Goal: Transaction & Acquisition: Purchase product/service

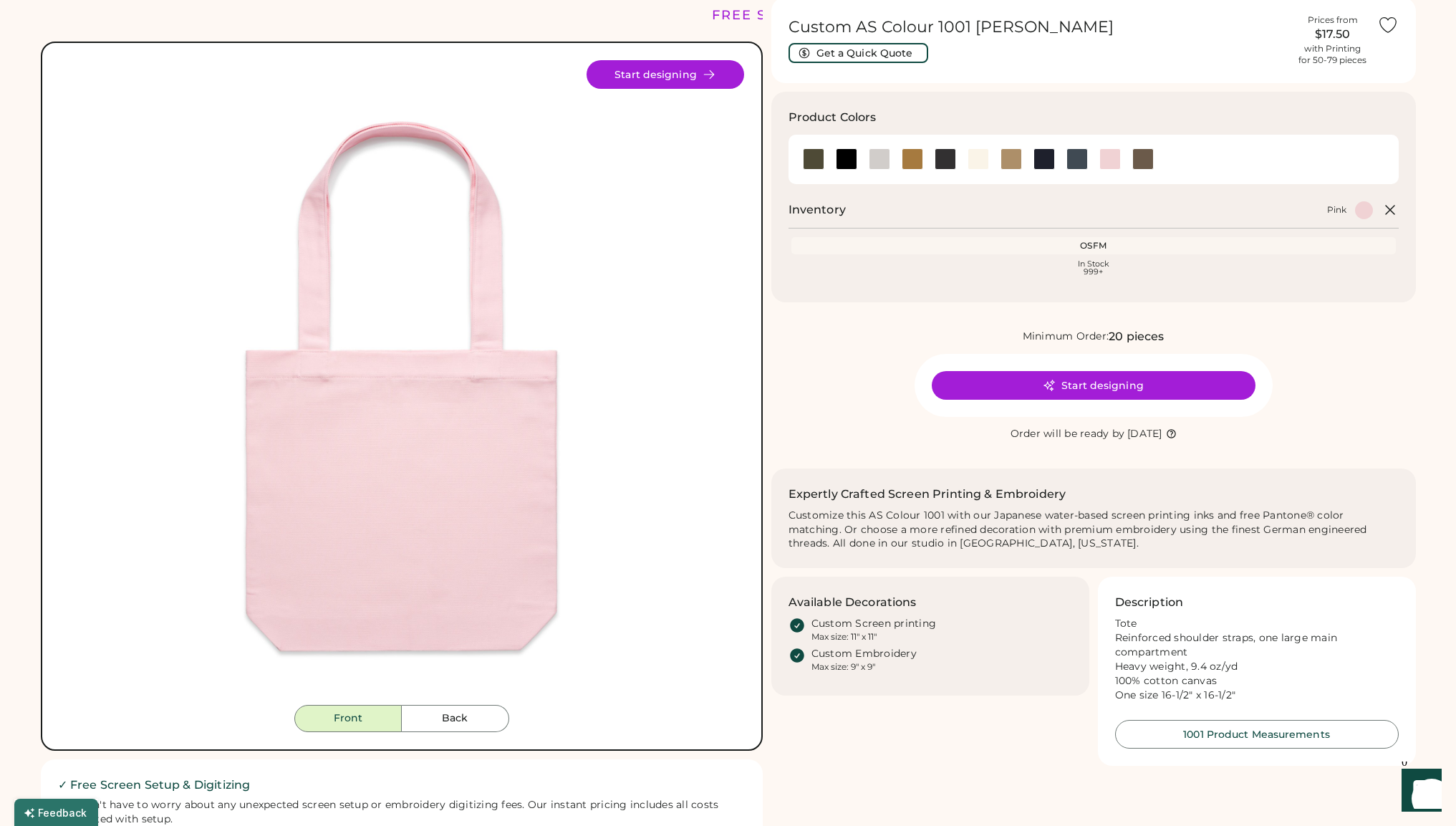
scroll to position [77, 0]
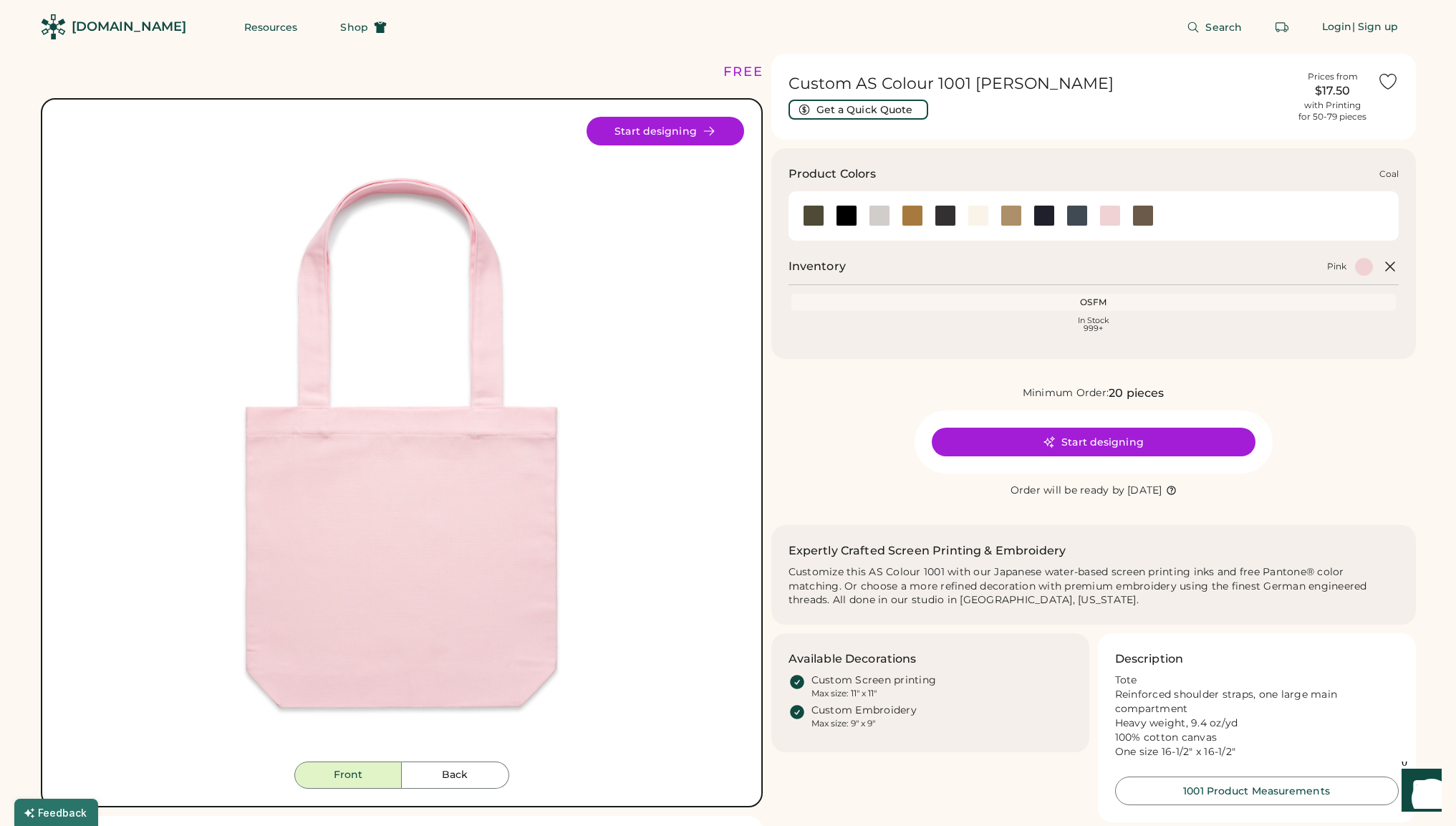
click at [945, 219] on div at bounding box center [945, 215] width 21 height 21
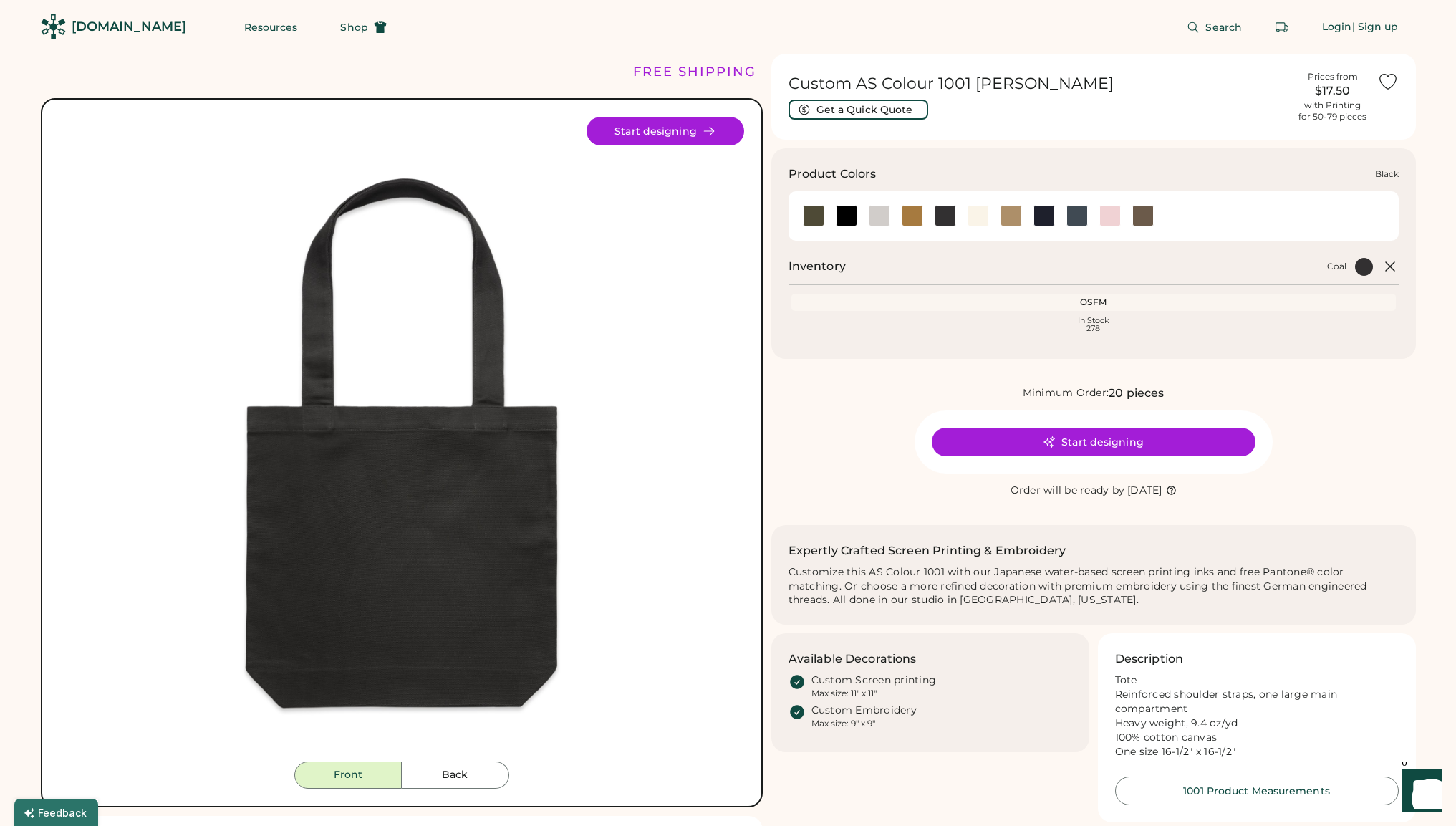
click at [845, 220] on div at bounding box center [846, 215] width 21 height 21
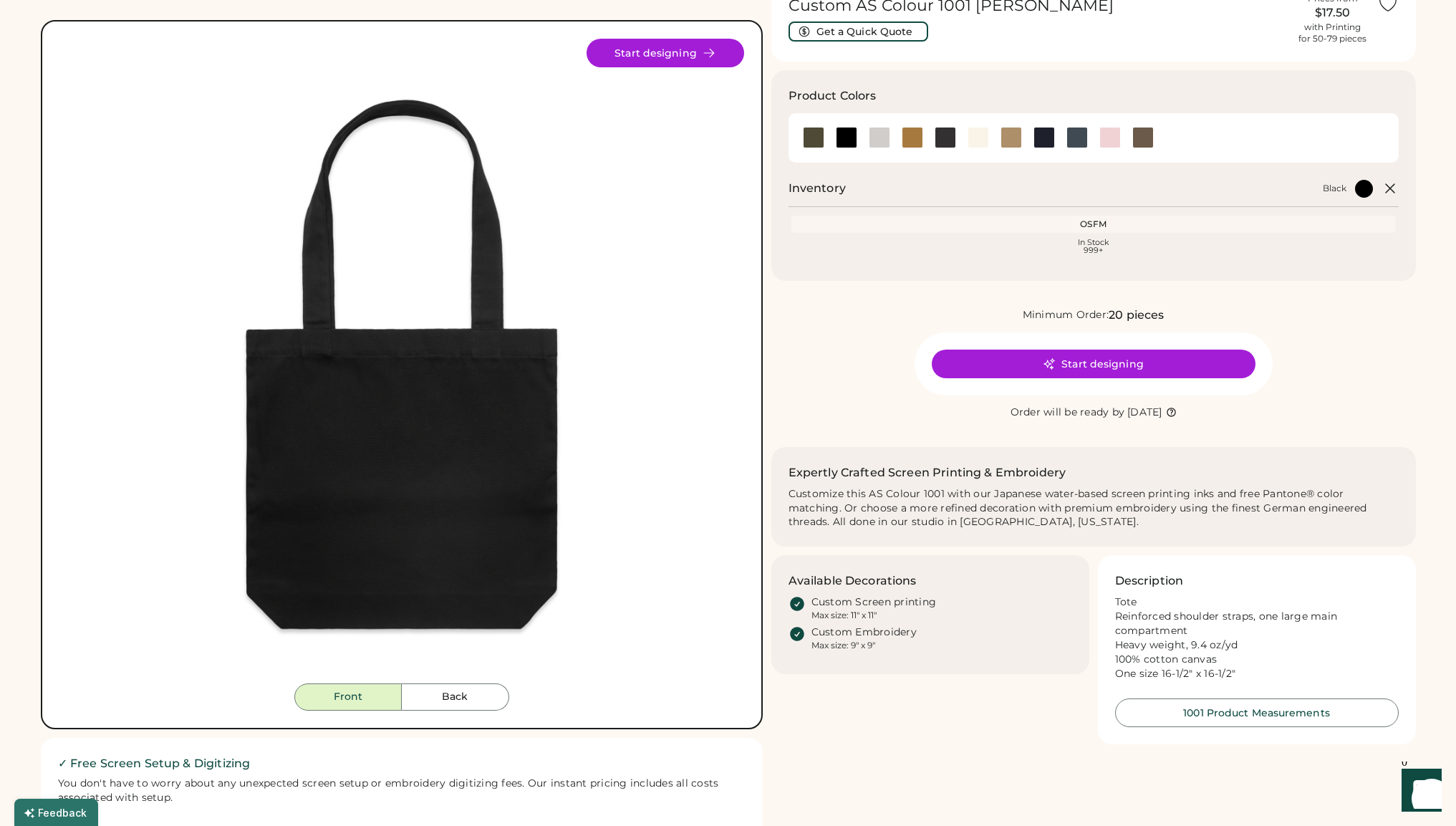
scroll to position [76, 0]
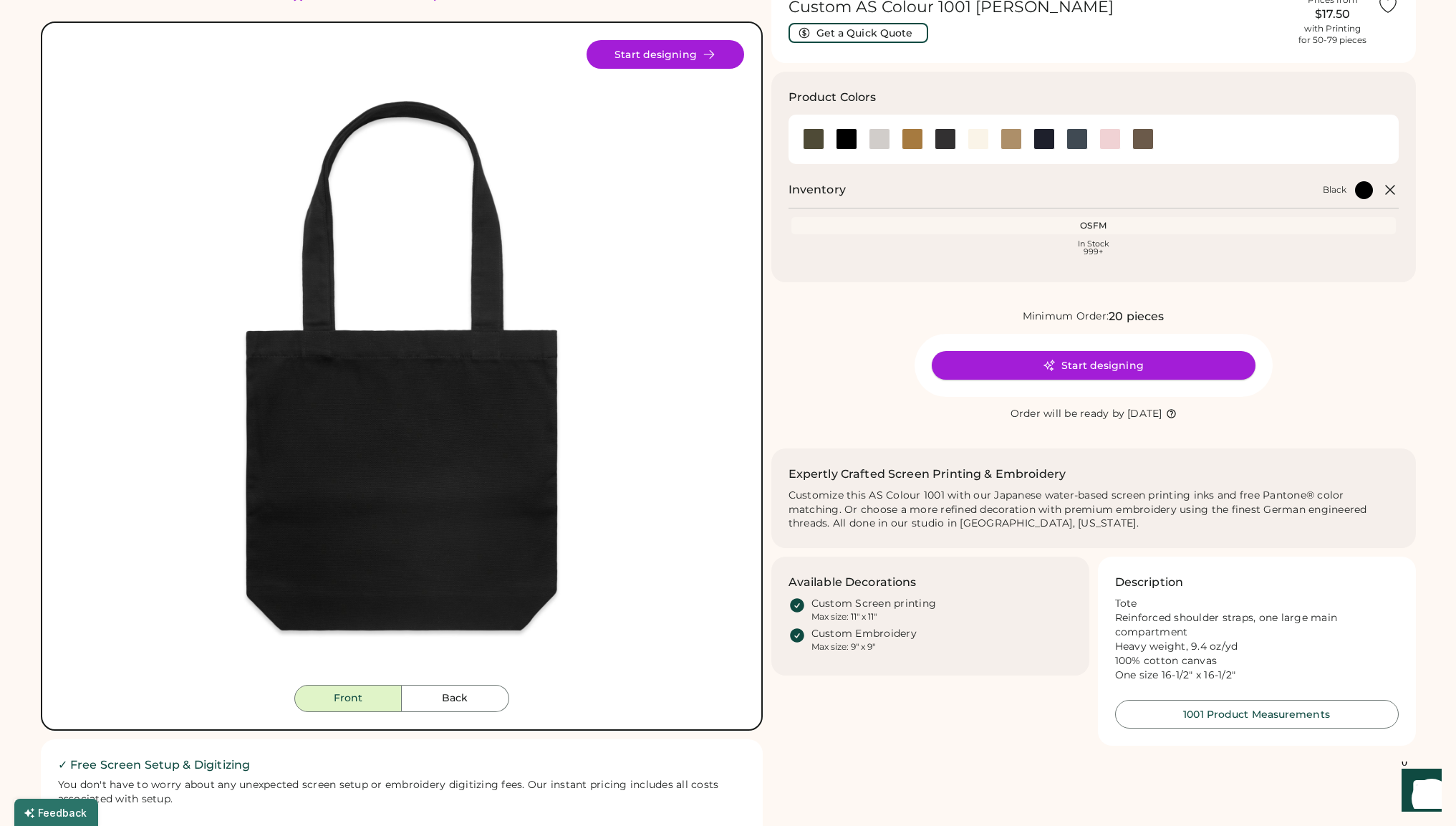
click at [1031, 369] on button "Start designing" at bounding box center [1093, 365] width 324 height 28
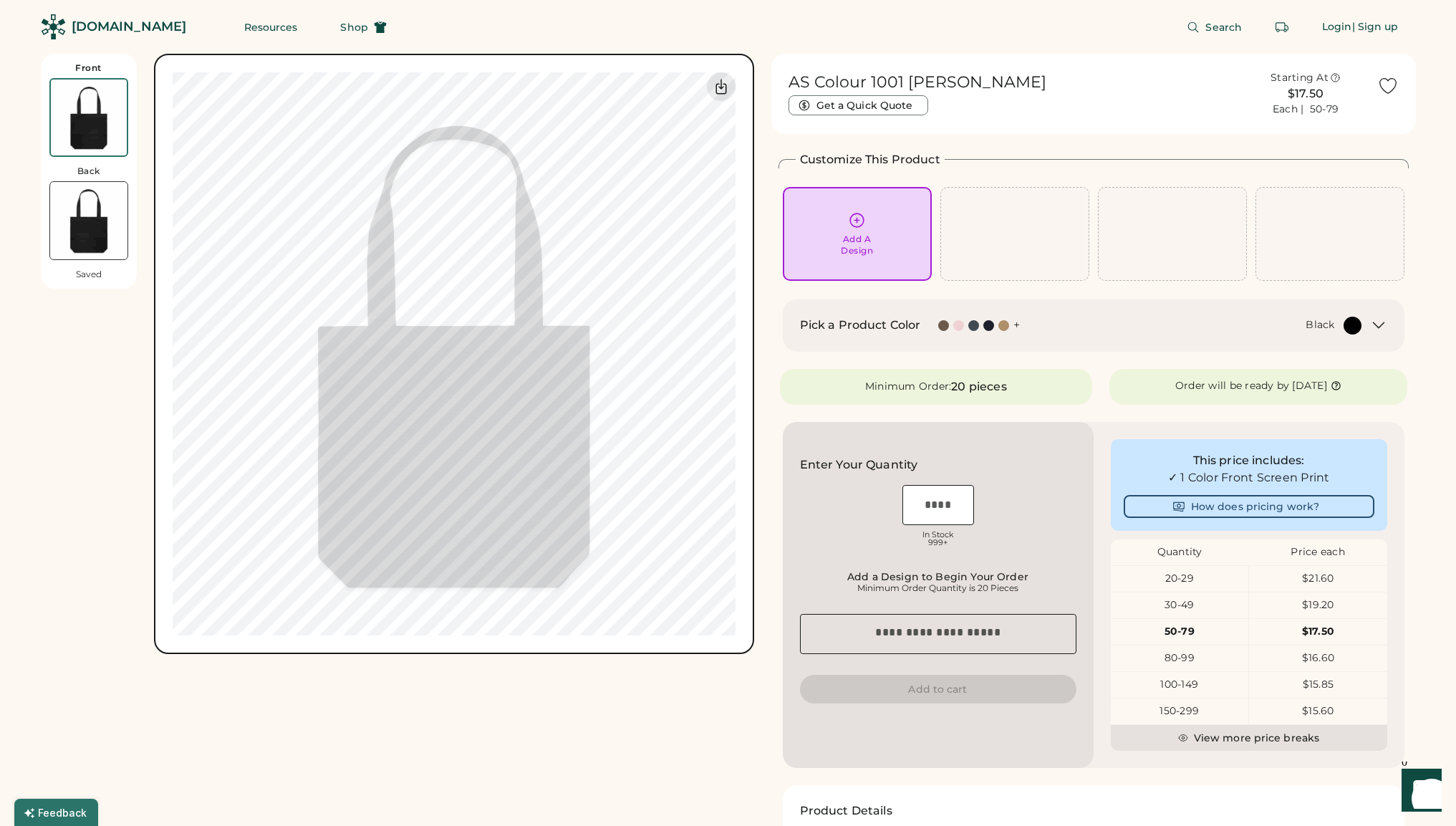
click at [843, 238] on div "Add A Design" at bounding box center [857, 244] width 32 height 23
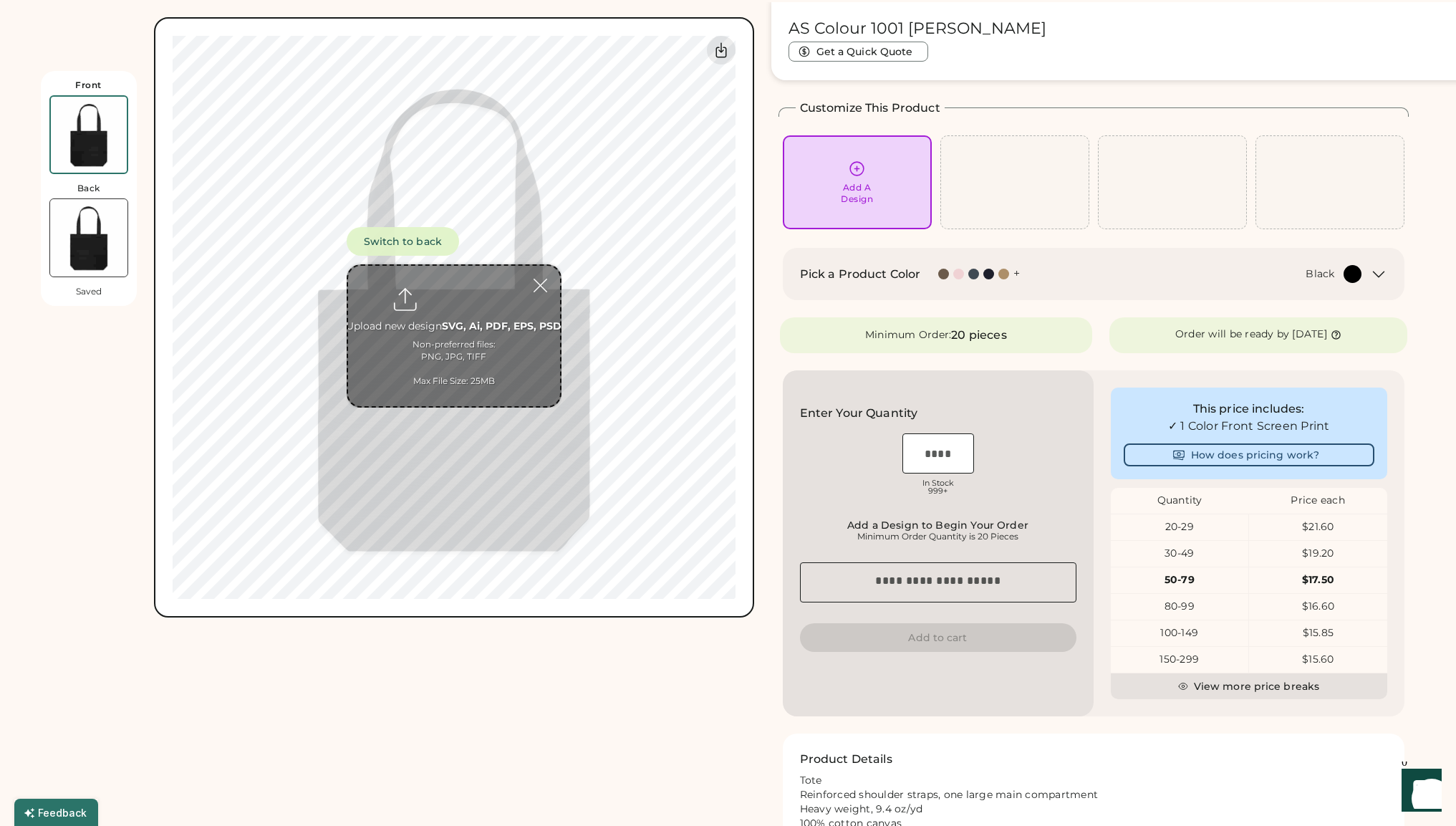
scroll to position [54, 0]
click at [426, 334] on input "file" at bounding box center [454, 336] width 212 height 140
type input "**********"
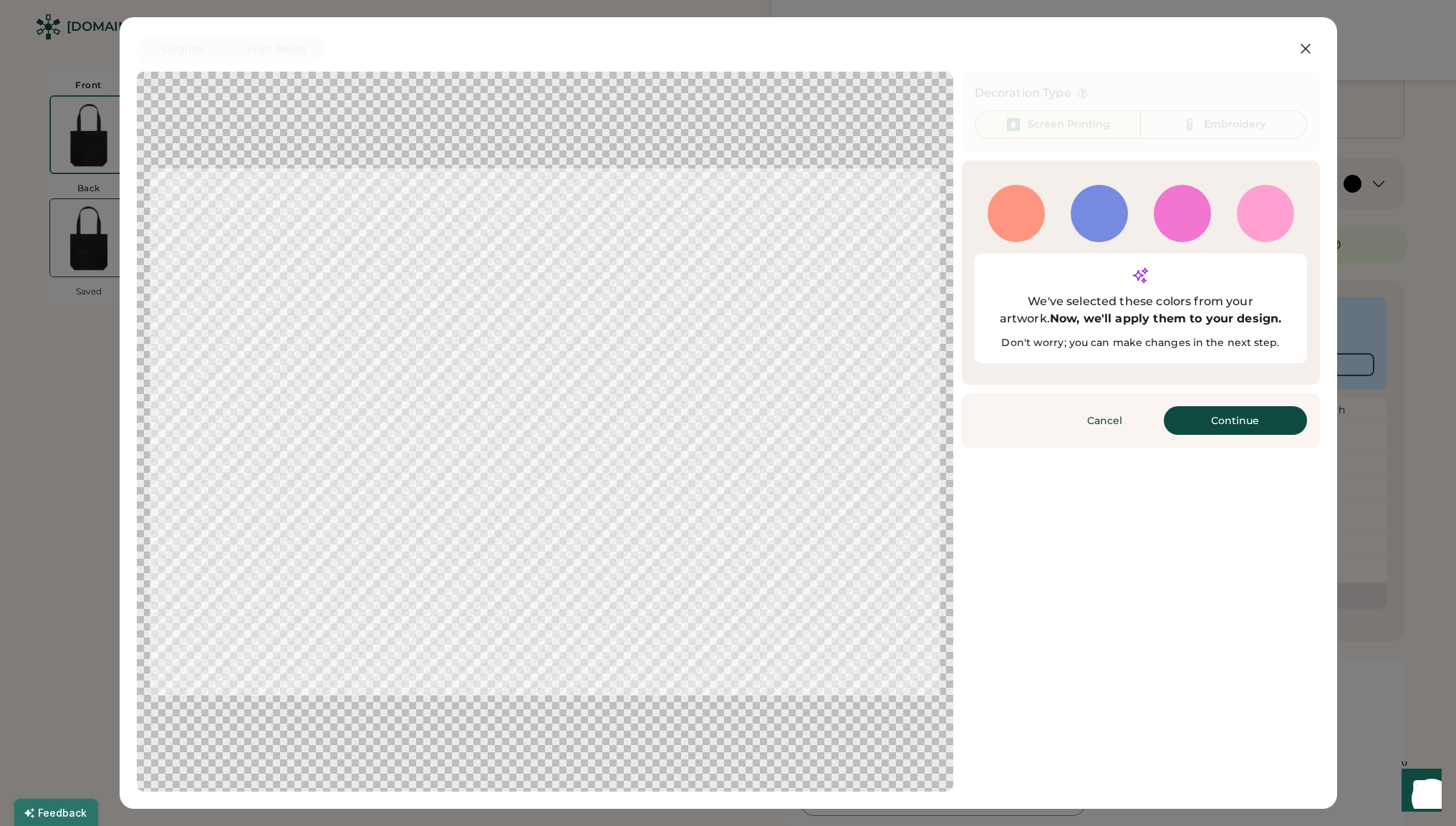
scroll to position [119, 0]
click at [1262, 406] on button "Continue" at bounding box center [1236, 420] width 143 height 28
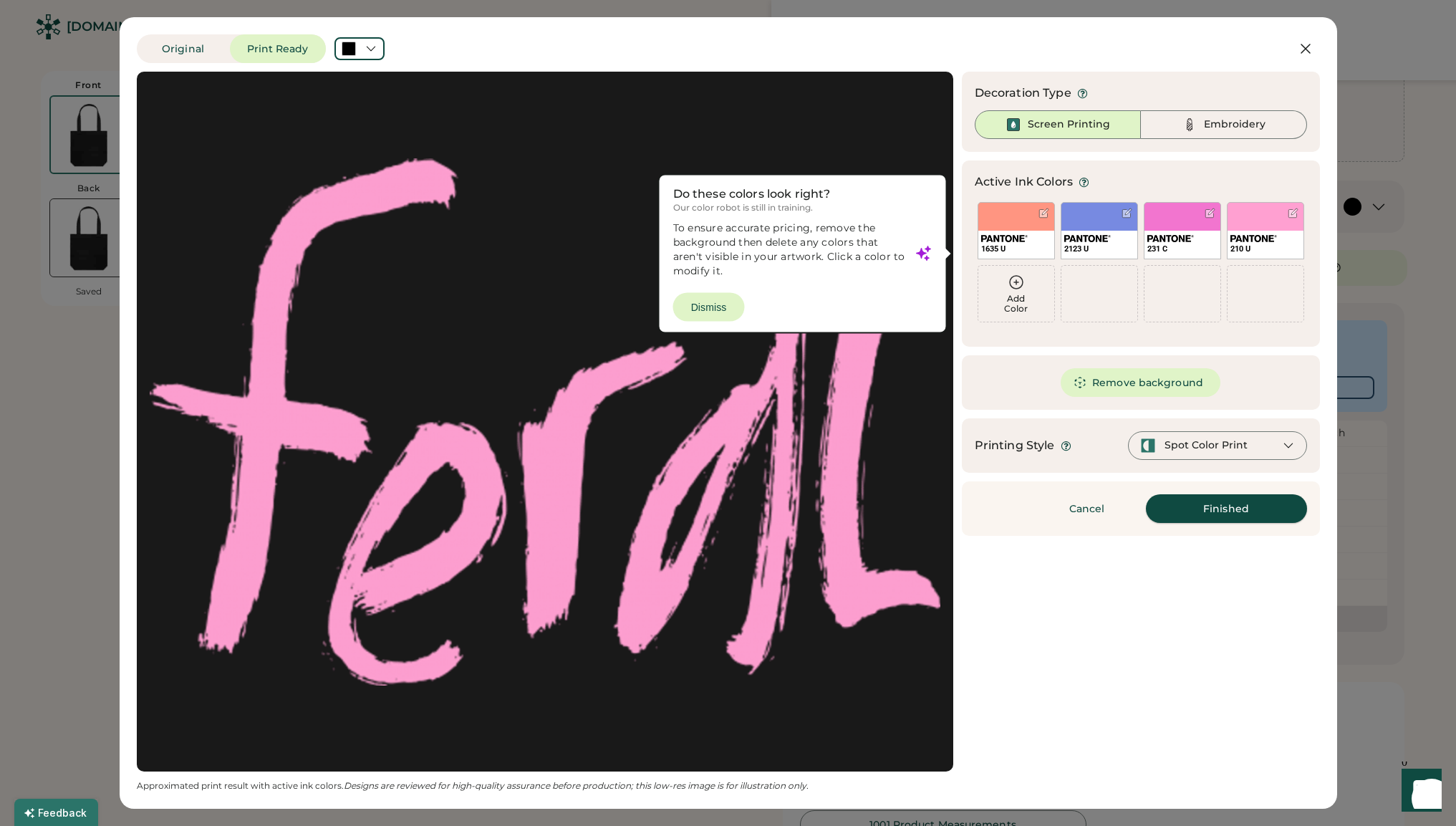
click at [1227, 512] on button "Finished" at bounding box center [1227, 508] width 161 height 28
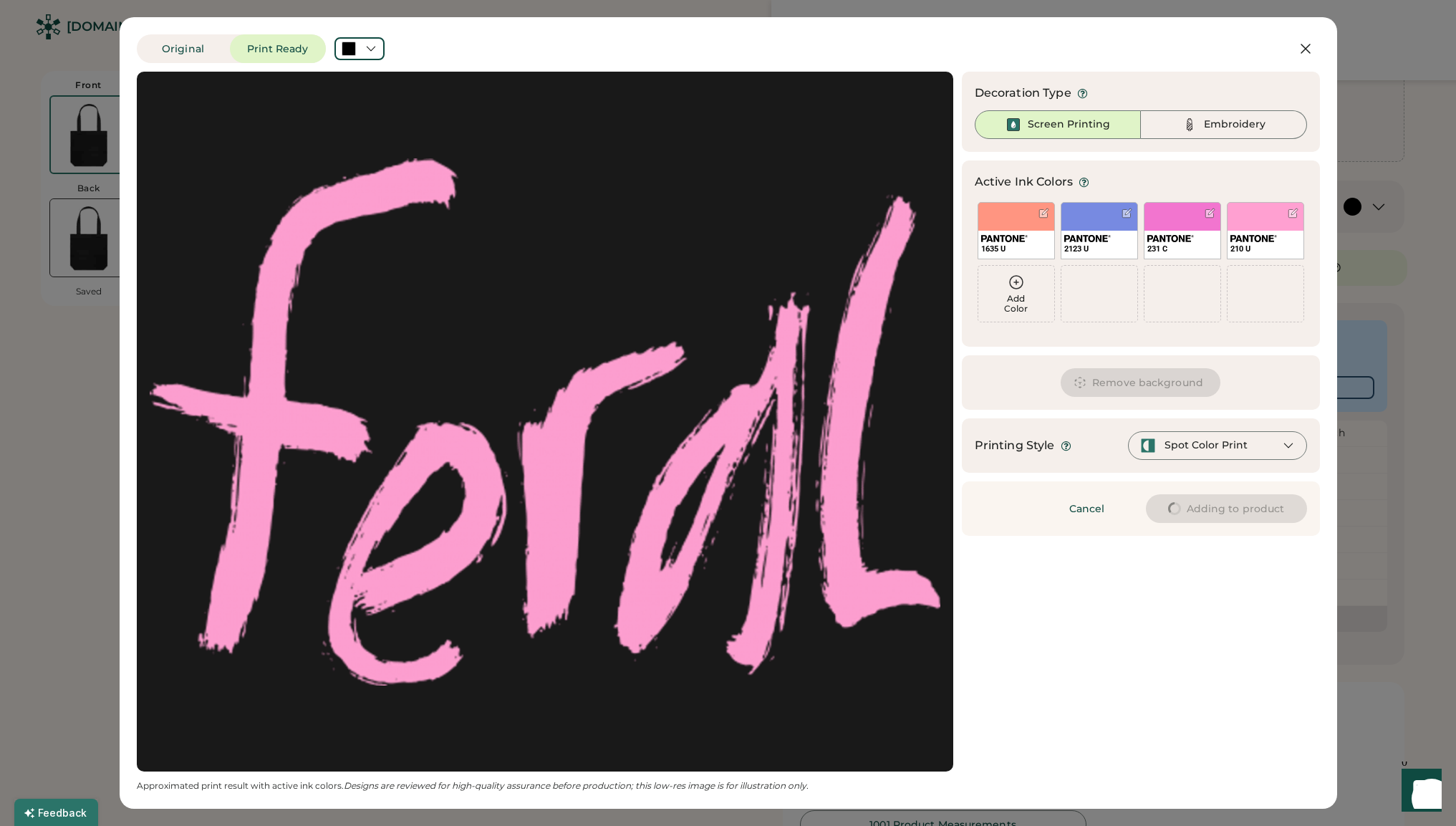
scroll to position [0, 0]
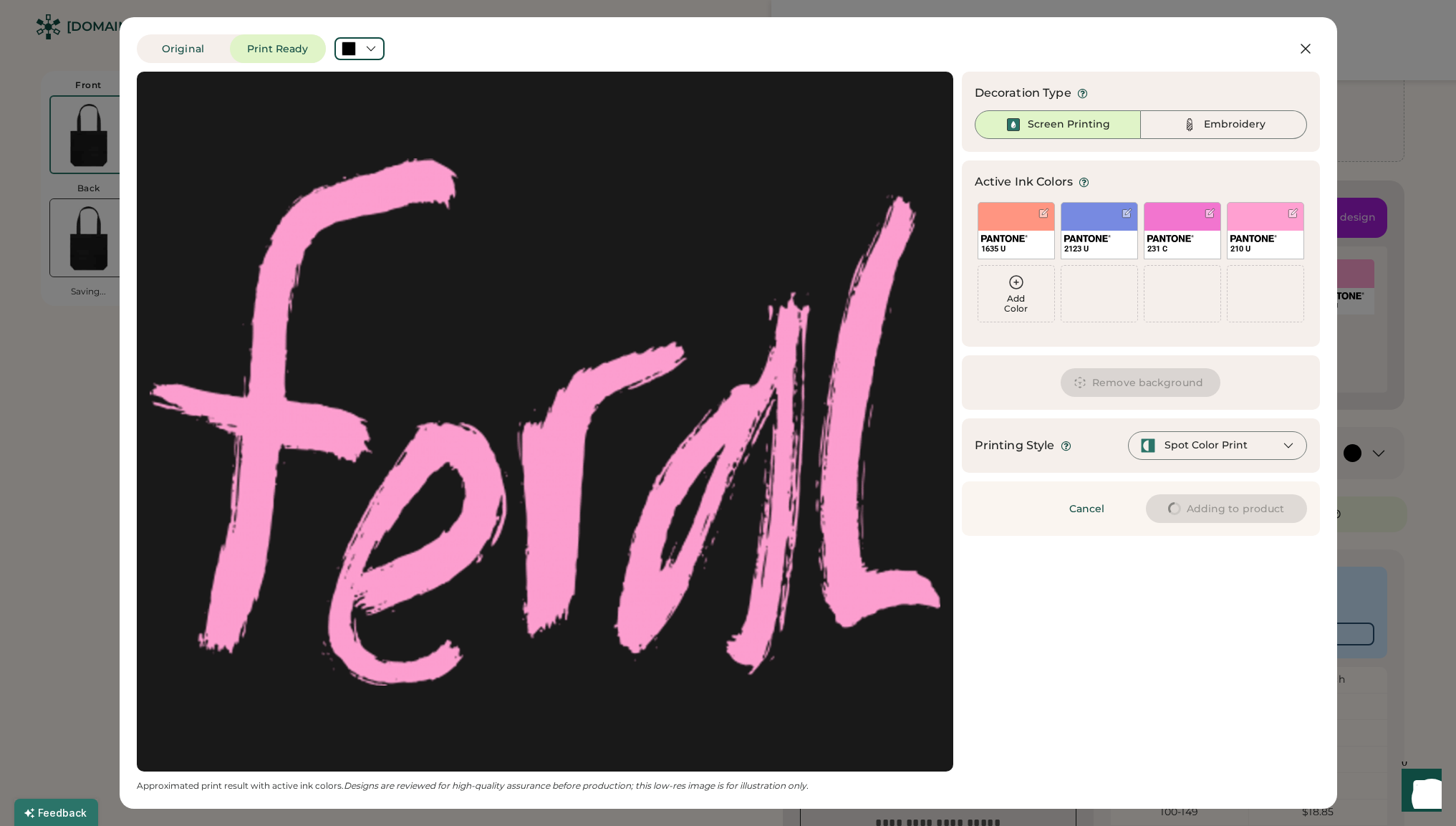
type input "****"
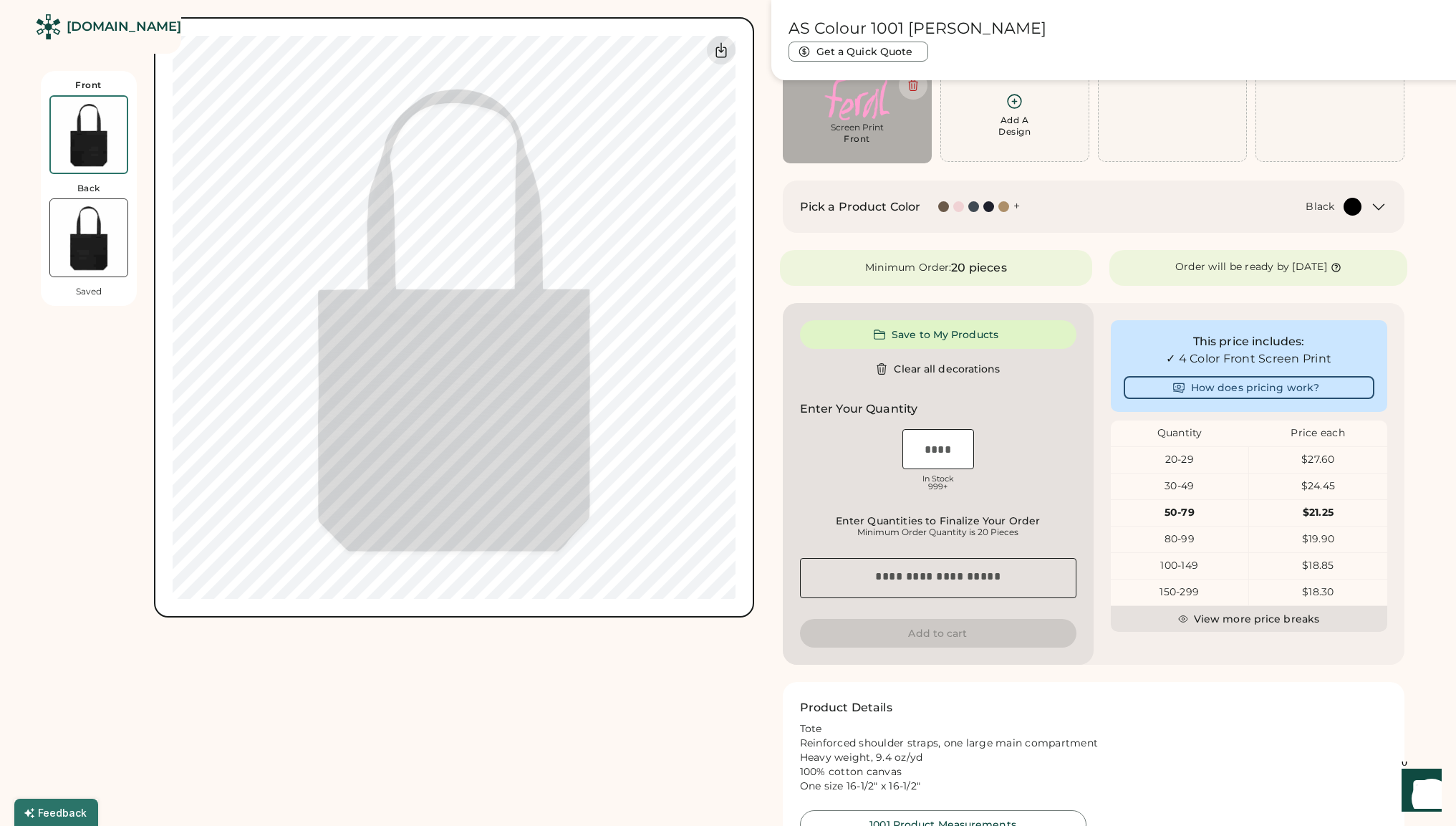
type input "****"
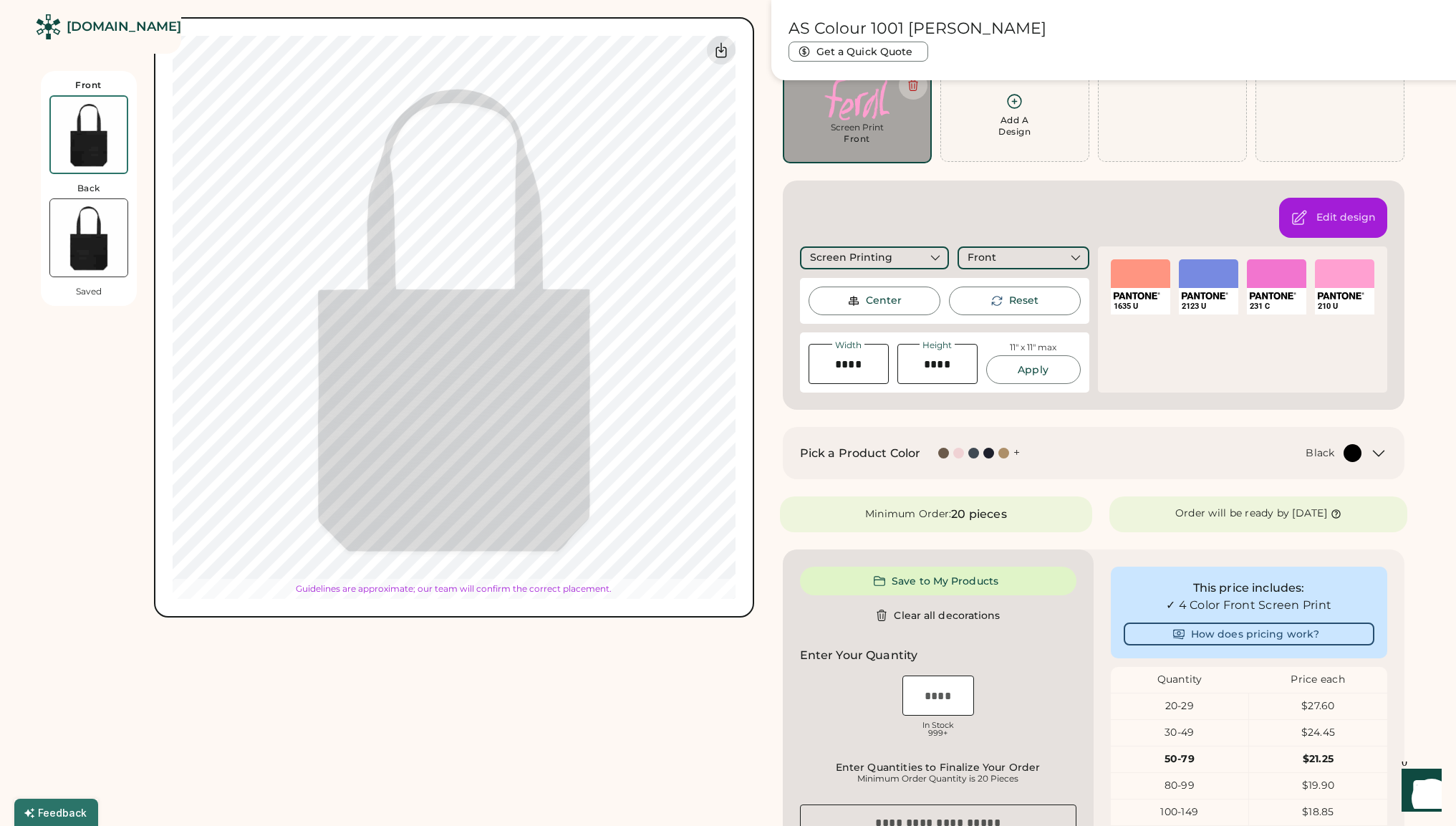
type input "****"
click at [840, 299] on div "Center" at bounding box center [874, 300] width 132 height 28
click at [710, 653] on div "Front Back Saved Switch to back Upload new design SVG, Ai, PDF, EPS, PSD Non-pr…" at bounding box center [397, 531] width 713 height 1193
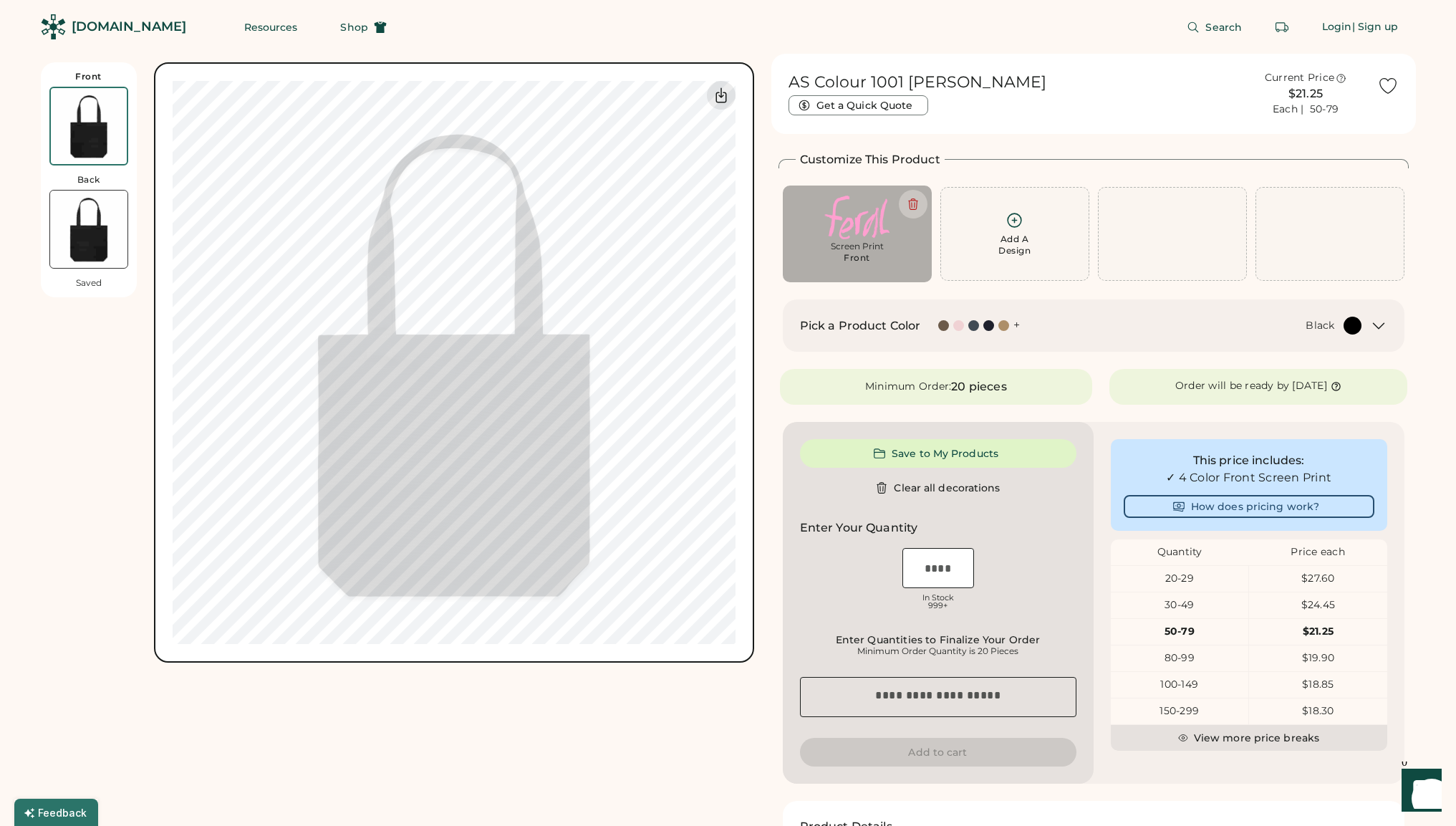
type input "****"
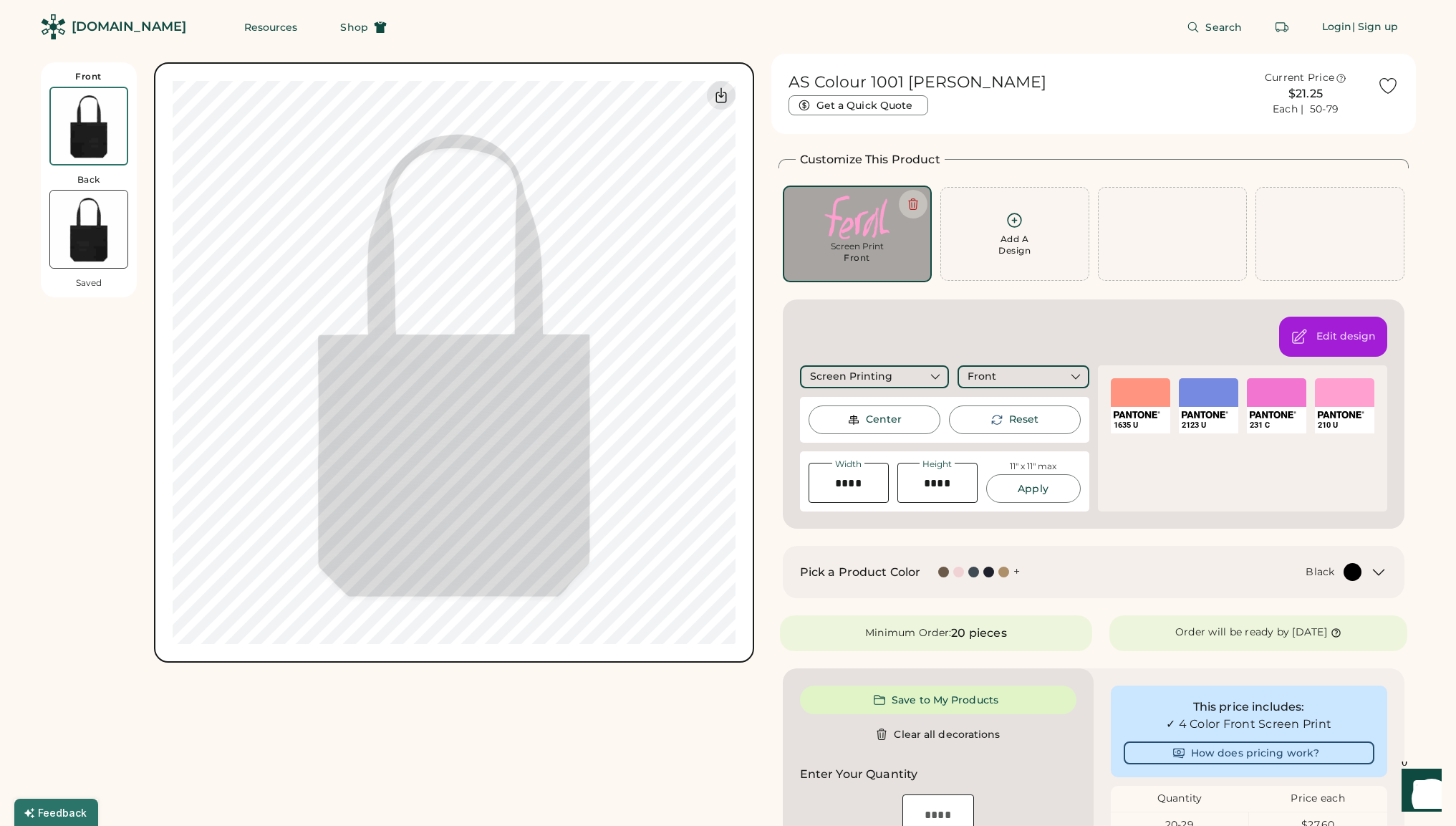
click at [1129, 402] on div at bounding box center [1140, 393] width 59 height 28
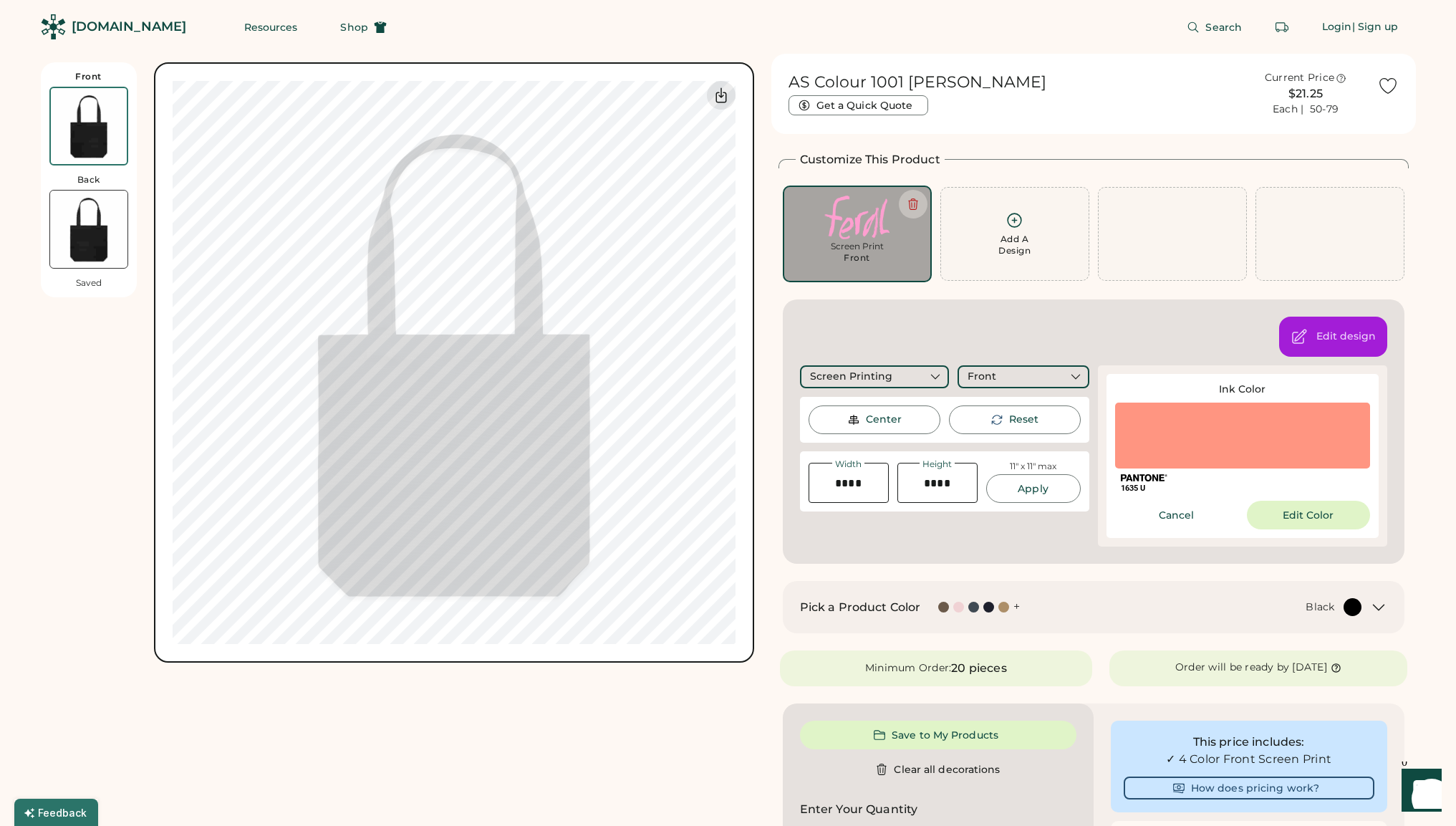
click at [1249, 435] on div at bounding box center [1243, 436] width 255 height 66
click at [1320, 517] on button "Edit Color" at bounding box center [1309, 515] width 123 height 28
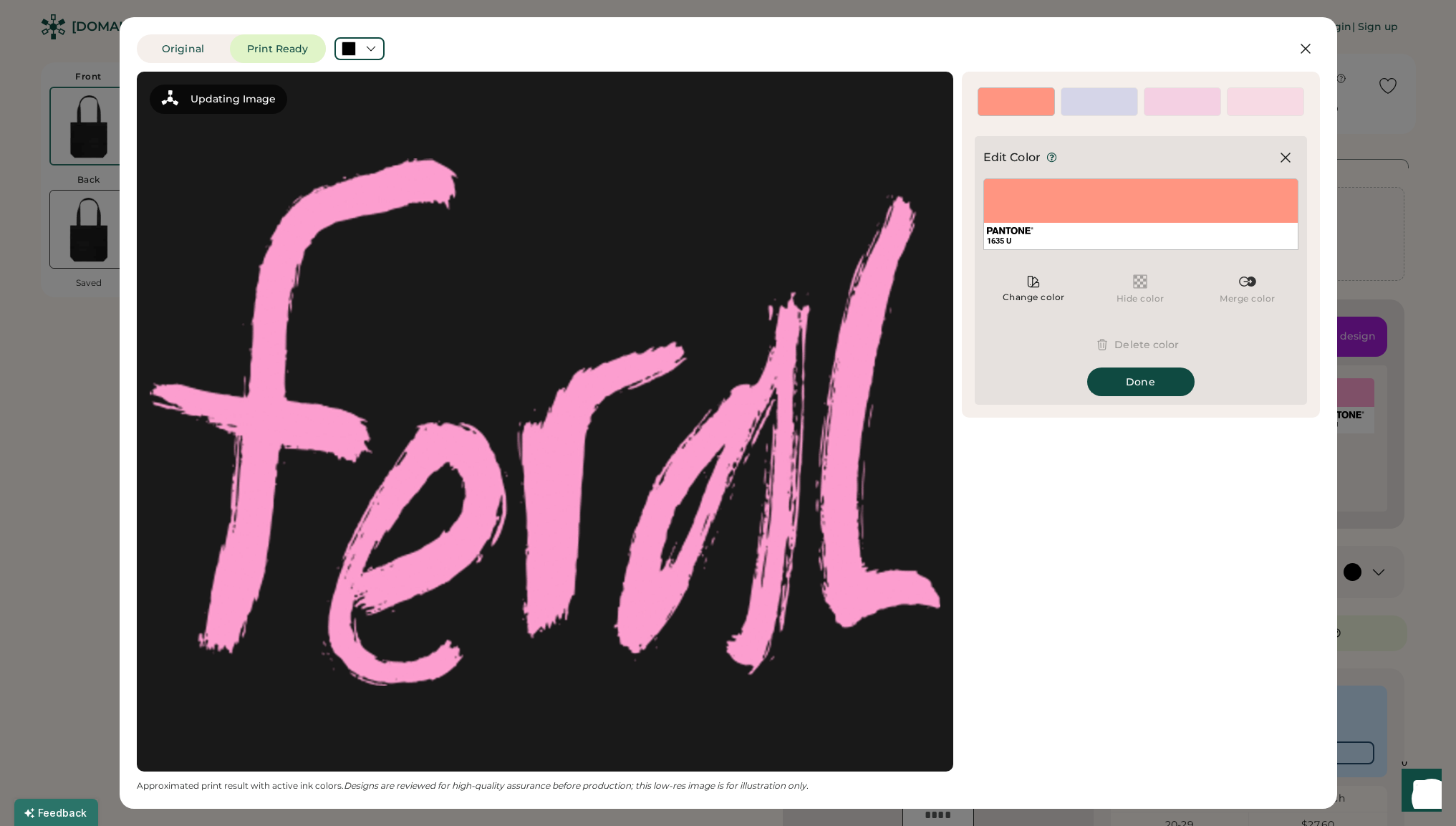
click at [780, 520] on div at bounding box center [545, 421] width 791 height 674
click at [1024, 289] on div "Change color" at bounding box center [1034, 288] width 101 height 43
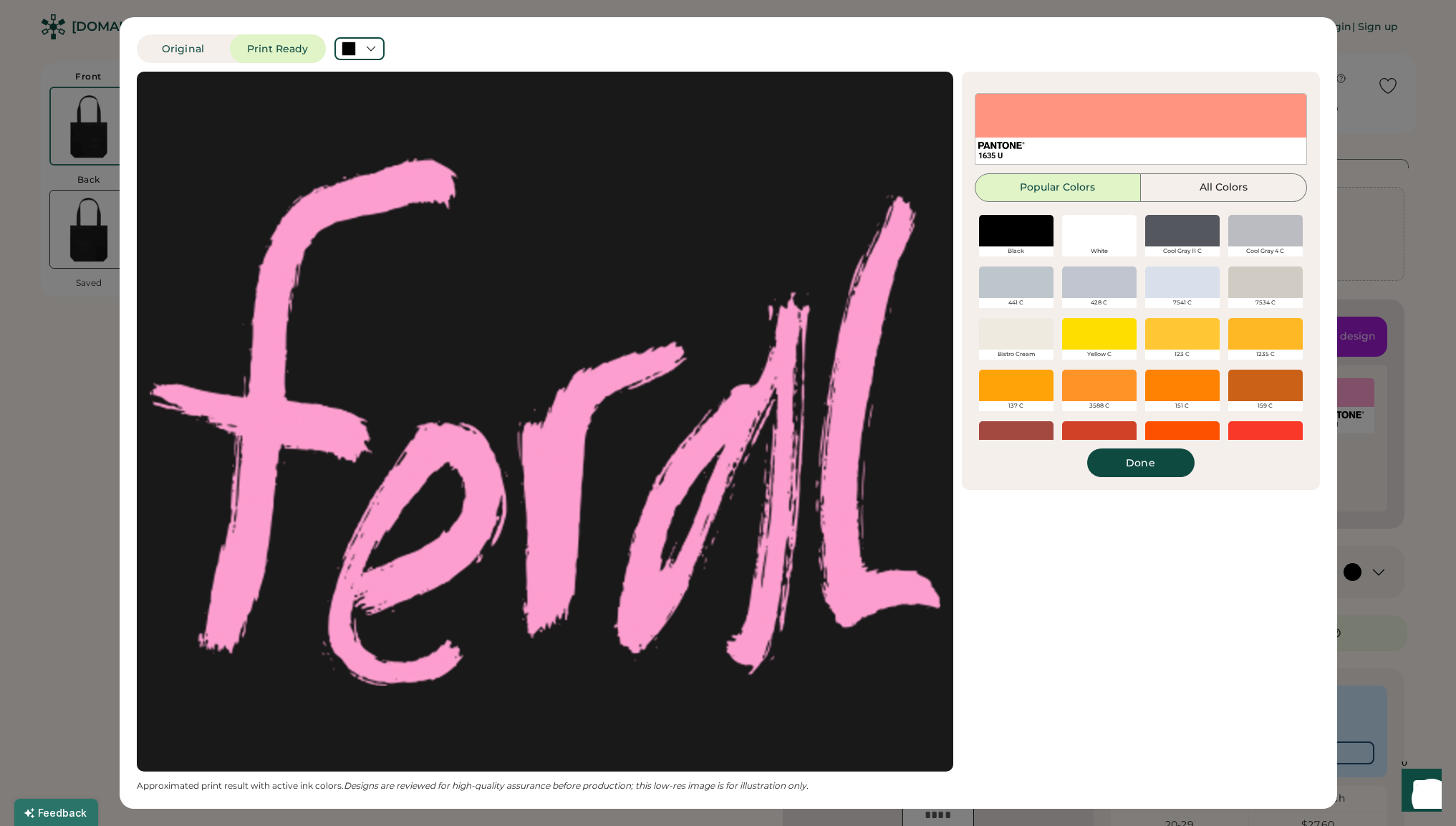
click at [1392, 138] on div "Original Print Ready Updating Image Approximated print result with active ink c…" at bounding box center [728, 413] width 1456 height 826
click at [1145, 462] on button "Done" at bounding box center [1141, 463] width 107 height 28
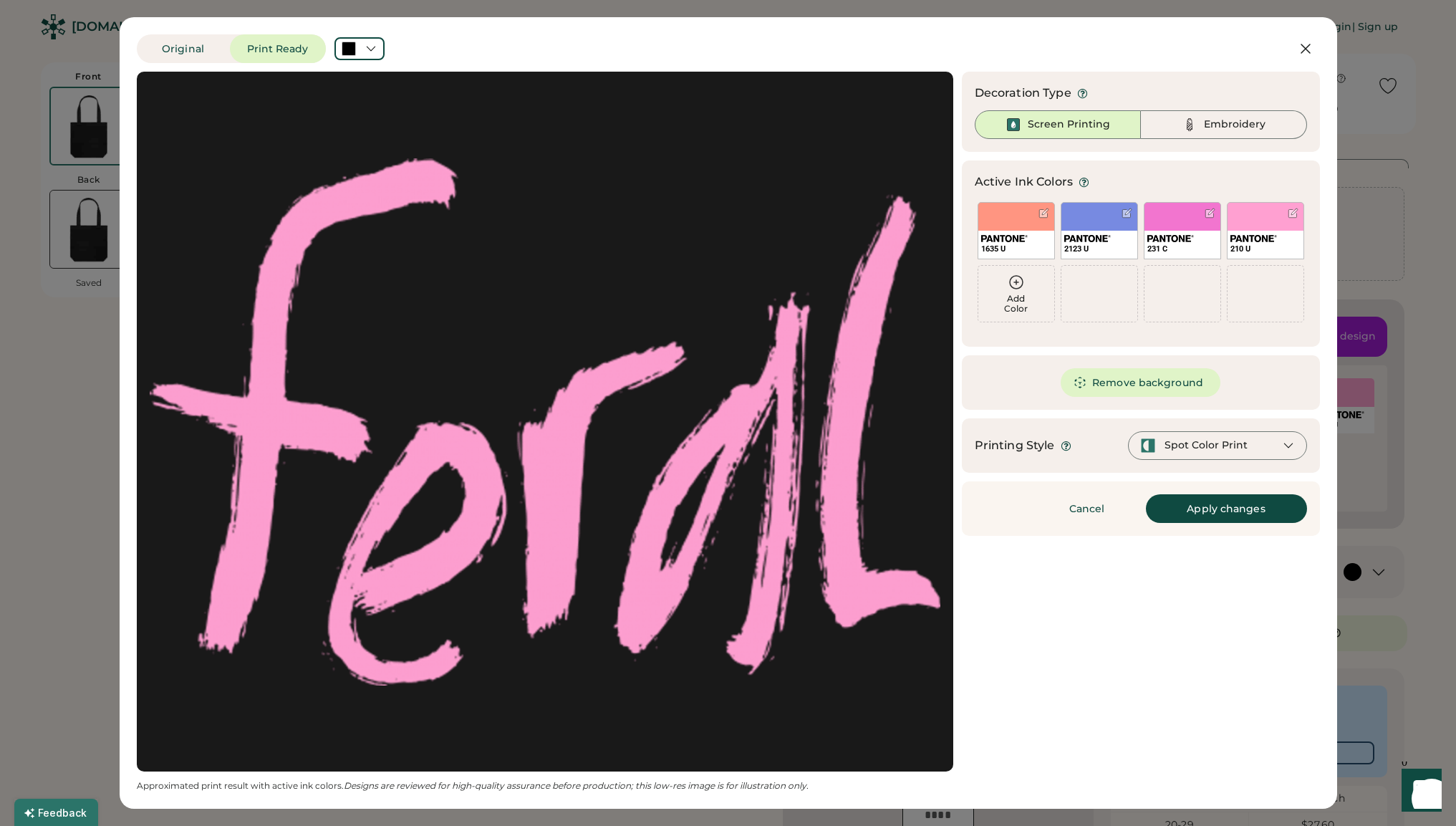
click at [1162, 454] on div "Spot Color Print" at bounding box center [1217, 445] width 179 height 28
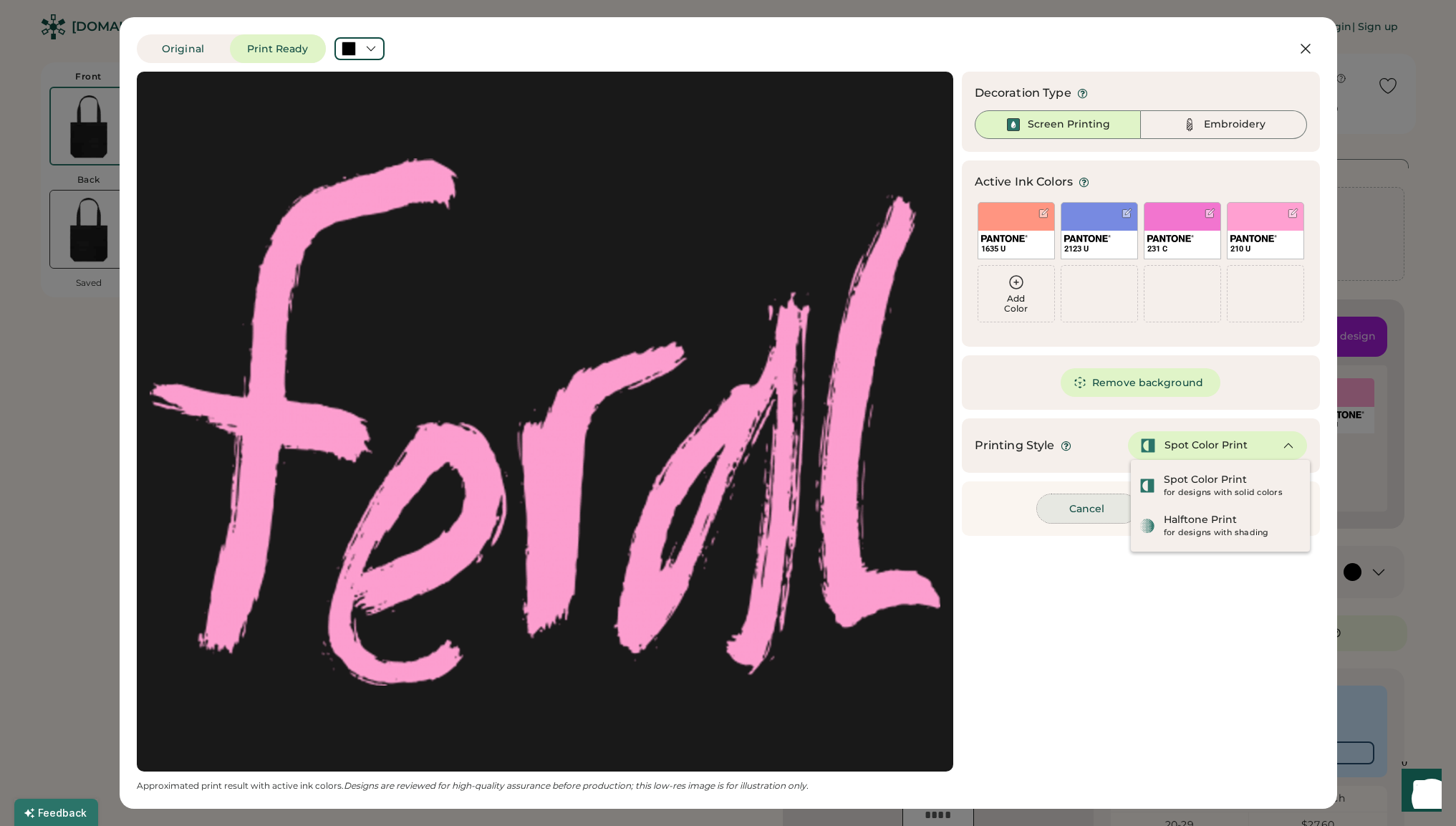
click at [1053, 516] on button "Cancel" at bounding box center [1087, 508] width 100 height 28
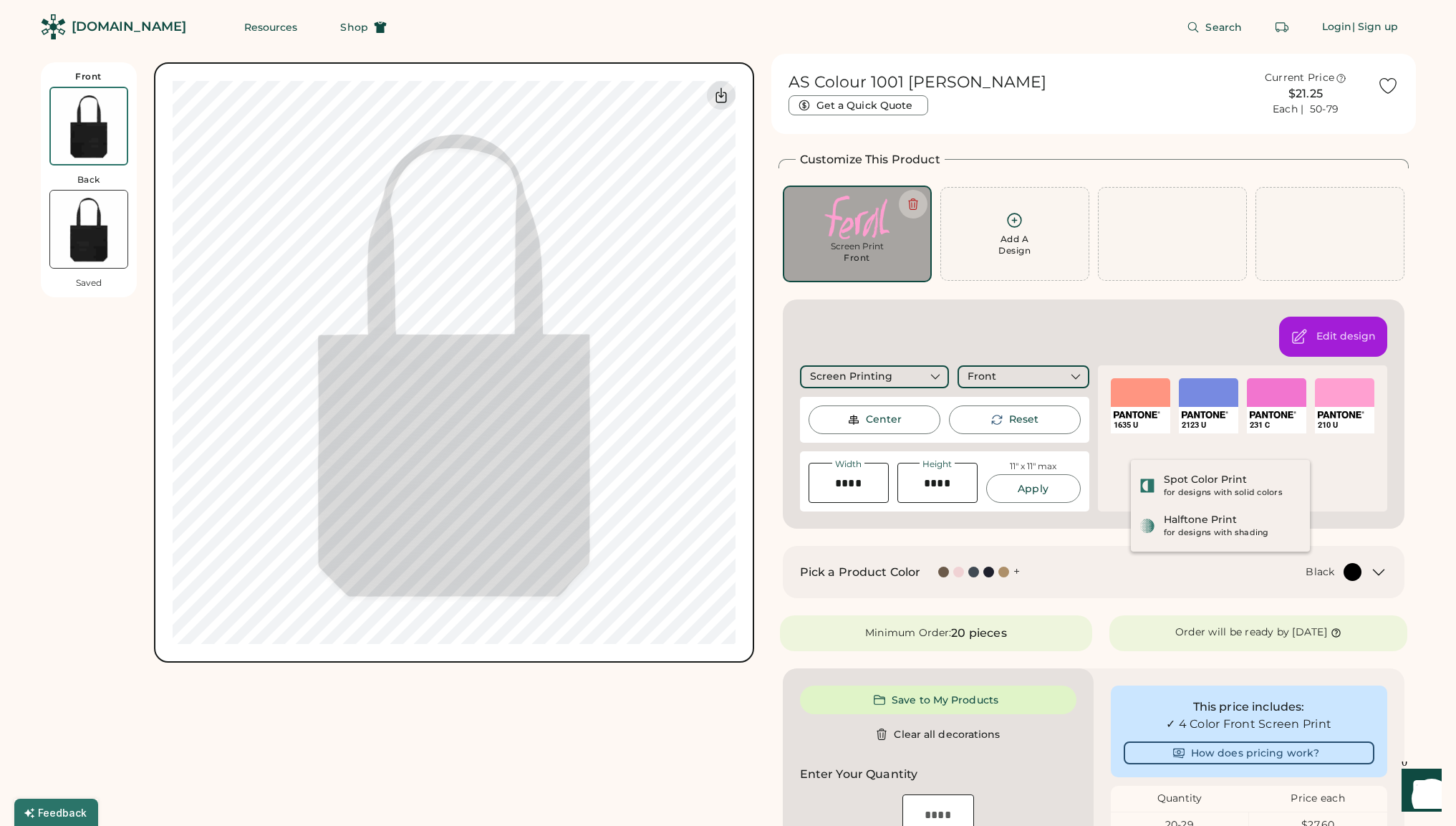
click at [455, 694] on div "Front Back Saved Switch to back Upload new design SVG, Ai, PDF, EPS, PSD Non-pr…" at bounding box center [397, 650] width 713 height 1193
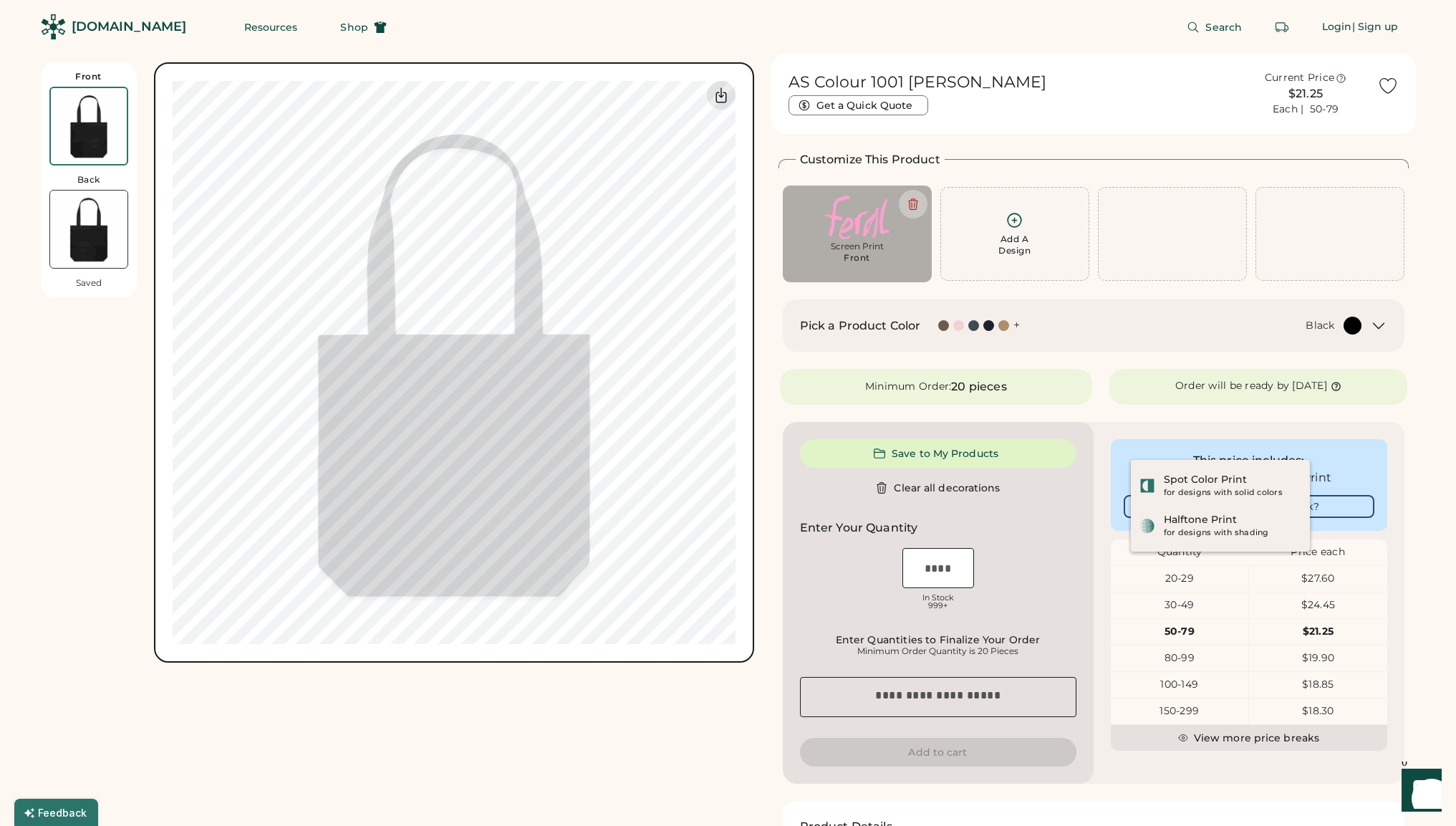
click at [561, 698] on div "Front Back Saved Switch to back Upload new design SVG, Ai, PDF, EPS, PSD Non-pr…" at bounding box center [397, 526] width 713 height 947
click at [73, 251] on img at bounding box center [89, 229] width 77 height 77
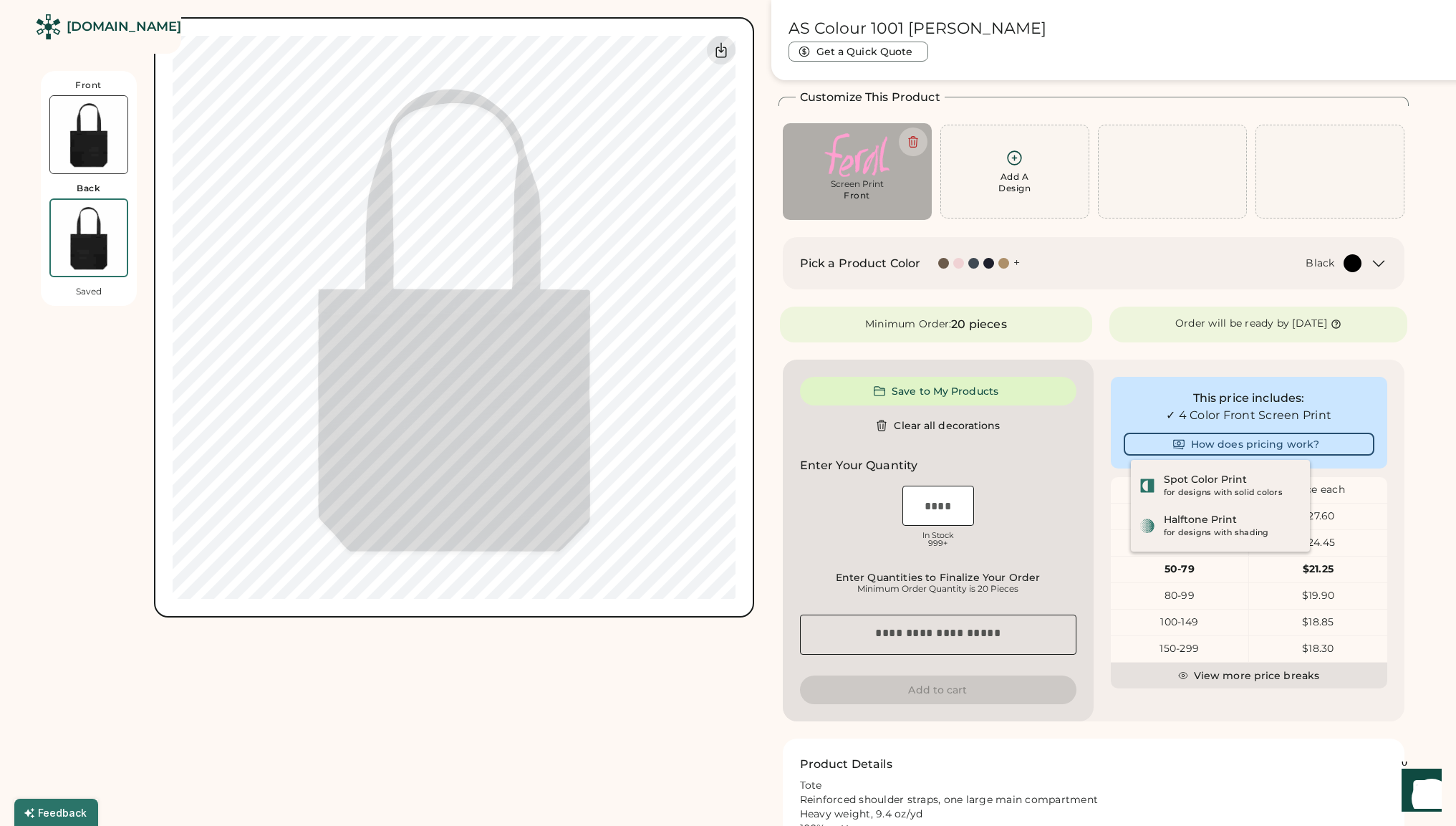
click at [80, 162] on img at bounding box center [89, 135] width 77 height 77
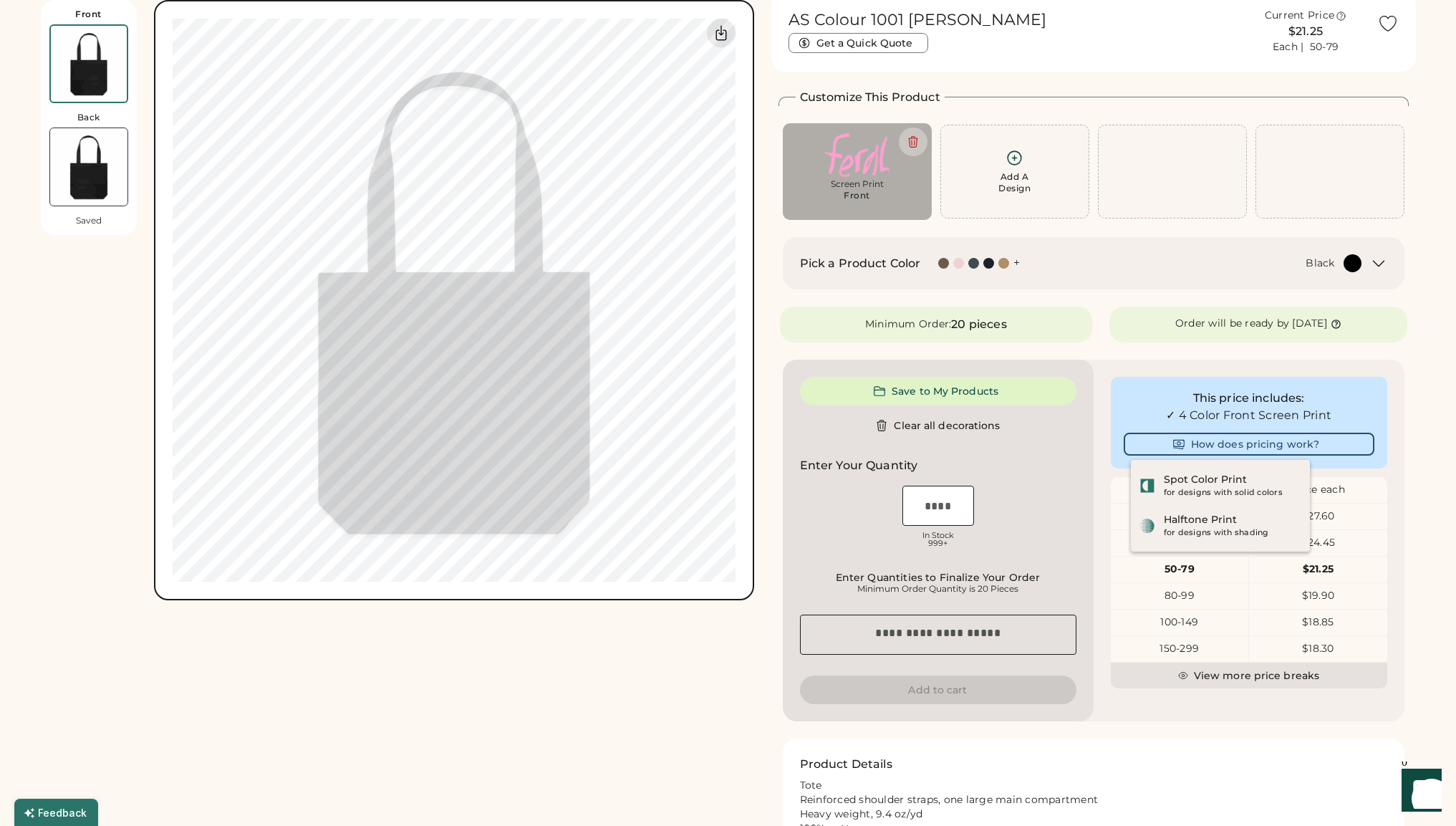
scroll to position [0, 0]
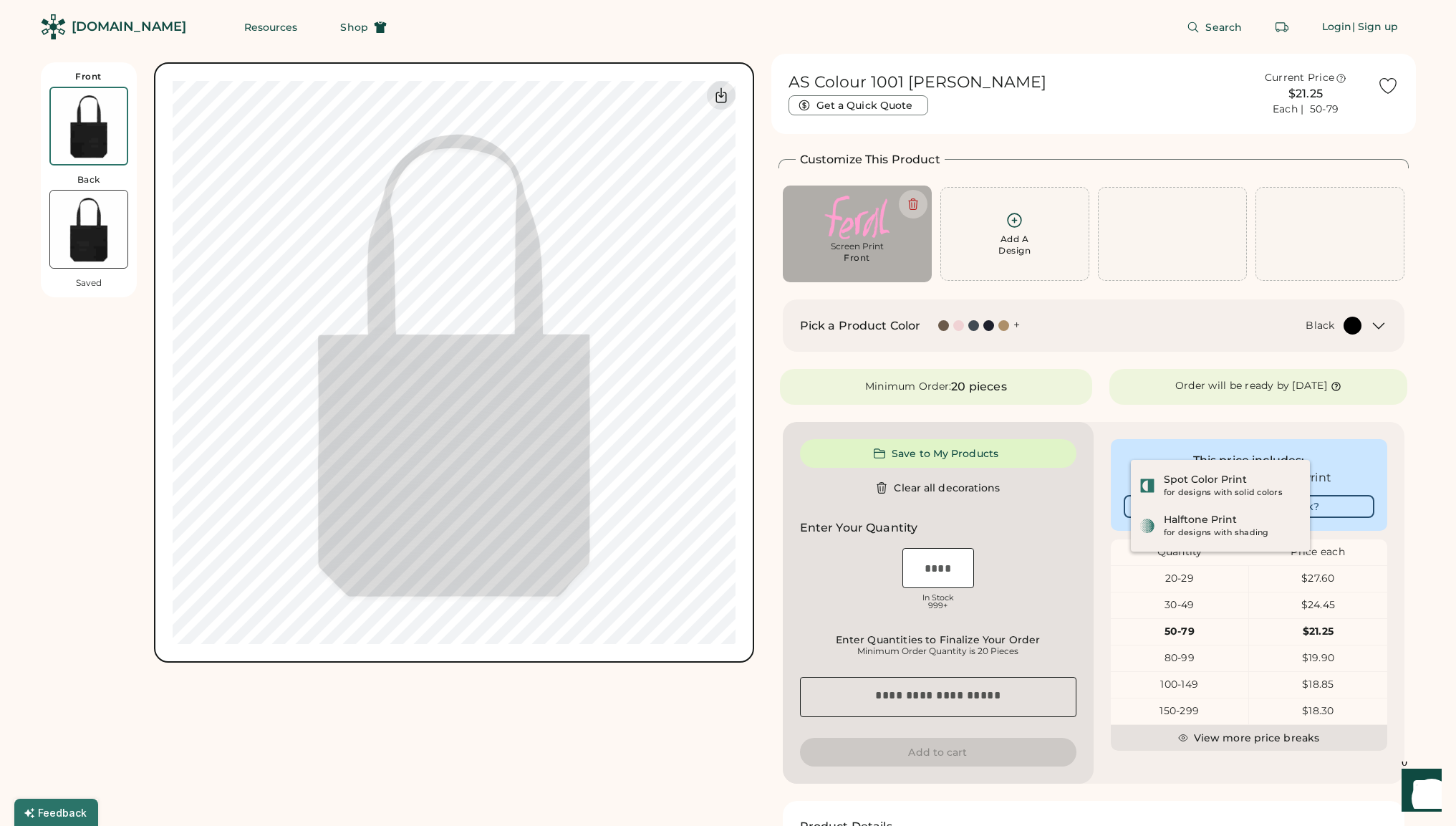
type input "****"
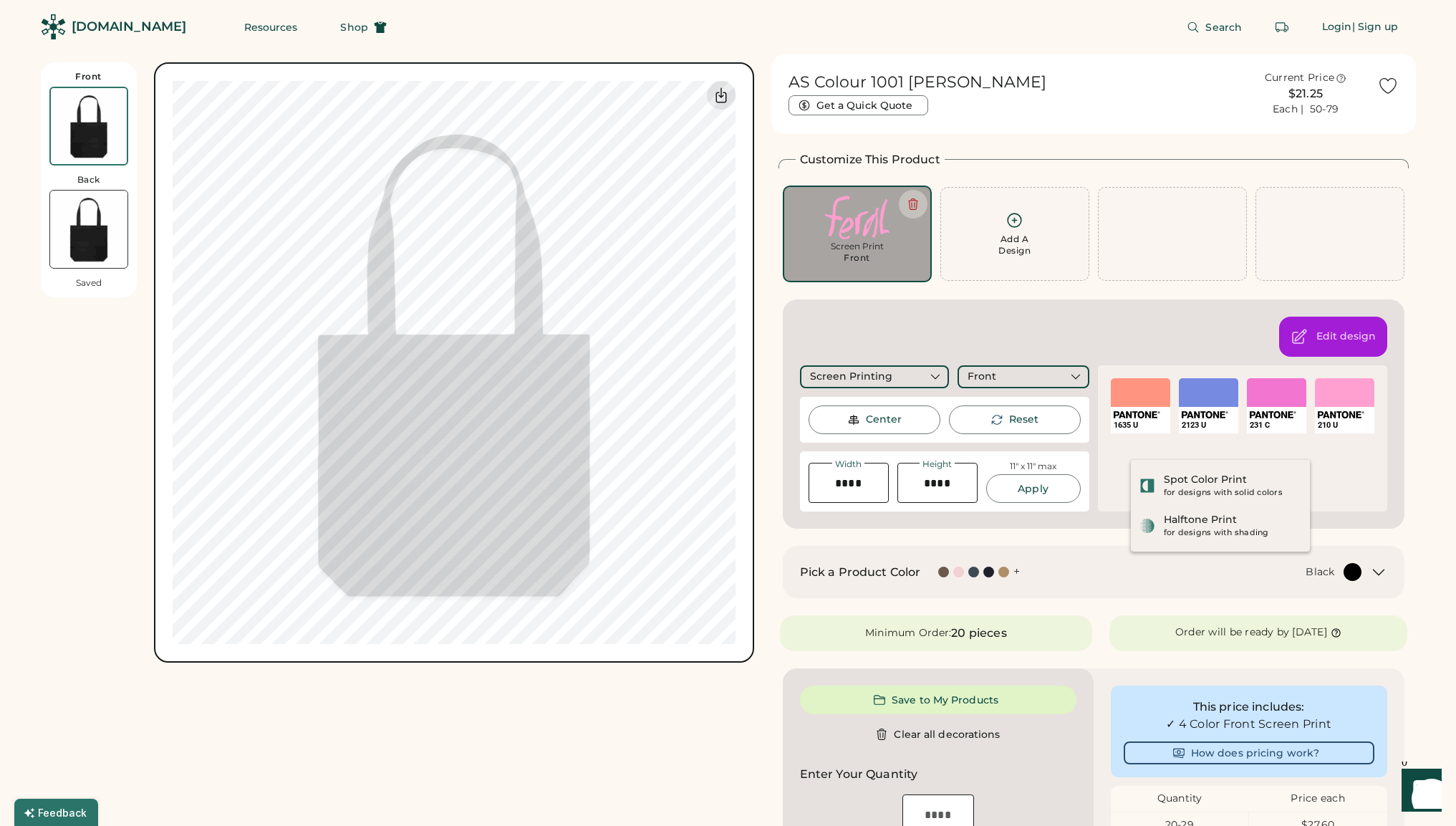
click at [134, 639] on div "Front Back Saved Switch to back Upload new design SVG, Ai, PDF, EPS, PSD Non-pr…" at bounding box center [397, 363] width 713 height 601
click at [834, 425] on div "Center" at bounding box center [874, 419] width 132 height 28
click at [835, 425] on div "Center" at bounding box center [874, 419] width 132 height 28
click at [835, 426] on div "Center" at bounding box center [874, 419] width 132 height 28
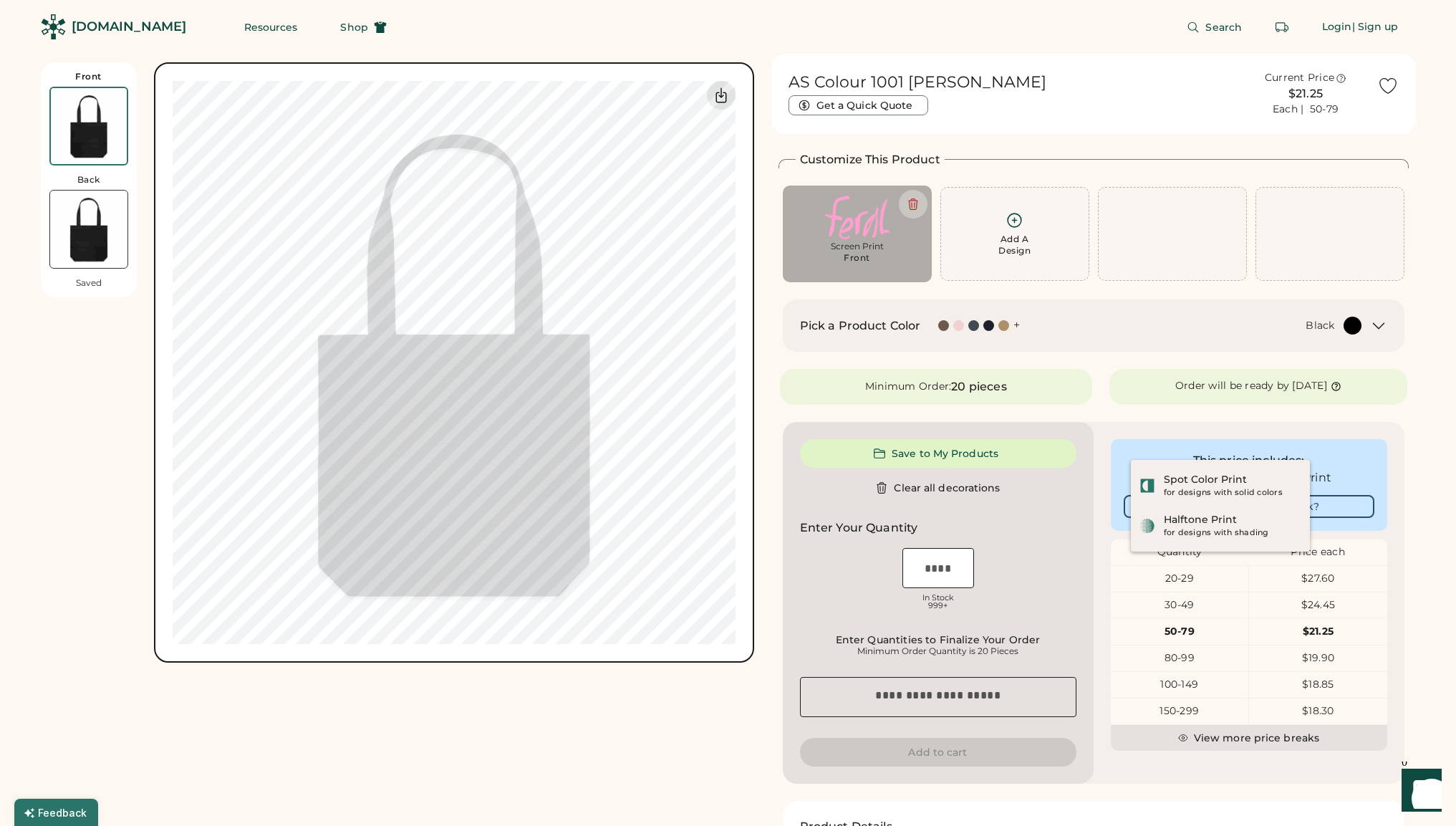
type input "****"
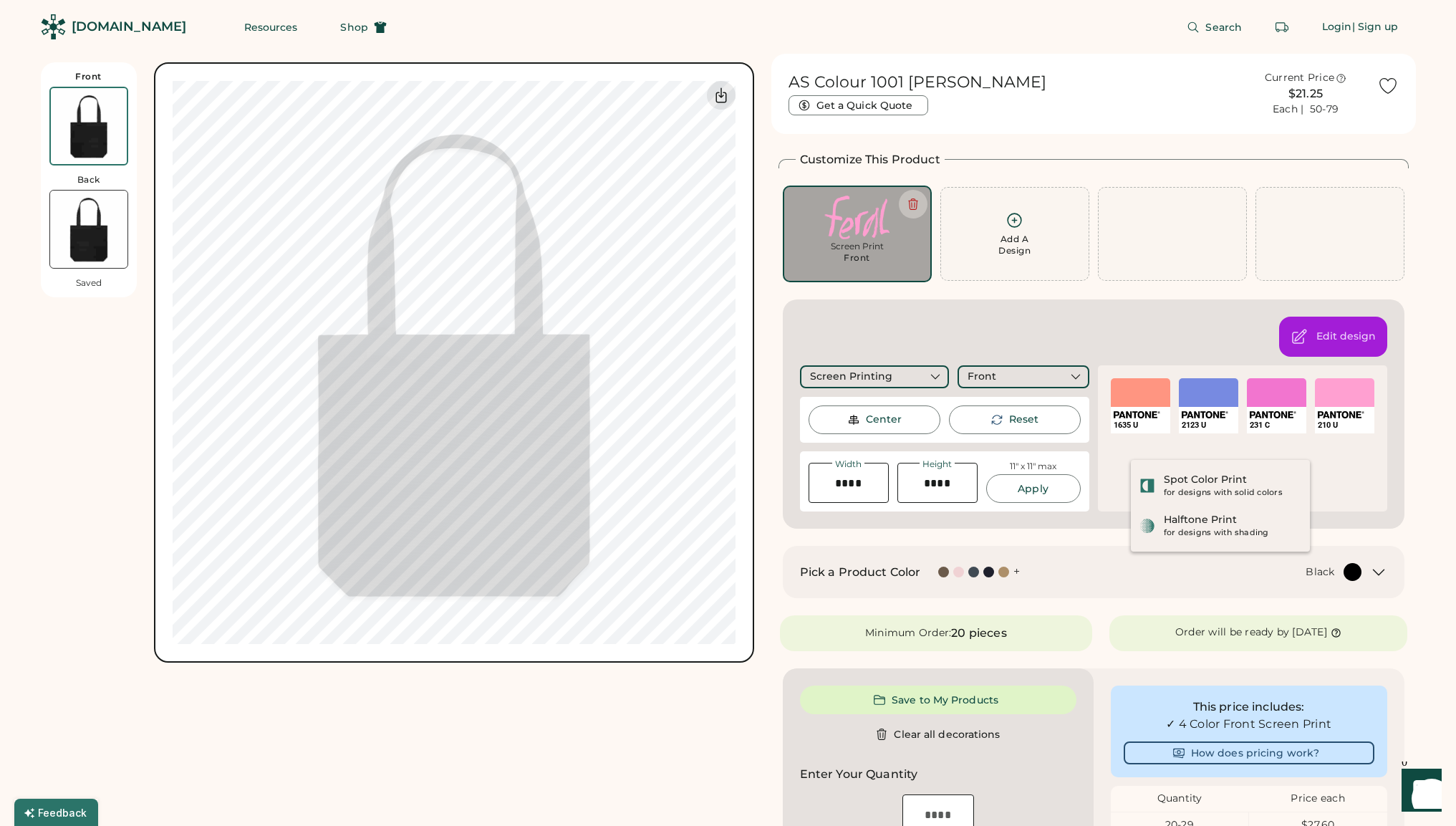
click at [557, 696] on div "Front Back Saved Switch to back Upload new design SVG, Ai, PDF, EPS, PSD Non-pr…" at bounding box center [397, 650] width 713 height 1193
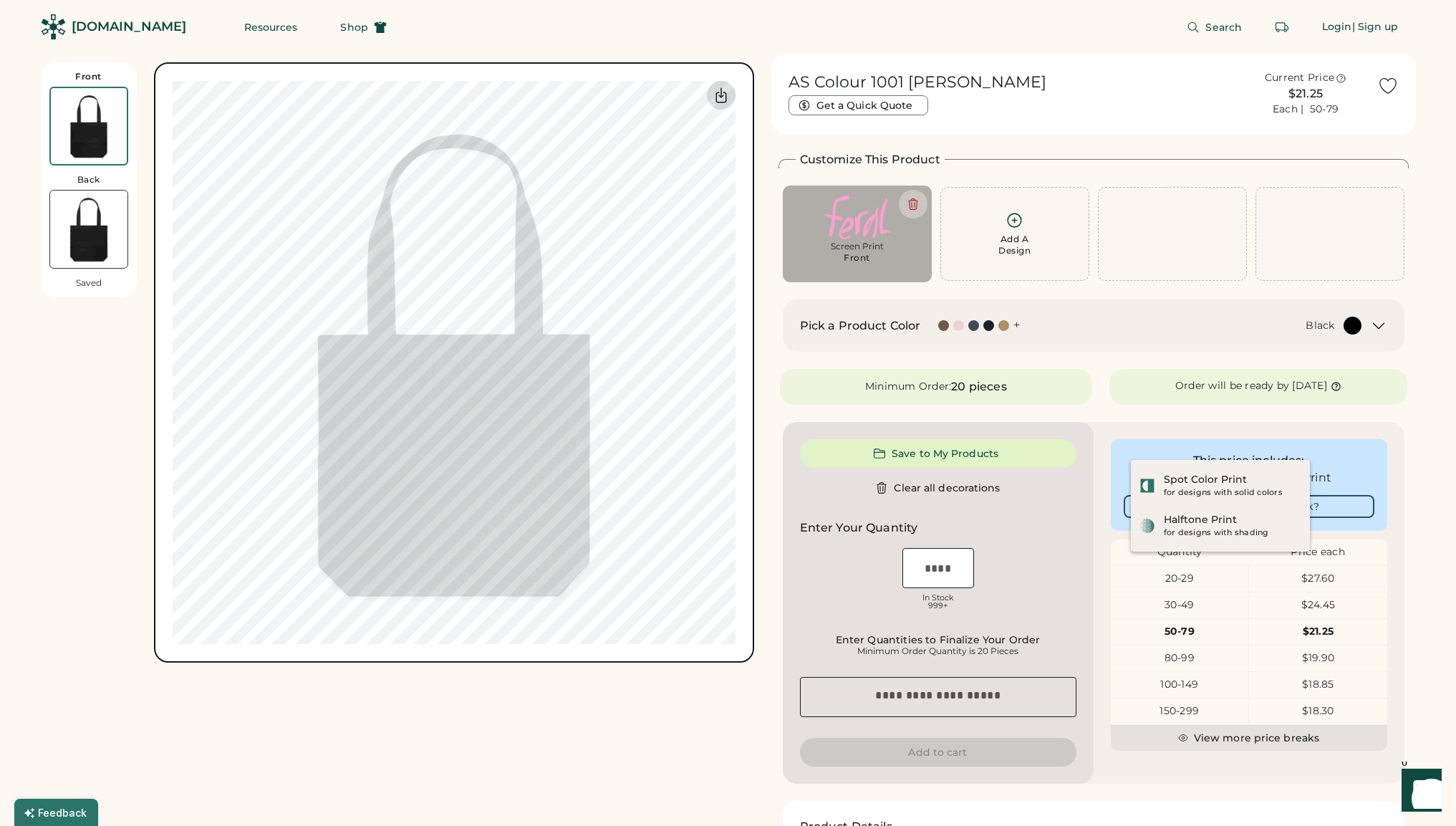
click at [715, 93] on icon at bounding box center [721, 95] width 17 height 17
click at [973, 327] on div at bounding box center [974, 326] width 11 height 11
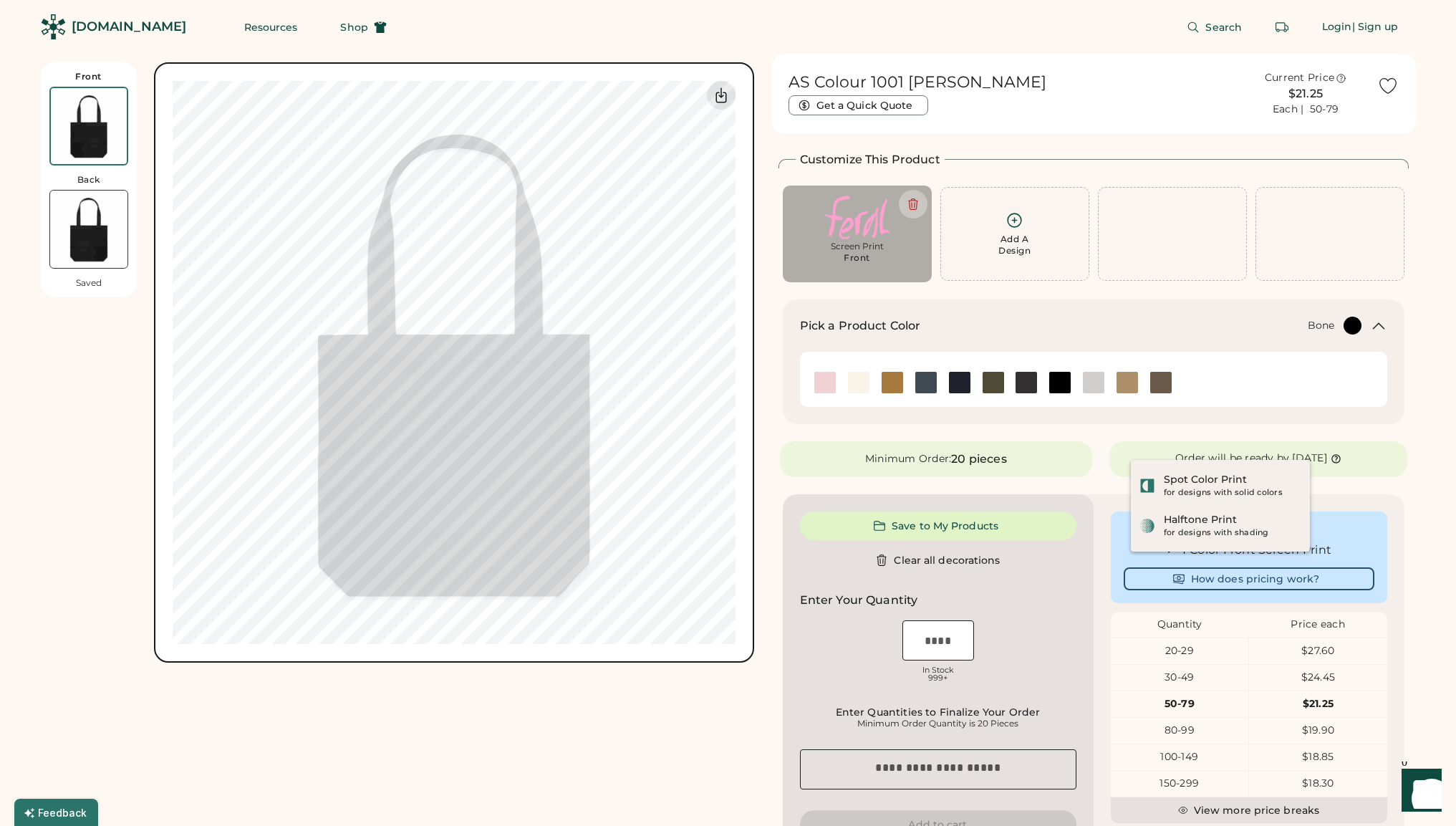
click at [1087, 381] on img at bounding box center [1093, 382] width 21 height 21
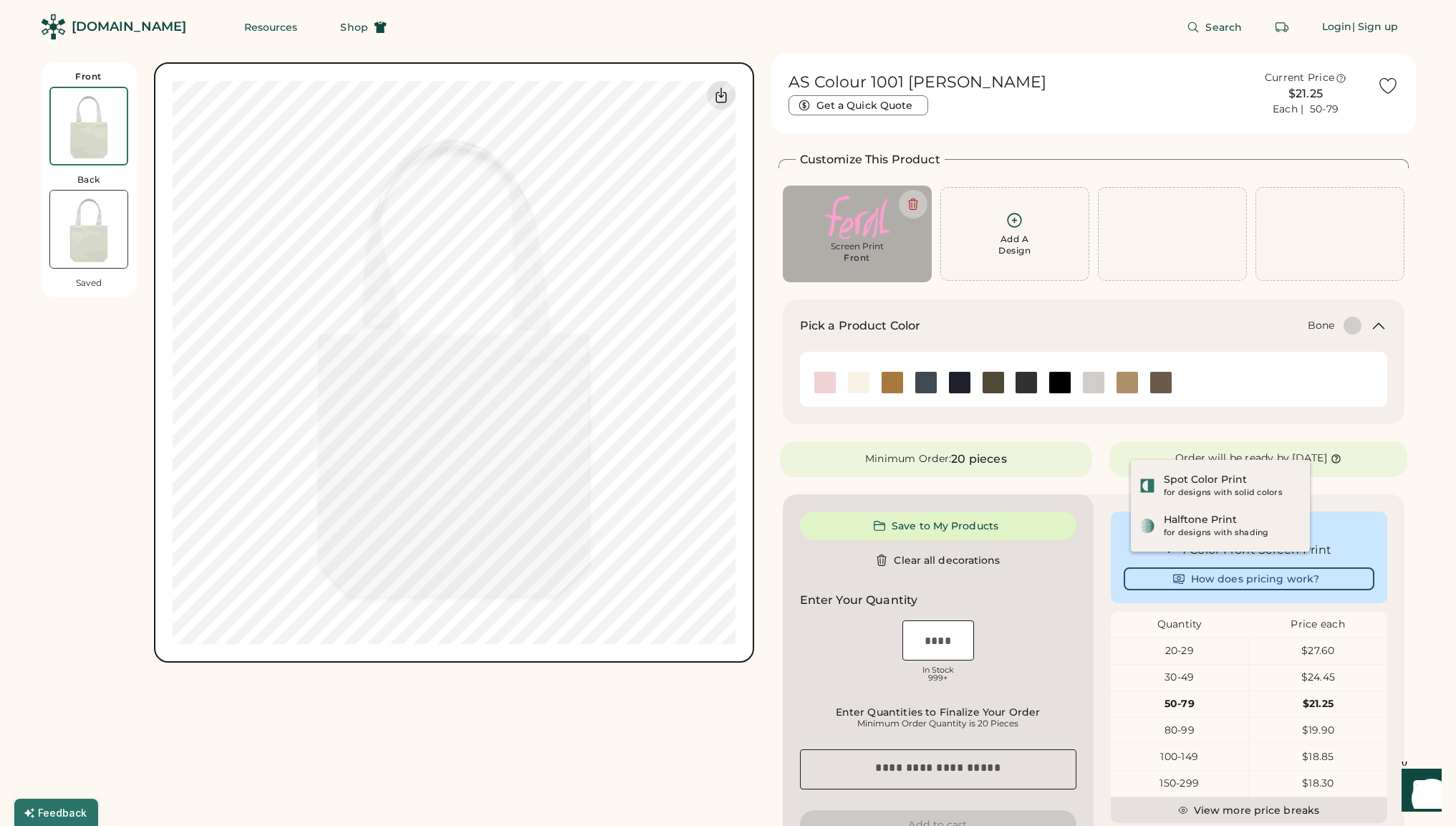
type input "****"
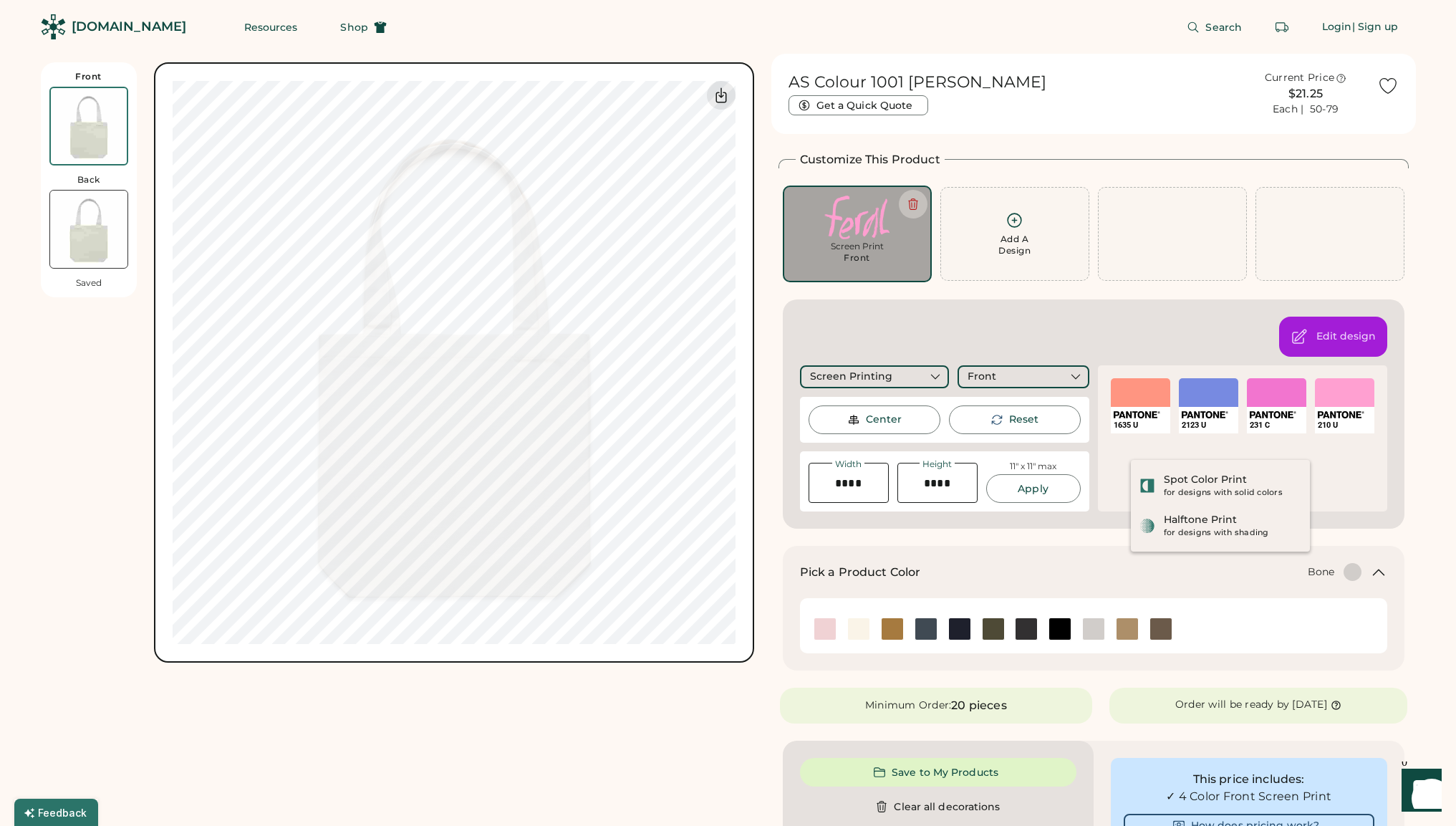
click at [1130, 399] on div at bounding box center [1140, 393] width 59 height 28
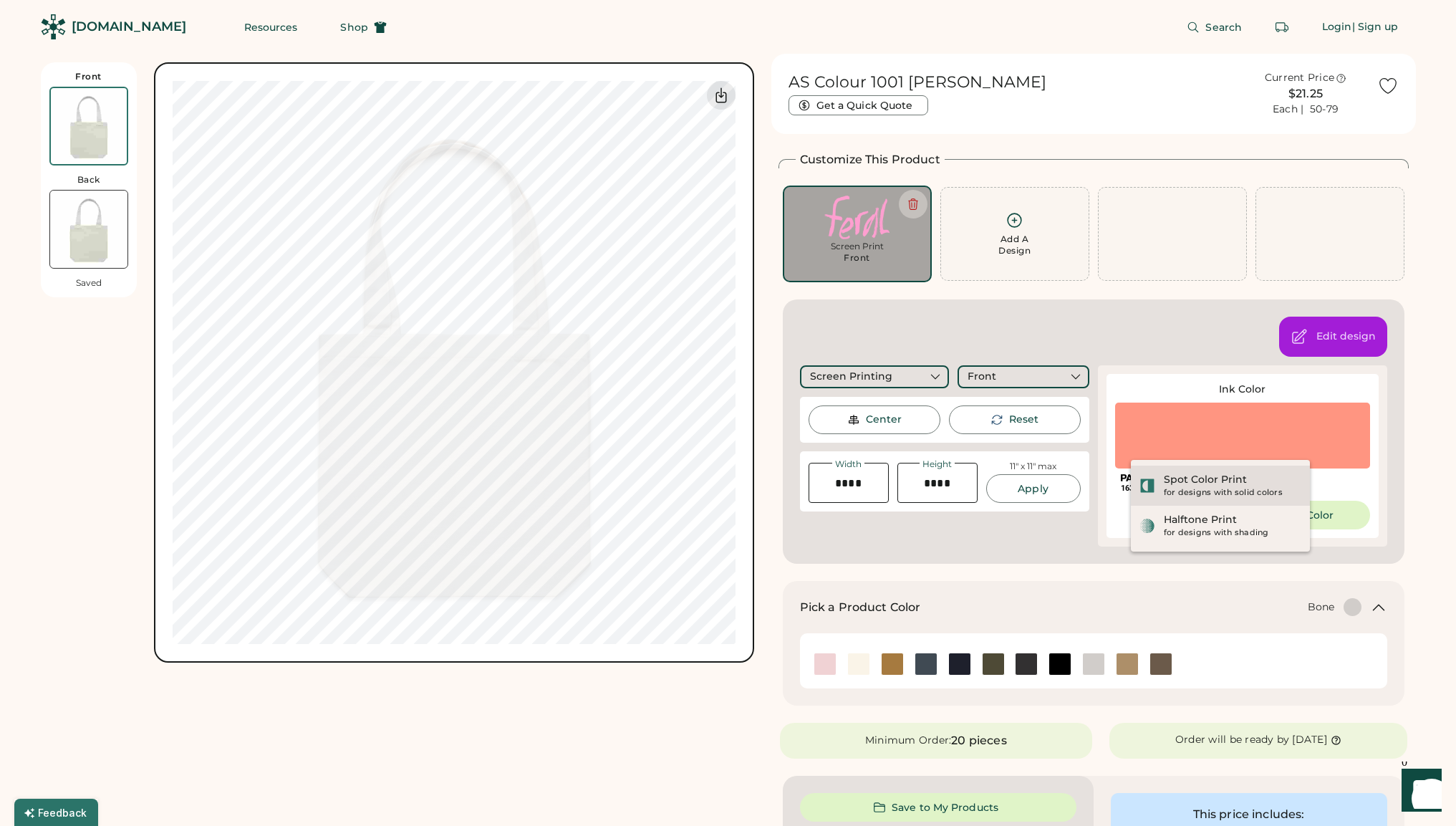
click at [1158, 485] on div "Spot Color Print for designs with solid colors" at bounding box center [1220, 486] width 162 height 26
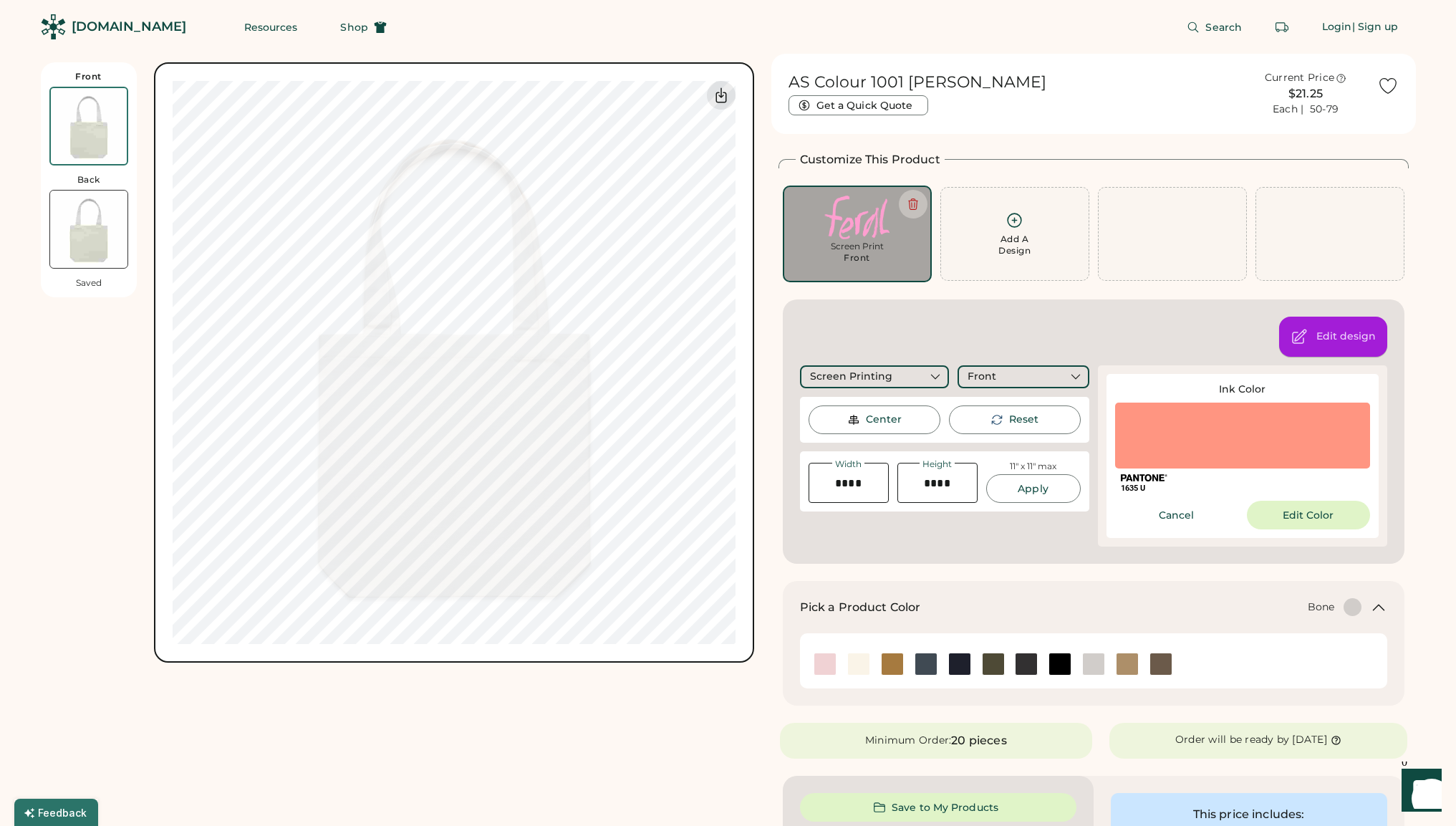
click at [1330, 337] on div "Edit design" at bounding box center [1346, 337] width 59 height 14
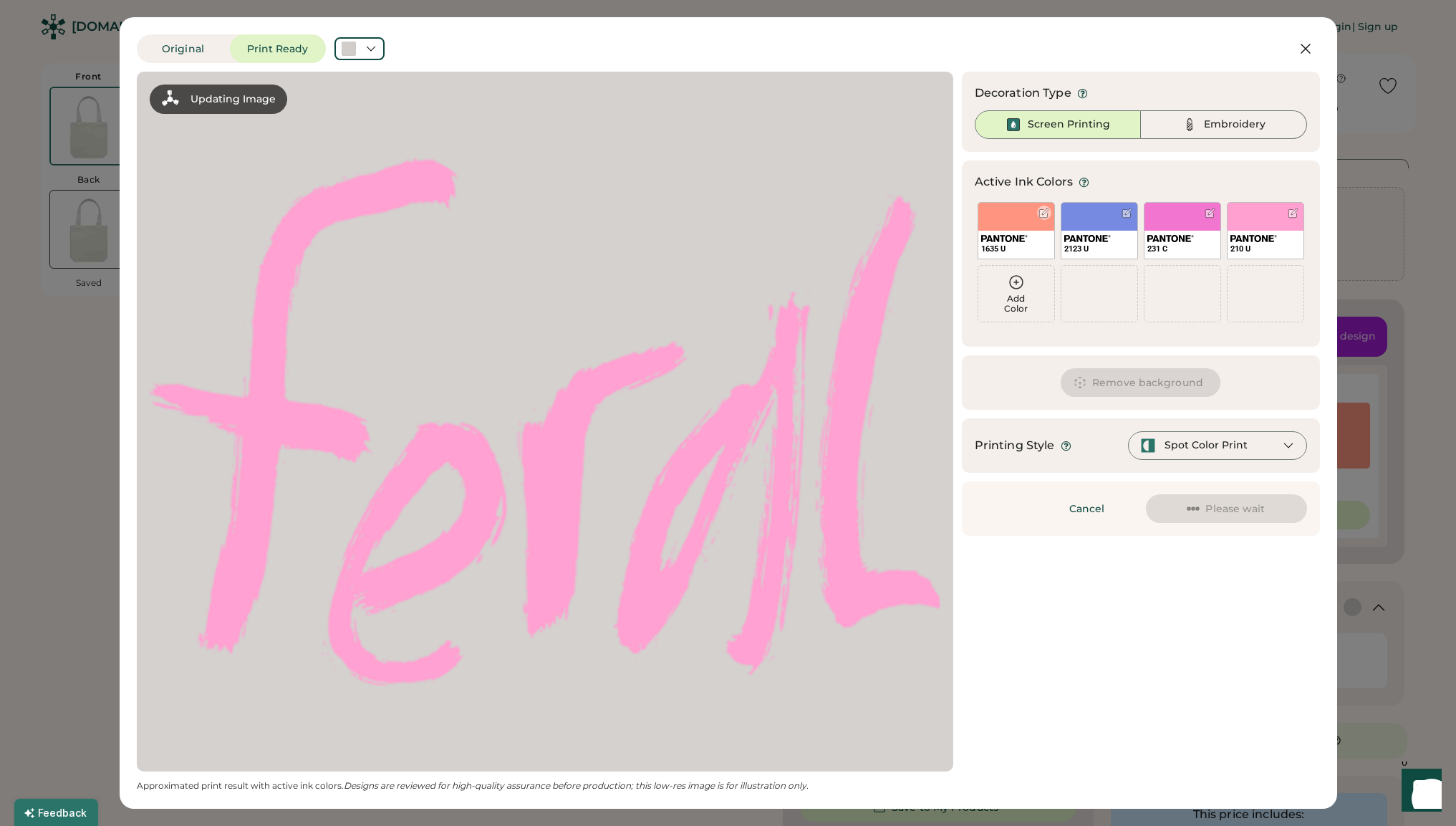
drag, startPoint x: 1016, startPoint y: 223, endPoint x: 721, endPoint y: 406, distance: 347.2
click at [1016, 223] on div "1635 U" at bounding box center [1016, 230] width 77 height 58
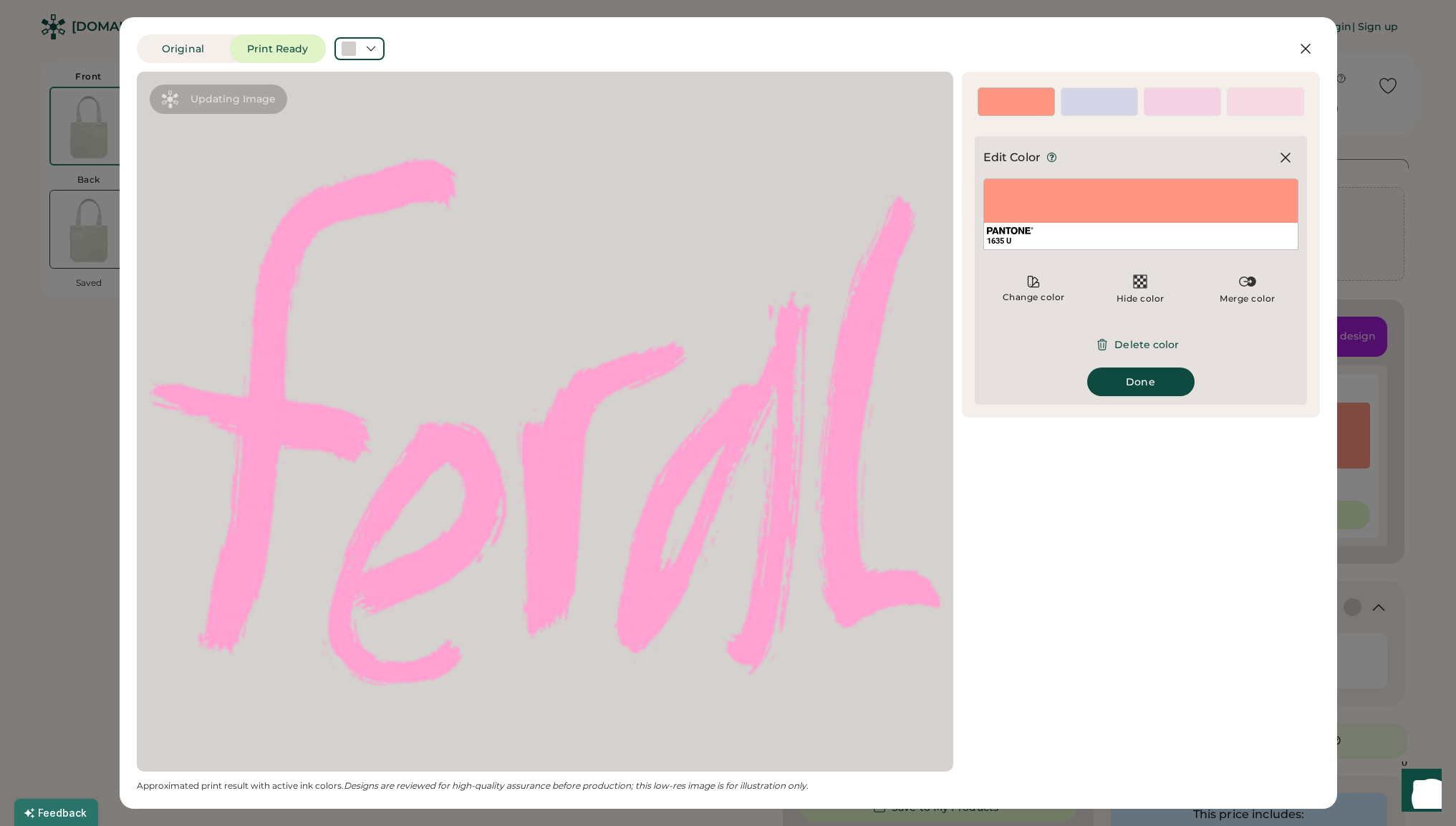
click at [728, 404] on div at bounding box center [545, 421] width 791 height 674
click at [1032, 281] on icon at bounding box center [1034, 282] width 11 height 11
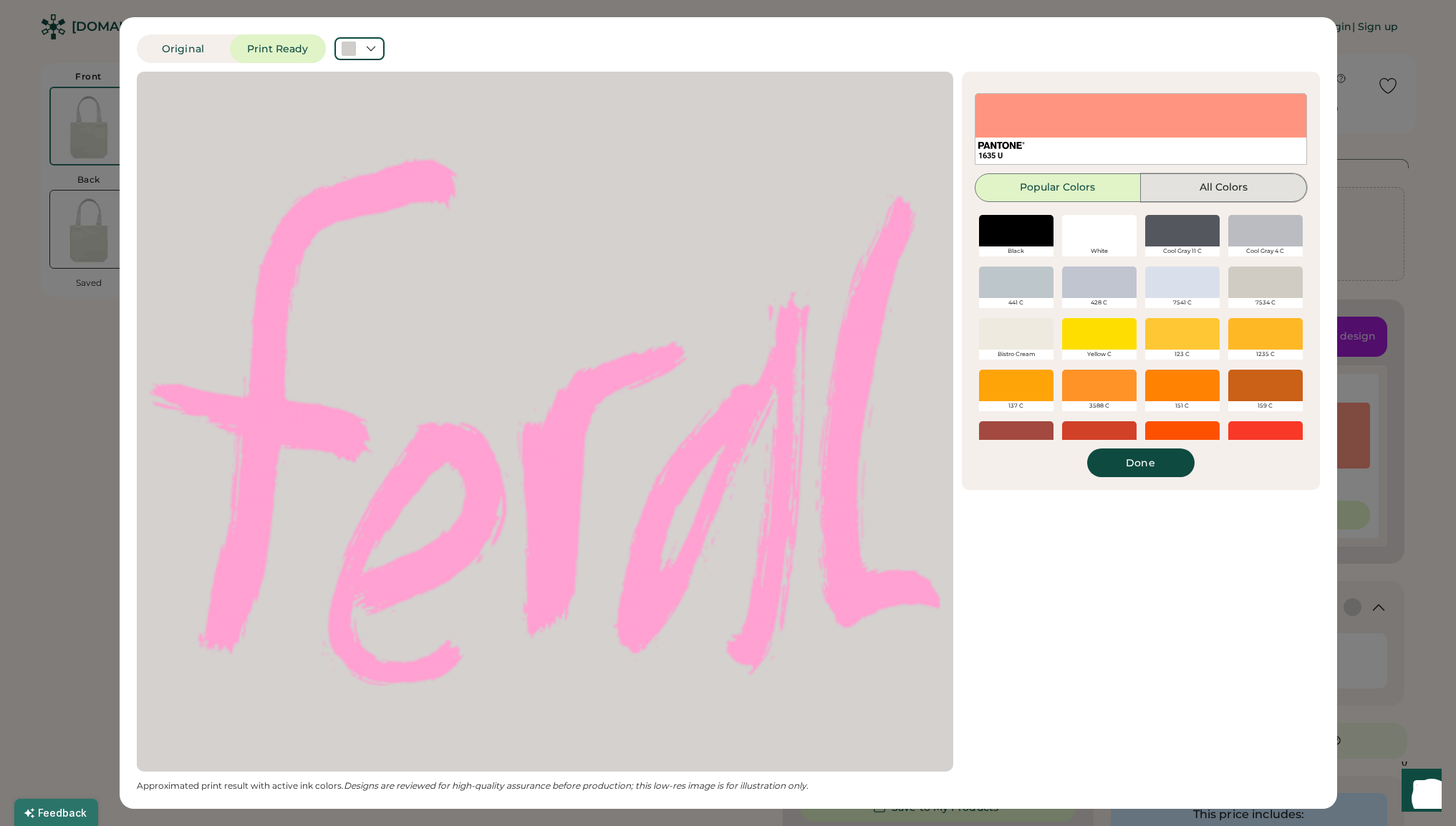
click at [1242, 184] on button "All Colors" at bounding box center [1224, 188] width 166 height 28
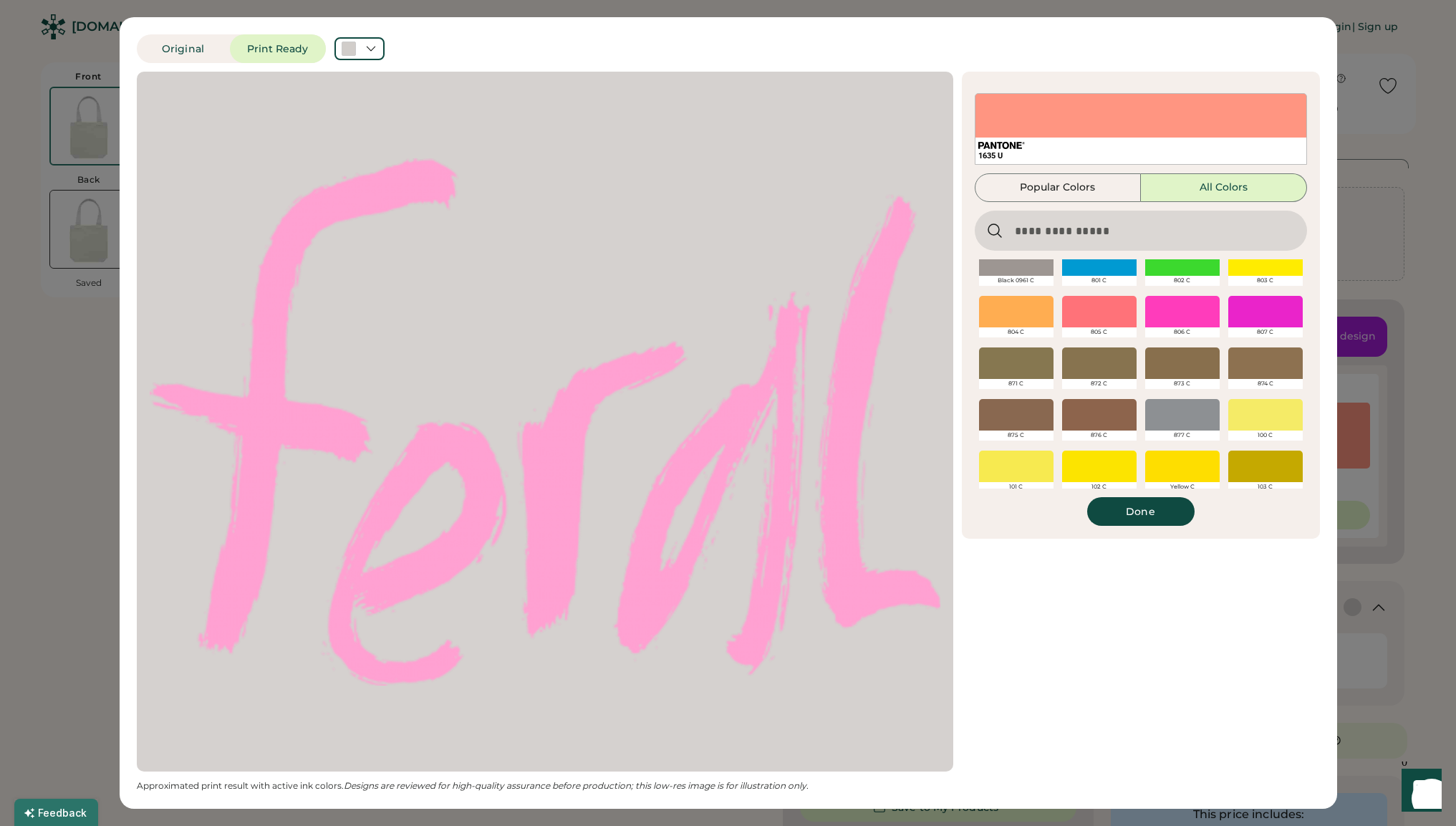
scroll to position [177, 0]
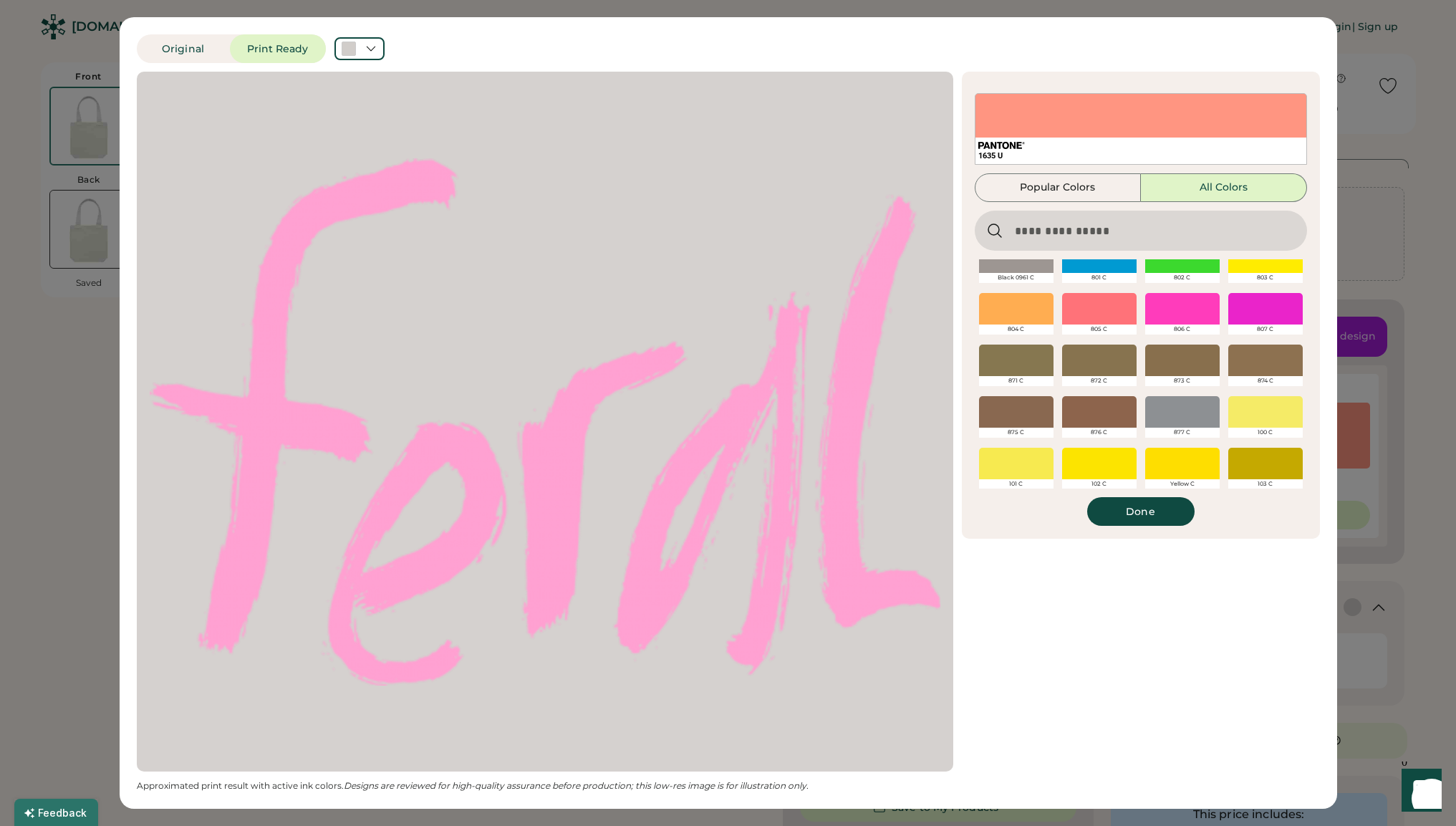
click at [1111, 317] on div at bounding box center [1100, 309] width 75 height 32
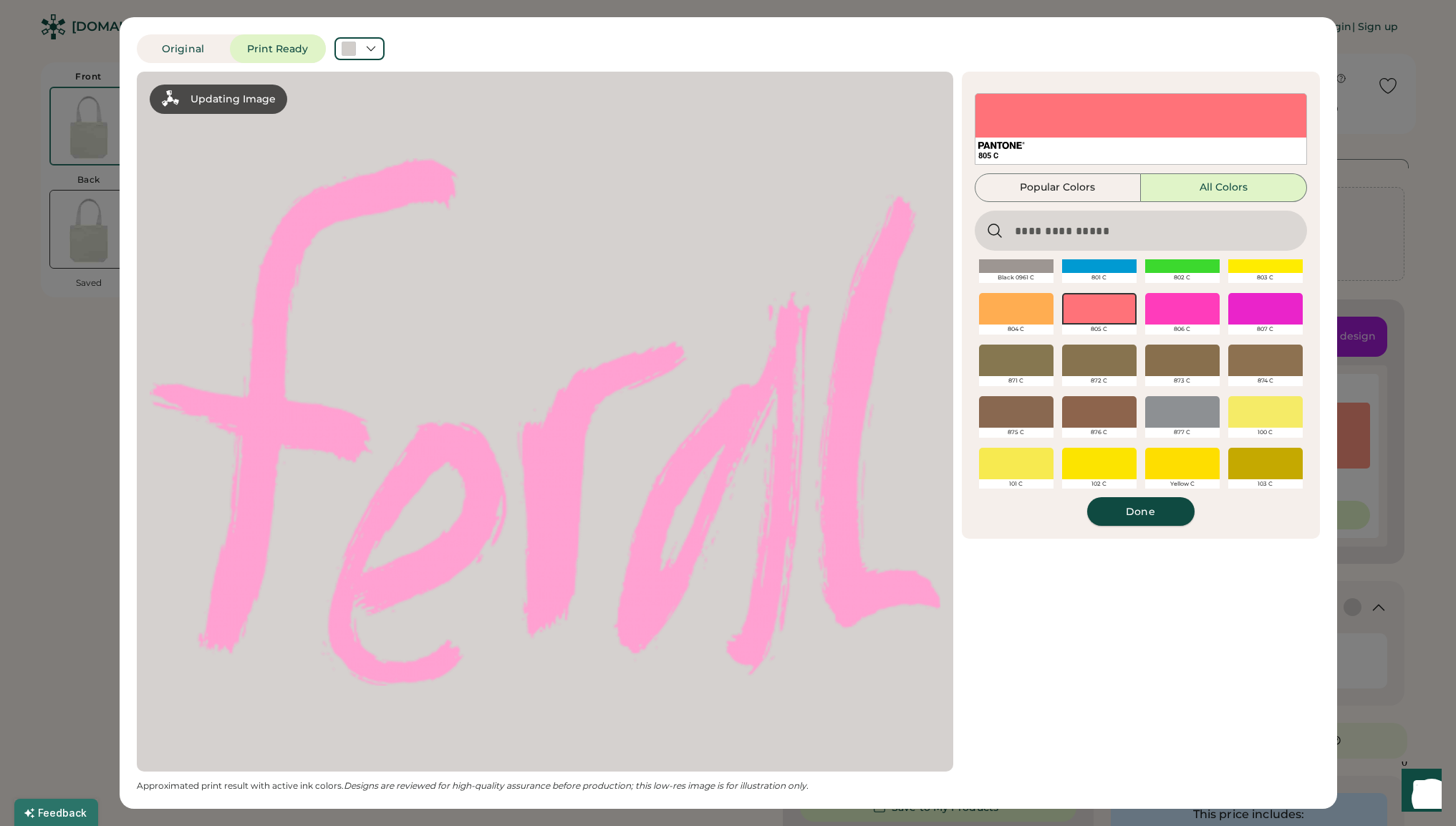
click at [1141, 514] on button "Done" at bounding box center [1141, 512] width 107 height 28
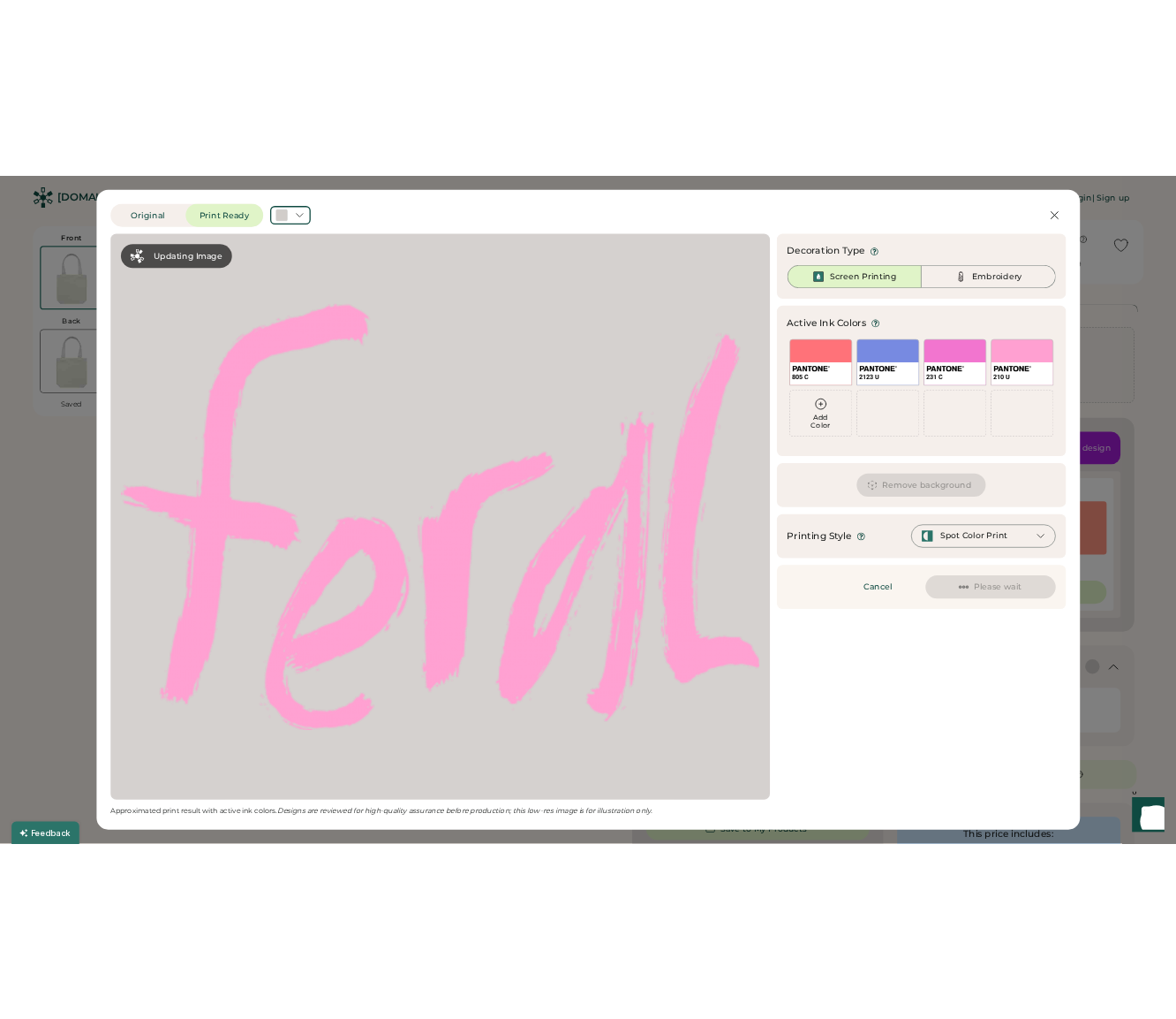
scroll to position [0, 0]
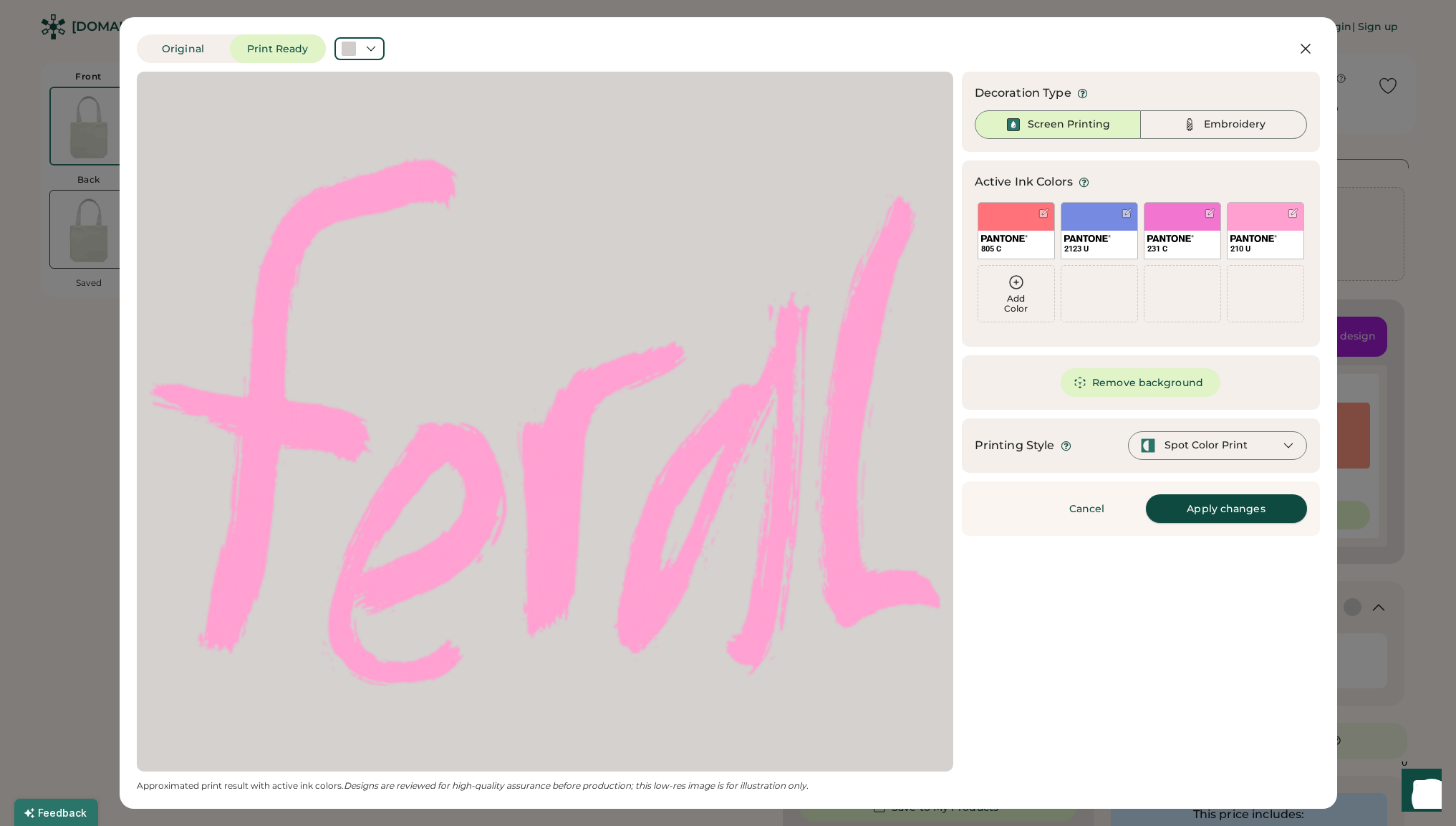
click at [1252, 515] on button "Apply changes" at bounding box center [1227, 508] width 161 height 28
type input "****"
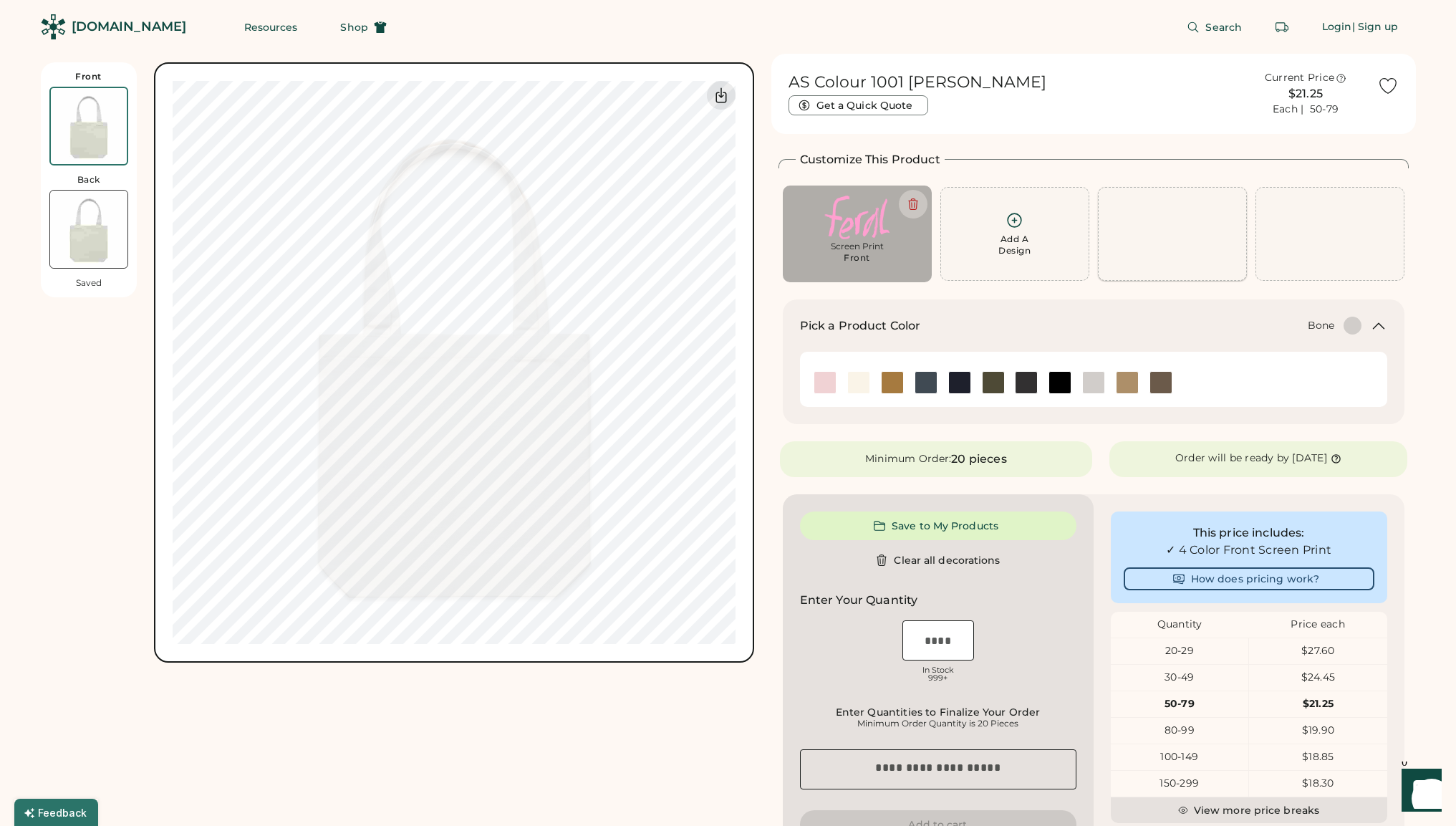
type input "****"
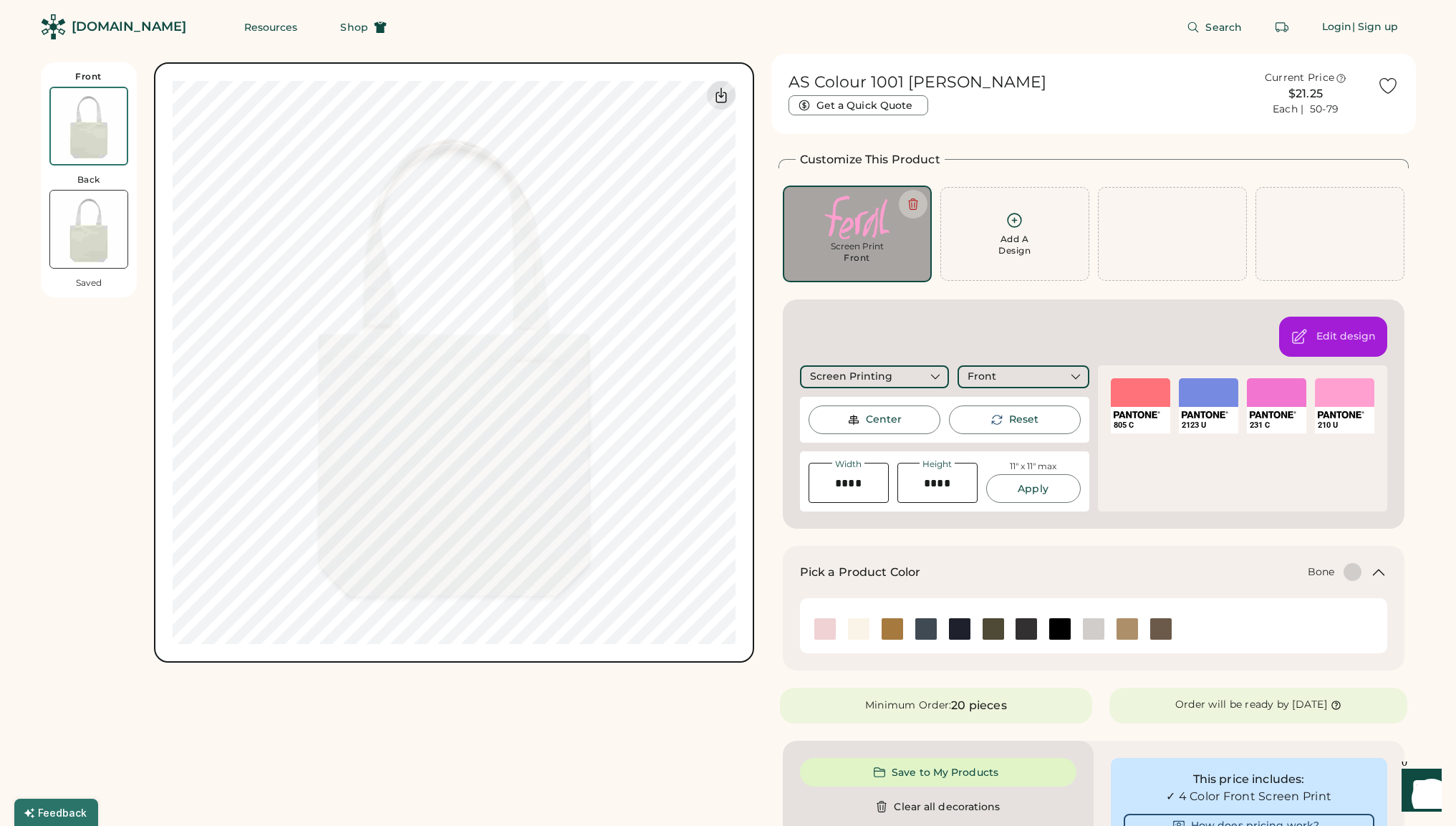
click at [576, 701] on div "Front Back Saved Switch to back Upload new design SVG, Ai, PDF, EPS, PSD Non-pr…" at bounding box center [397, 686] width 713 height 1266
type input "****"
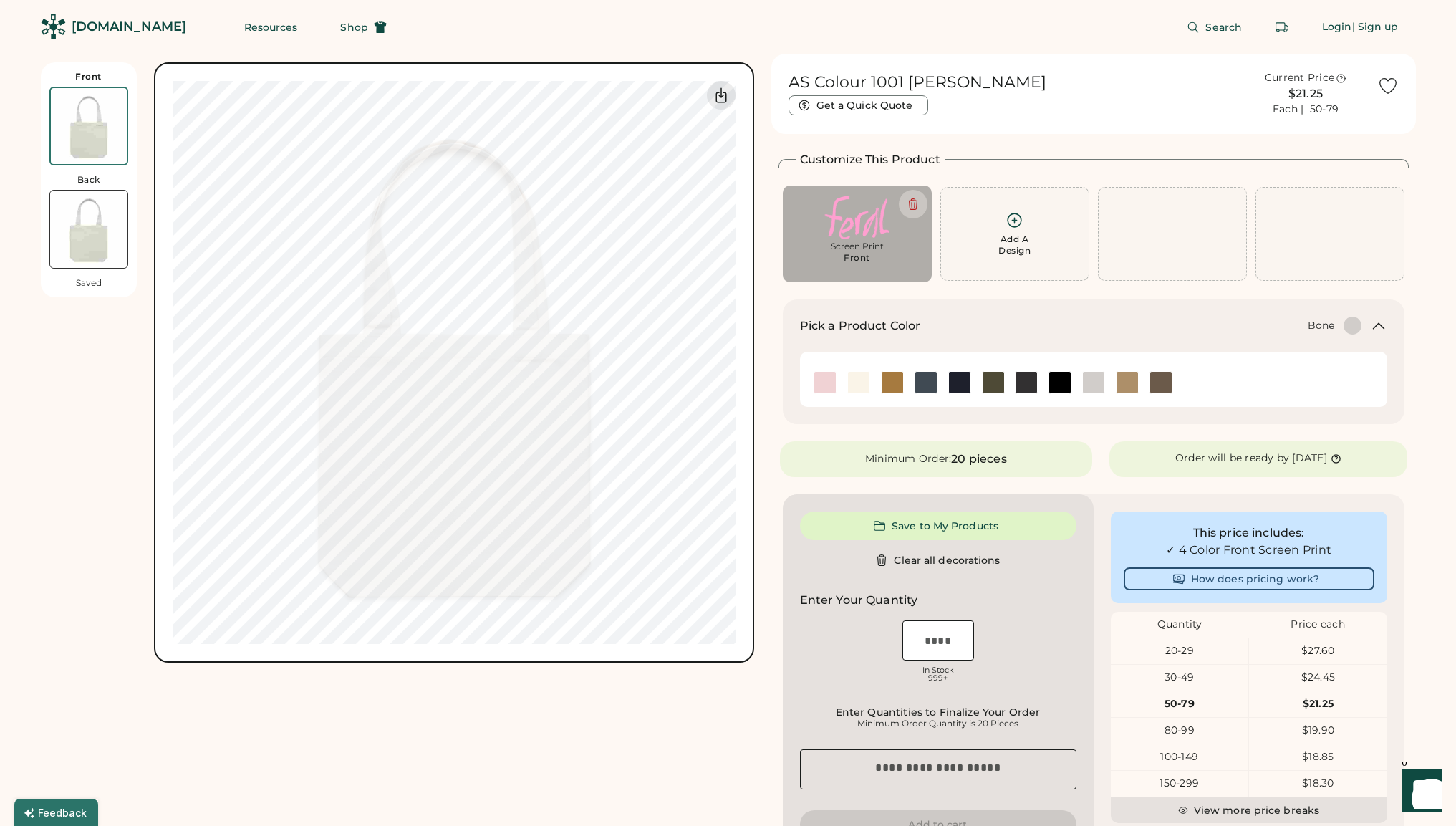
type input "****"
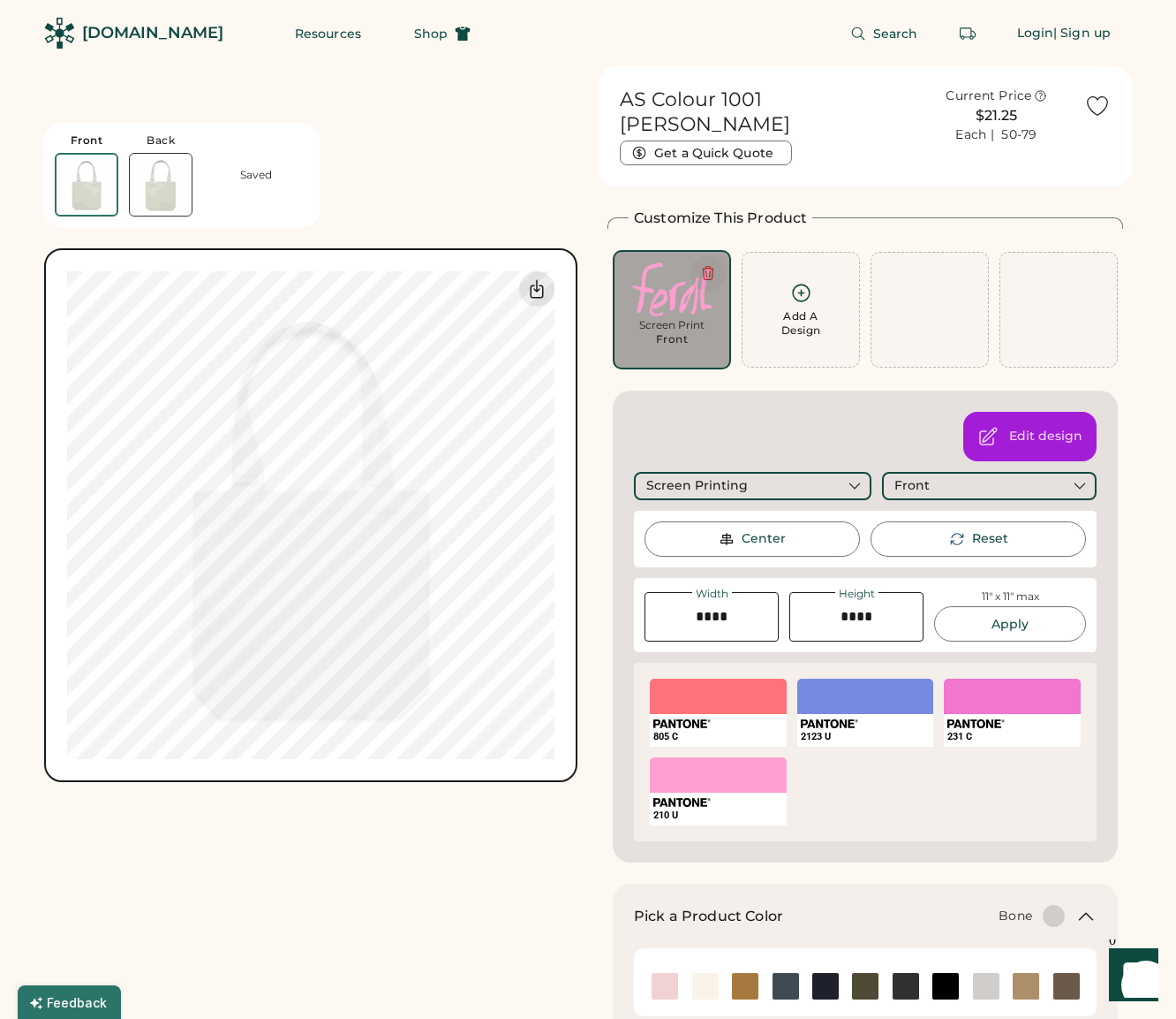
click at [709, 266] on icon at bounding box center [708, 273] width 11 height 14
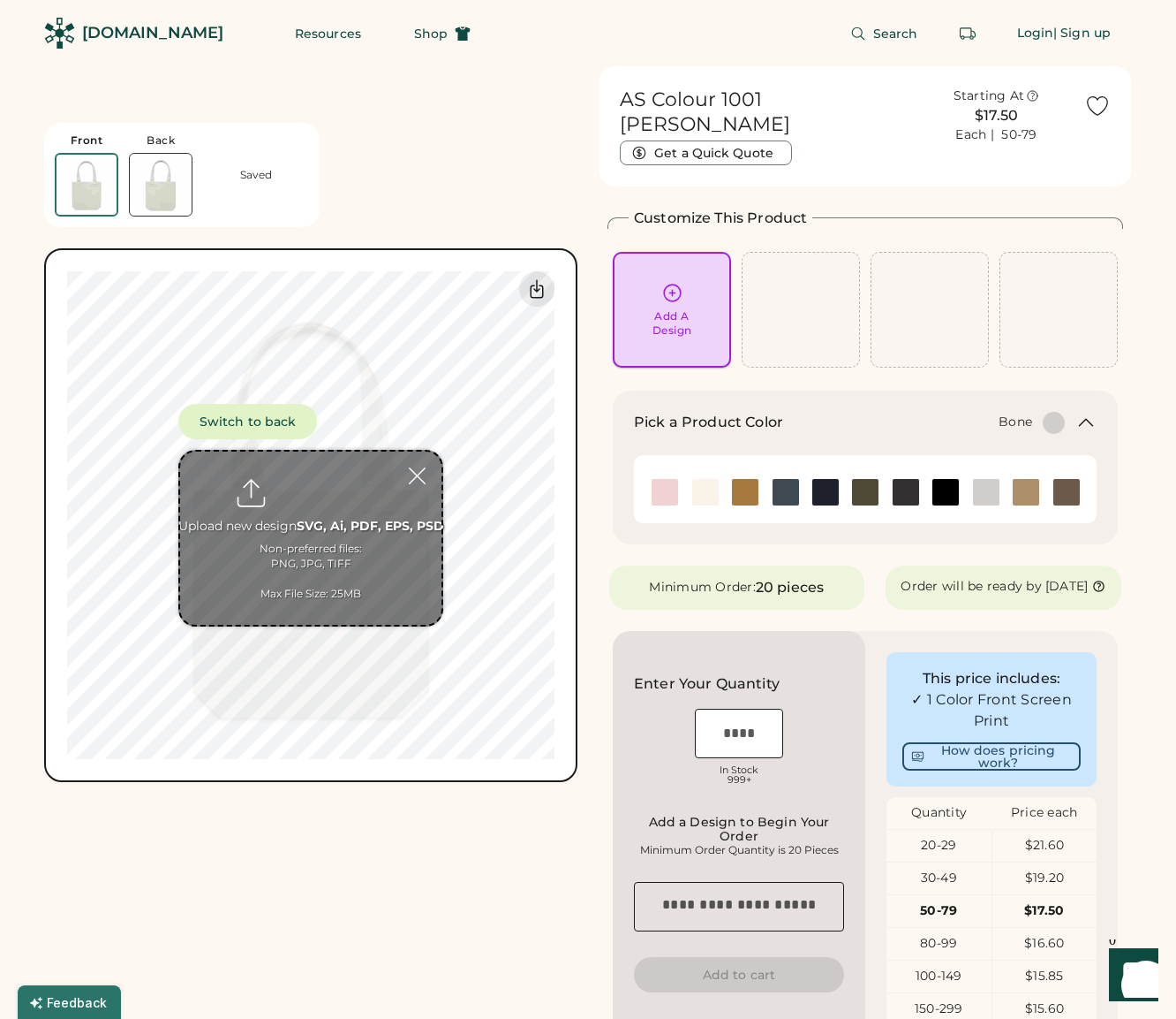
click at [663, 282] on icon at bounding box center [673, 293] width 22 height 22
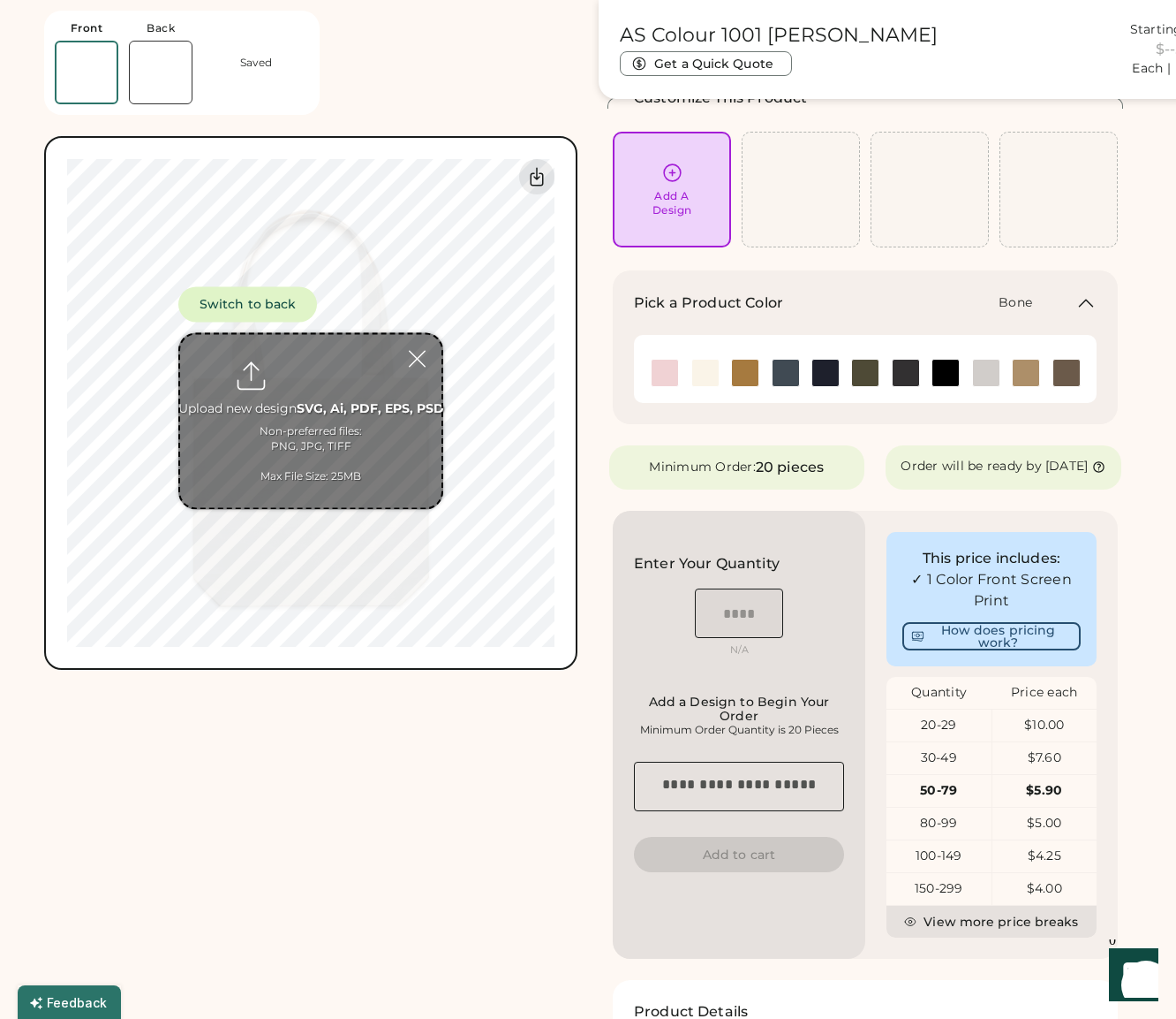
scroll to position [112, 0]
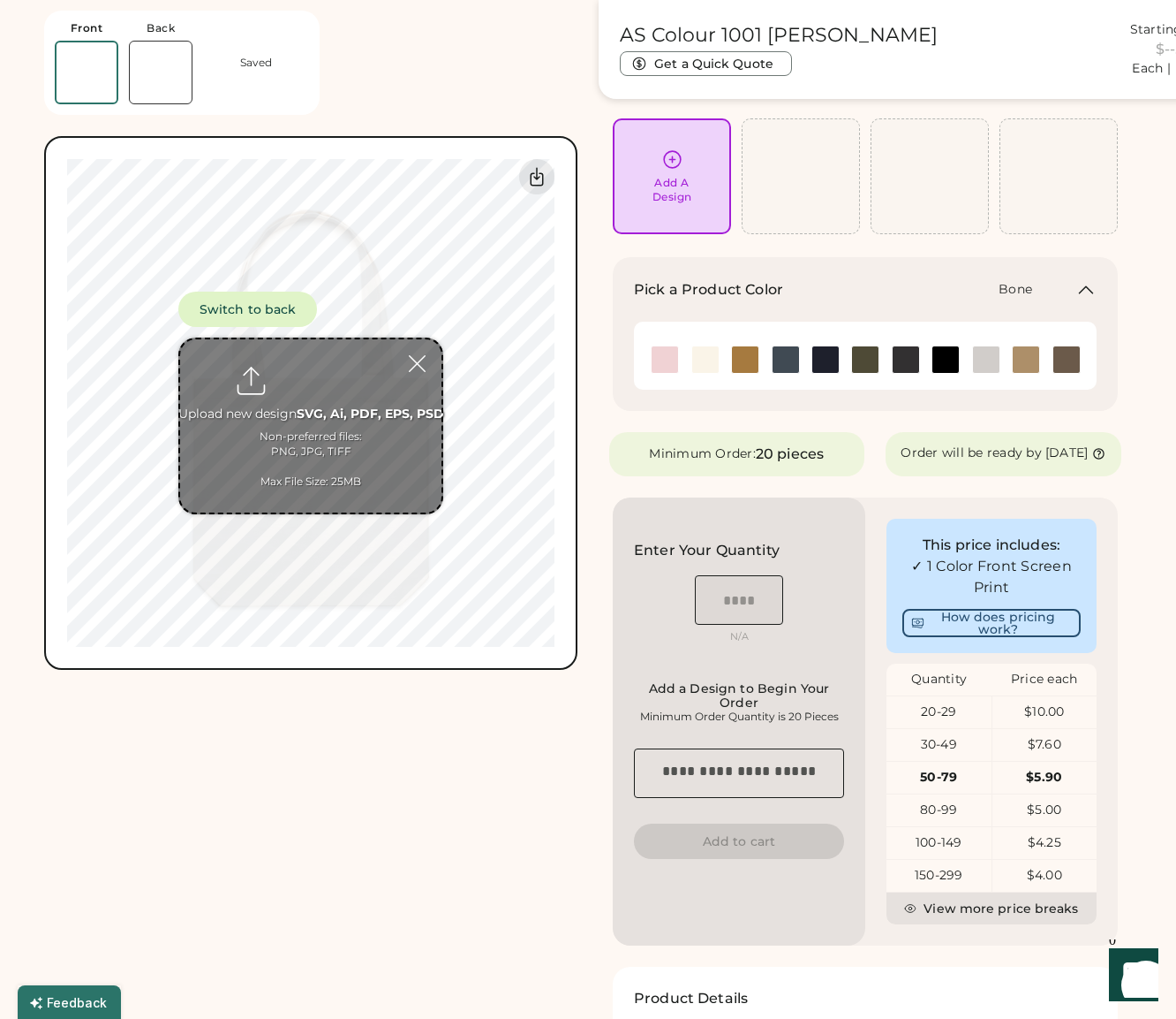
click at [295, 439] on input "file" at bounding box center [310, 426] width 261 height 173
type input "**********"
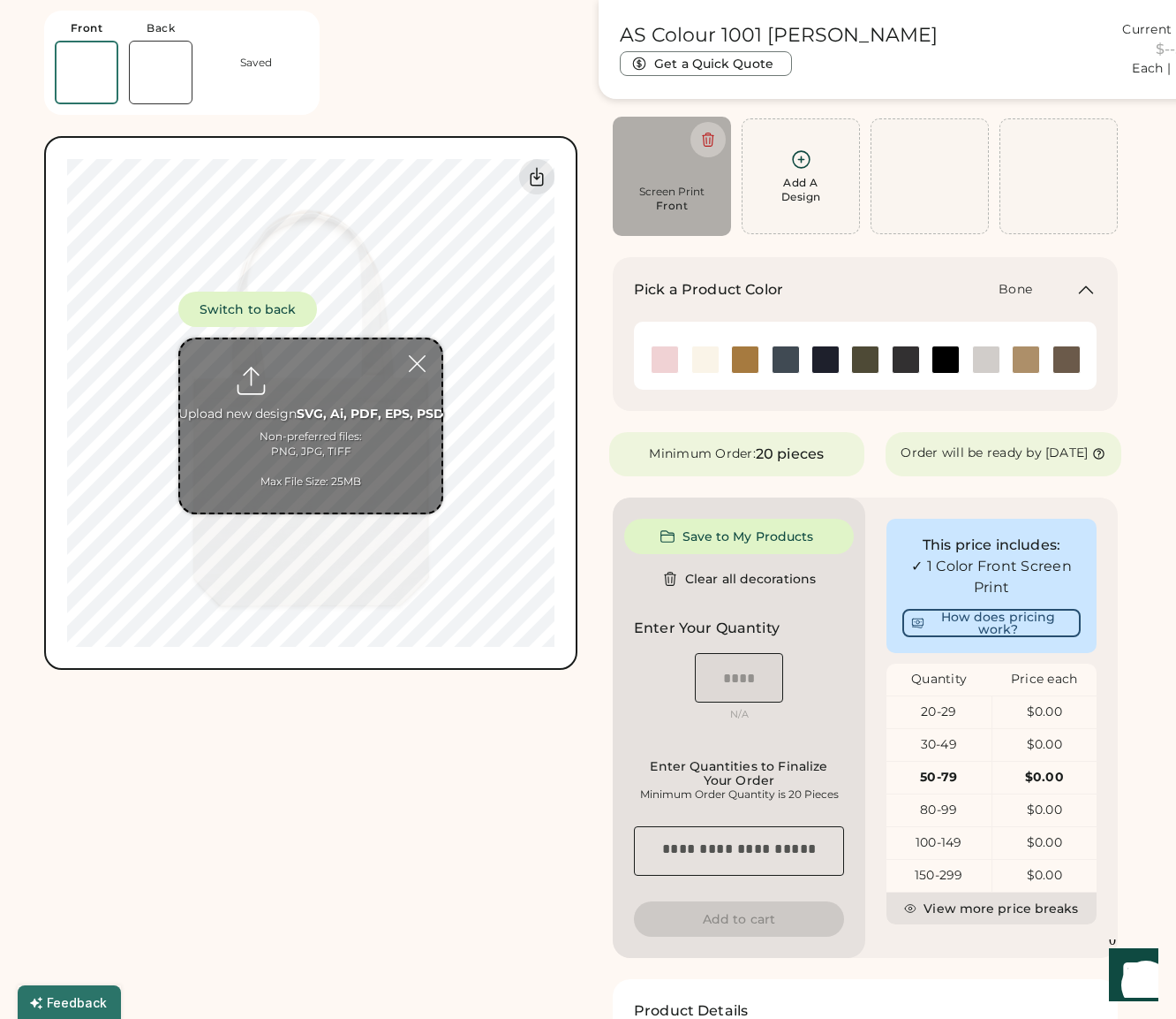
click at [644, 200] on div "Screen Print Front" at bounding box center [672, 204] width 93 height 39
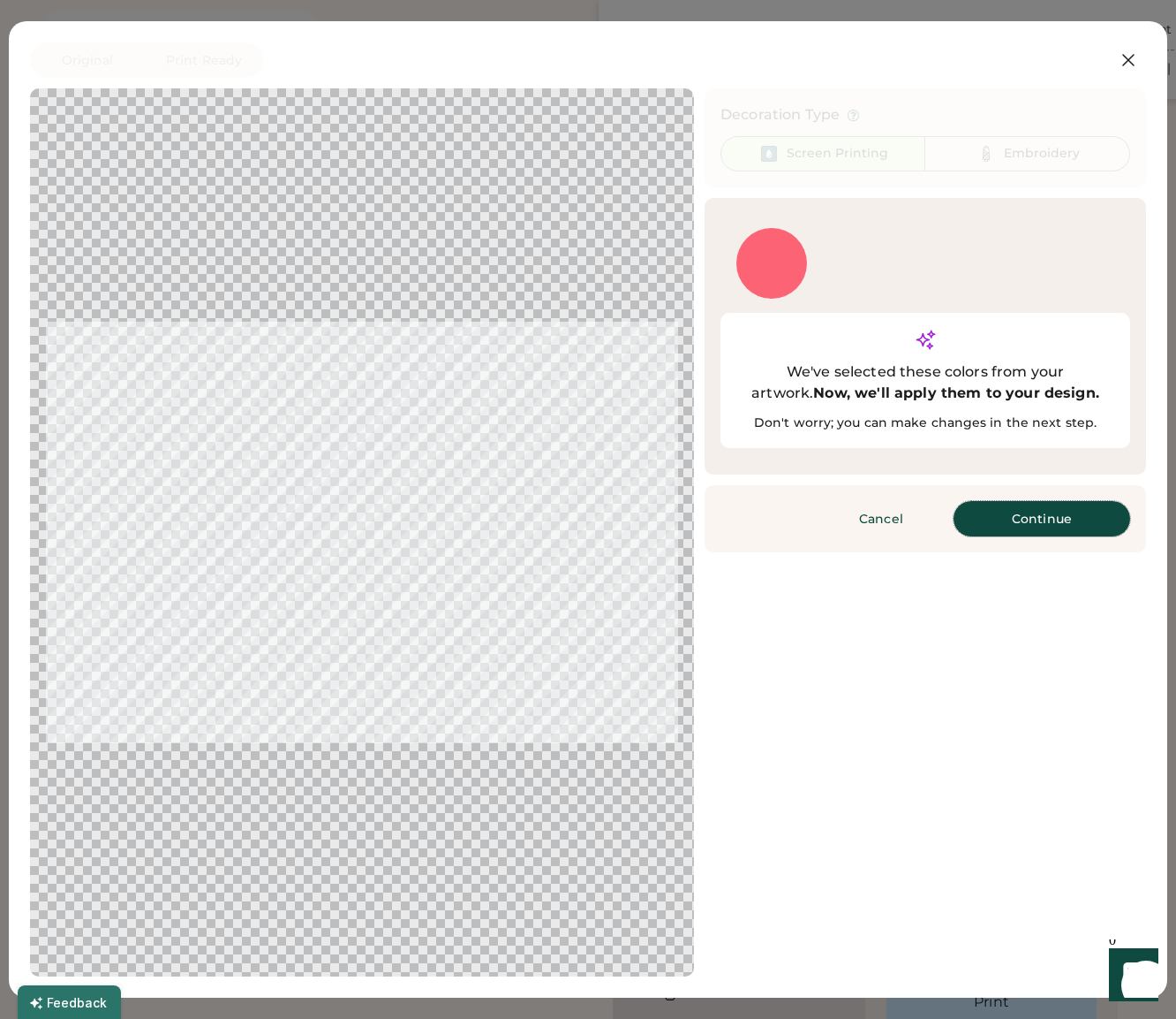
click at [1038, 501] on button "Continue" at bounding box center [1042, 518] width 177 height 35
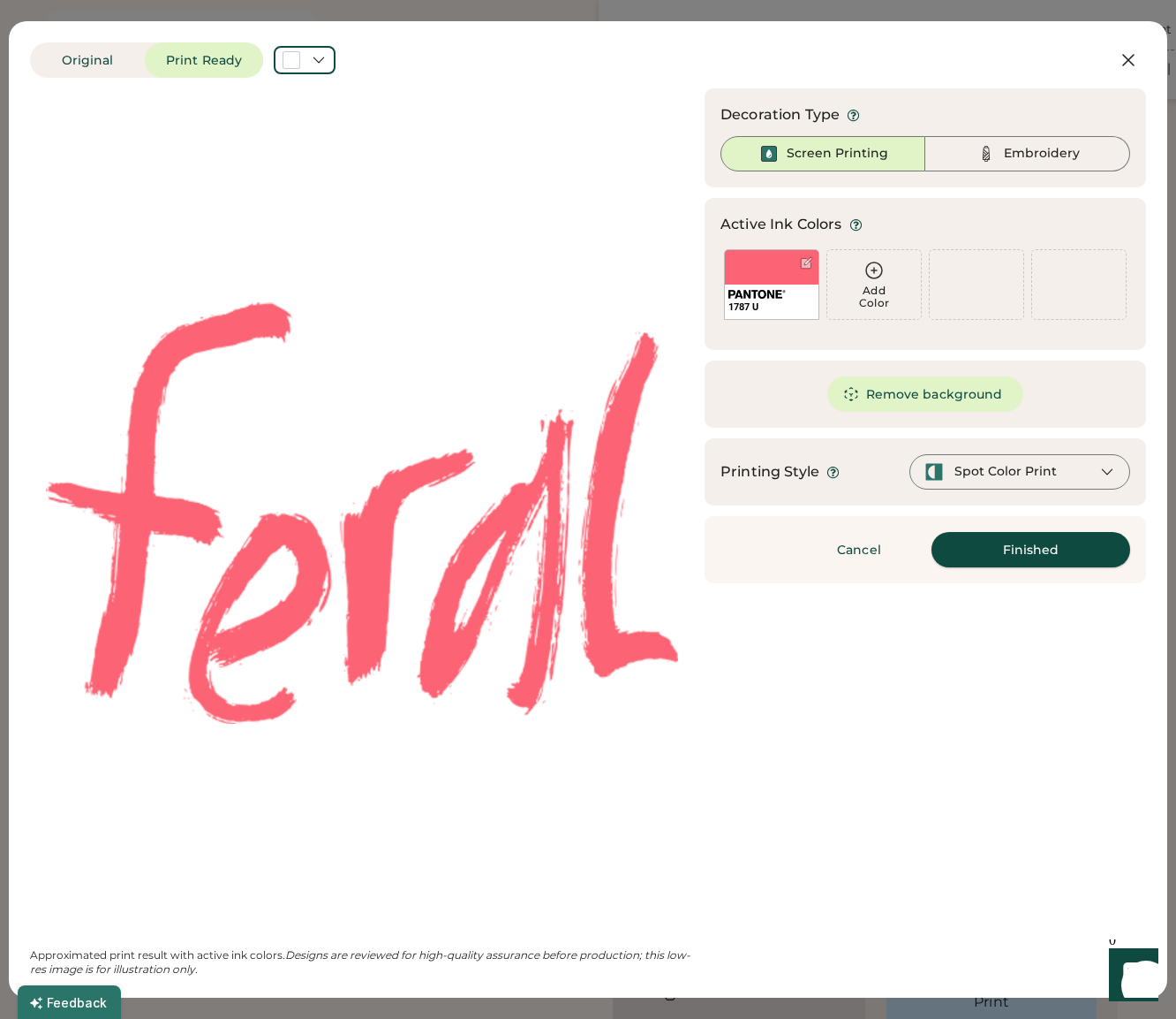
click at [1072, 545] on button "Finished" at bounding box center [1031, 549] width 198 height 35
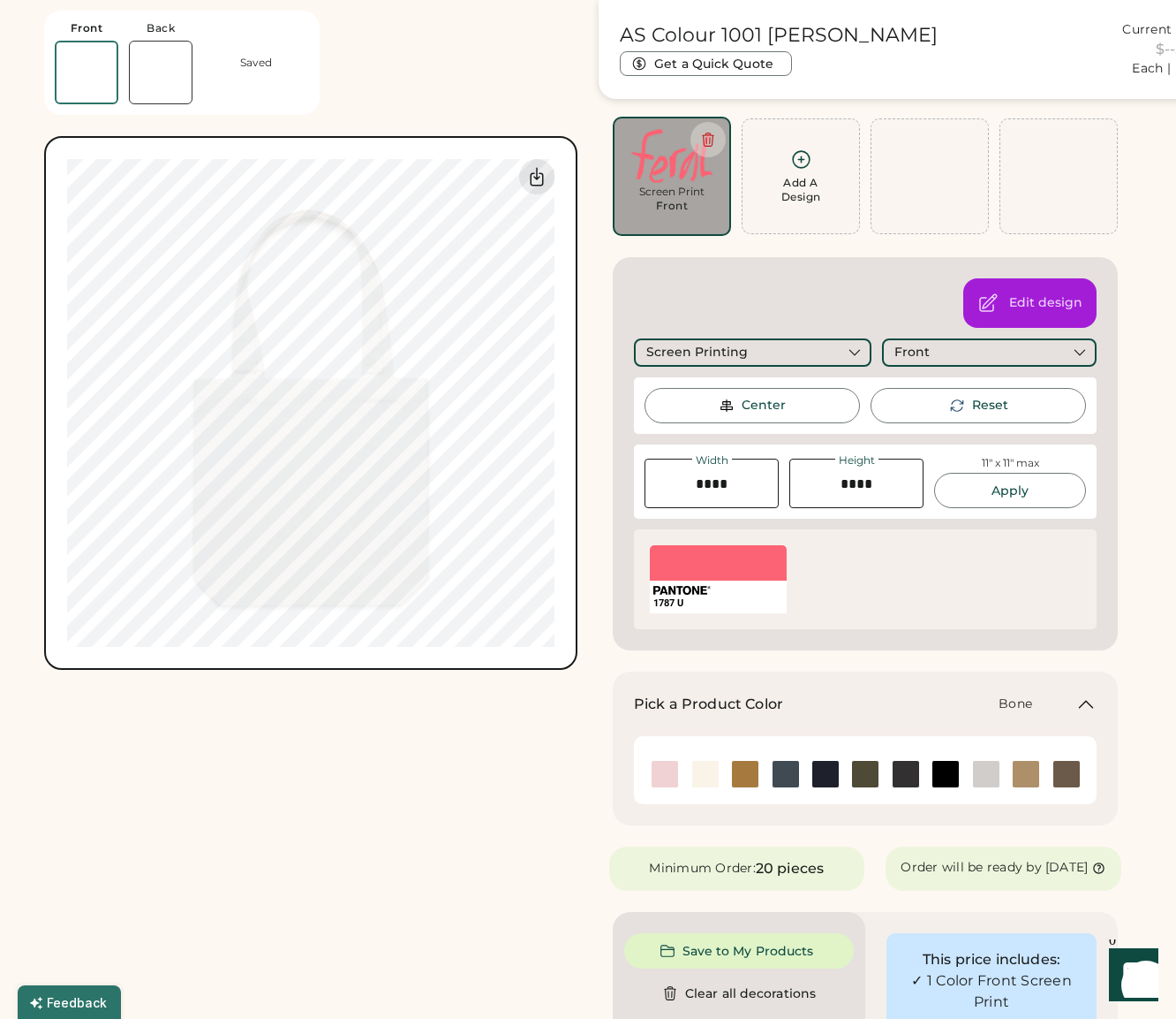
click at [308, 769] on div "AS Colour 1001 Carrie Tote Current Price $5.90 Each | 50-79 Get a Quick Quote F…" at bounding box center [310, 797] width 534 height 1687
click at [148, 647] on div "Switch to back Upload new design SVG, Ai, PDF, EPS, PSD Non-preferred files: PN…" at bounding box center [310, 403] width 534 height 534
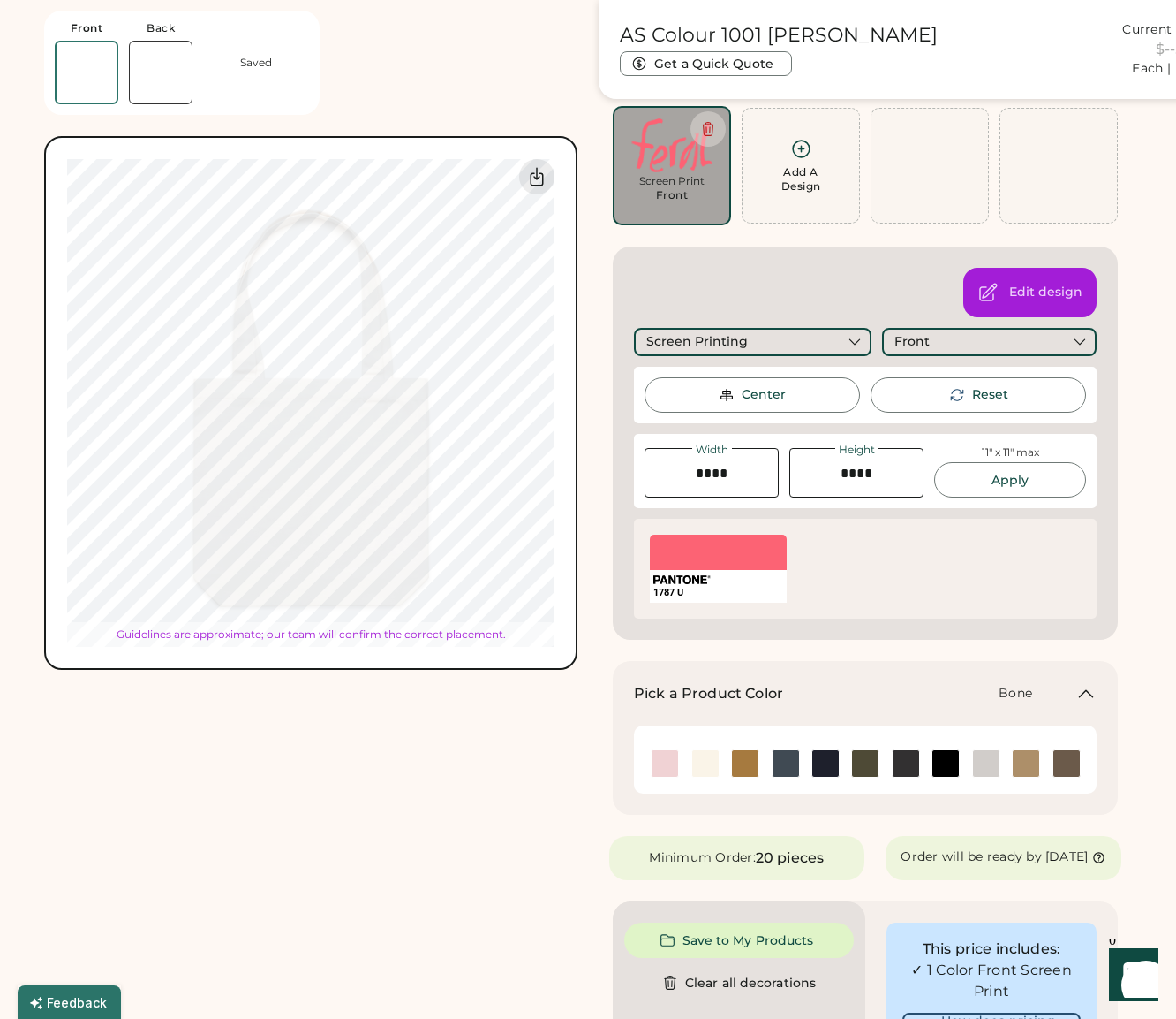
scroll to position [115, 0]
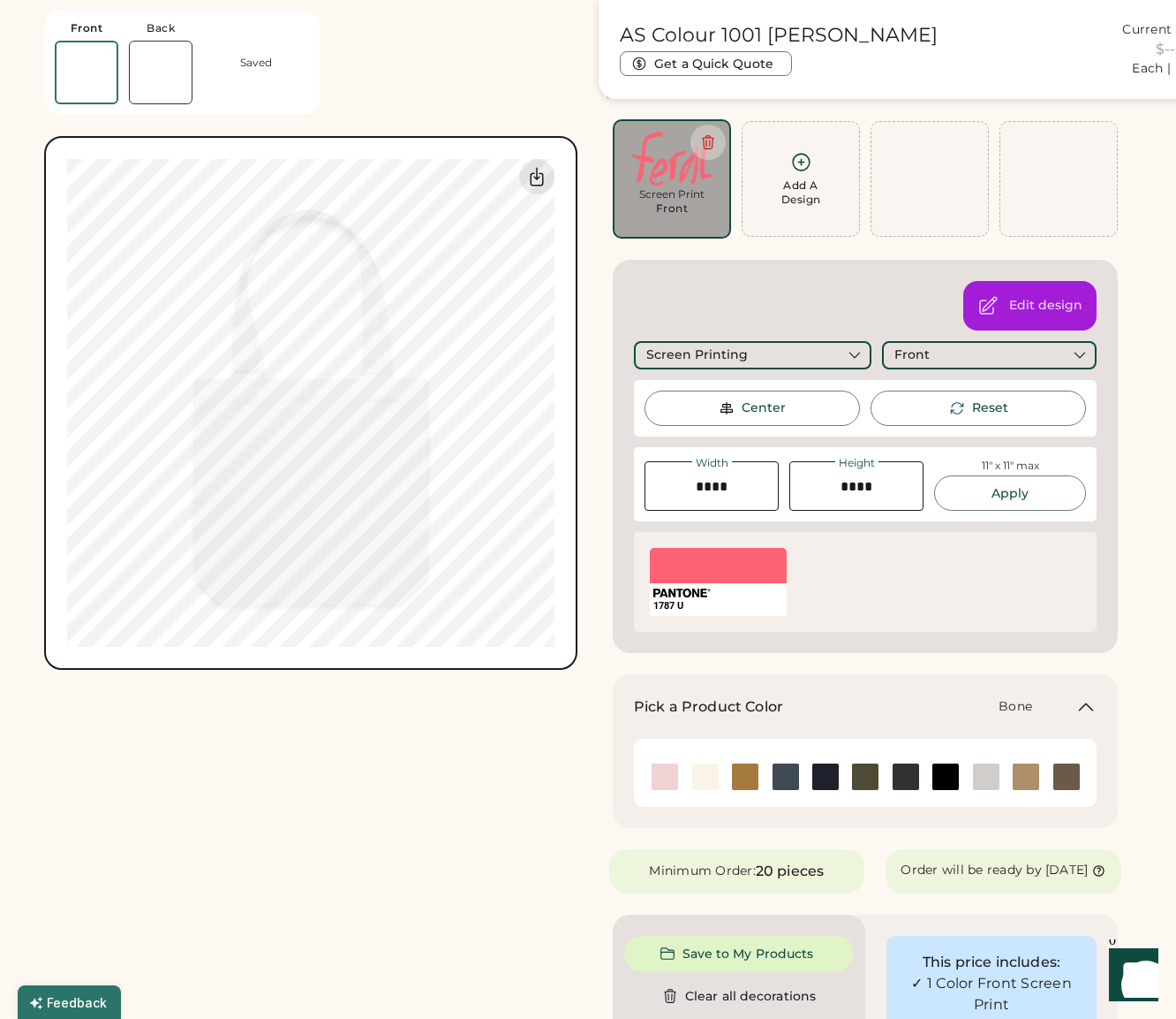
click at [371, 744] on div "AS Colour 1001 Carrie Tote Current Price $5.90 Each | 50-79 Get a Quick Quote F…" at bounding box center [310, 799] width 534 height 1687
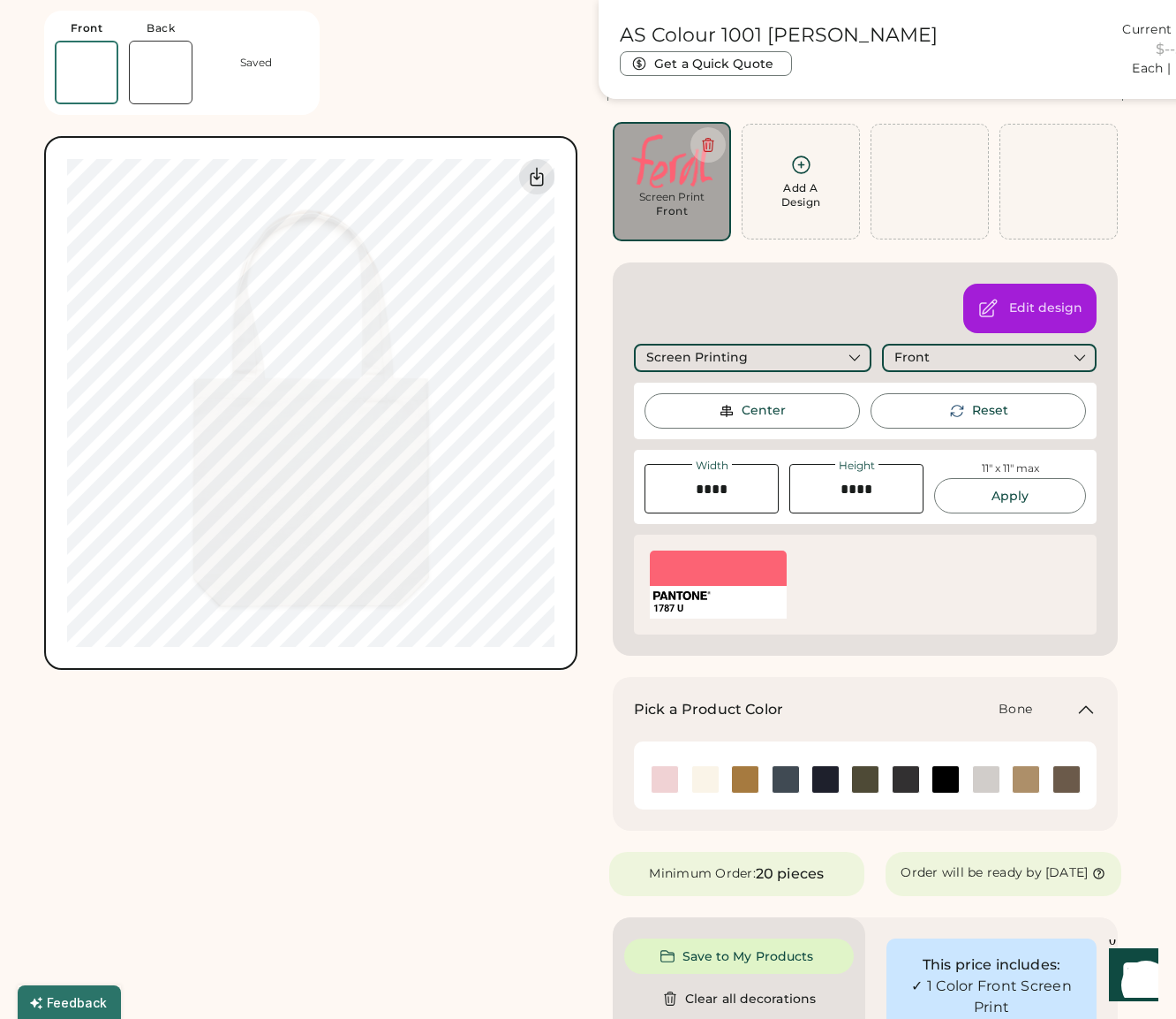
click at [364, 752] on div "AS Colour 1001 Carrie Tote Current Price $5.90 Each | 50-79 Get a Quick Quote F…" at bounding box center [310, 802] width 534 height 1687
click at [70, 649] on div "Switch to back Upload new design SVG, Ai, PDF, EPS, PSD Non-preferred files: PN…" at bounding box center [310, 403] width 534 height 534
click at [536, 181] on icon at bounding box center [537, 177] width 21 height 21
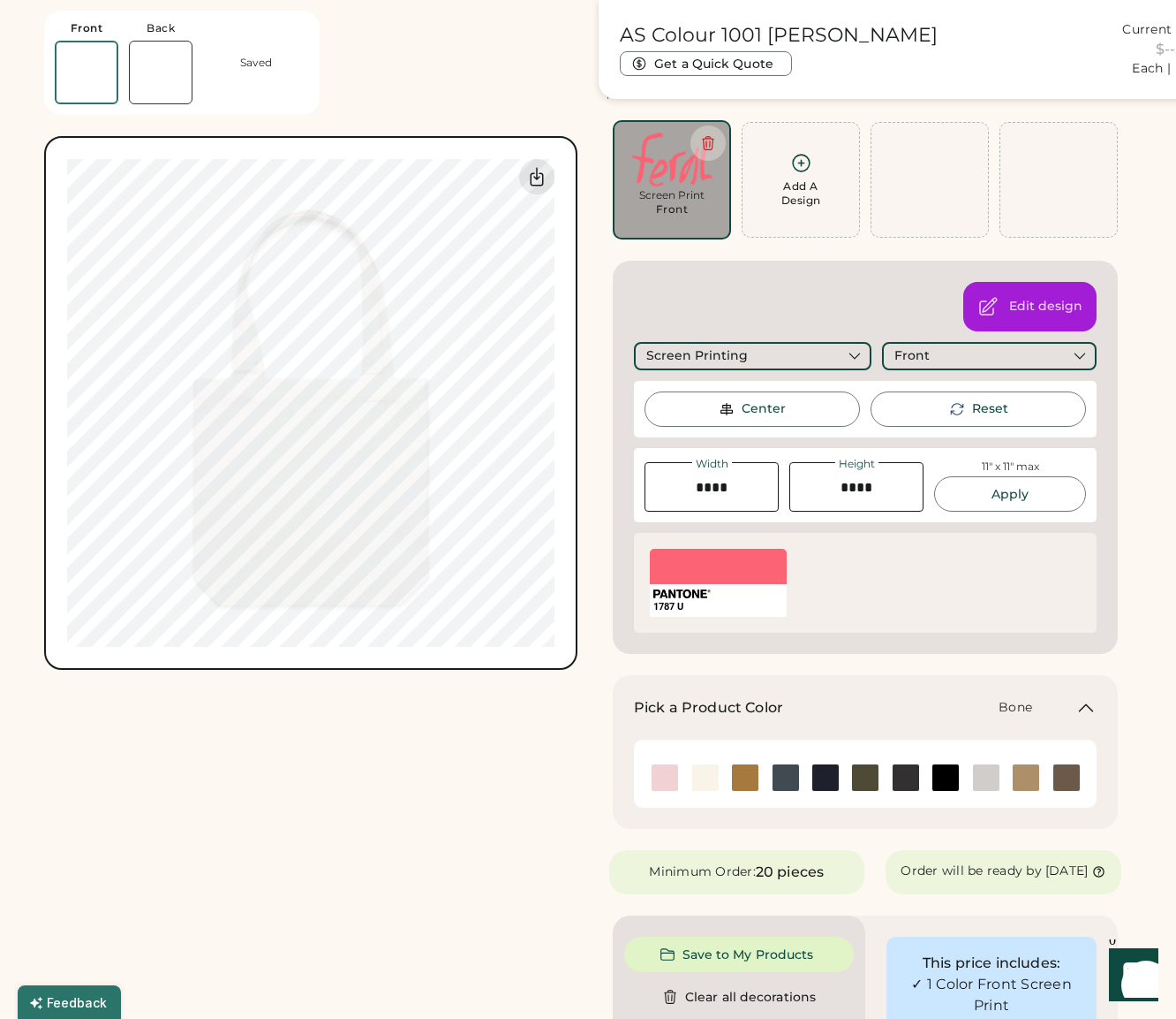
click at [987, 776] on img at bounding box center [986, 777] width 26 height 26
click at [987, 777] on img at bounding box center [986, 777] width 26 height 26
click at [709, 781] on img at bounding box center [705, 777] width 26 height 26
click at [983, 786] on img at bounding box center [986, 777] width 26 height 26
click at [349, 851] on div "AS Colour 1001 Carrie Tote Current Price $17.50 Each | 50-79 Get a Quick Quote …" at bounding box center [310, 800] width 534 height 1687
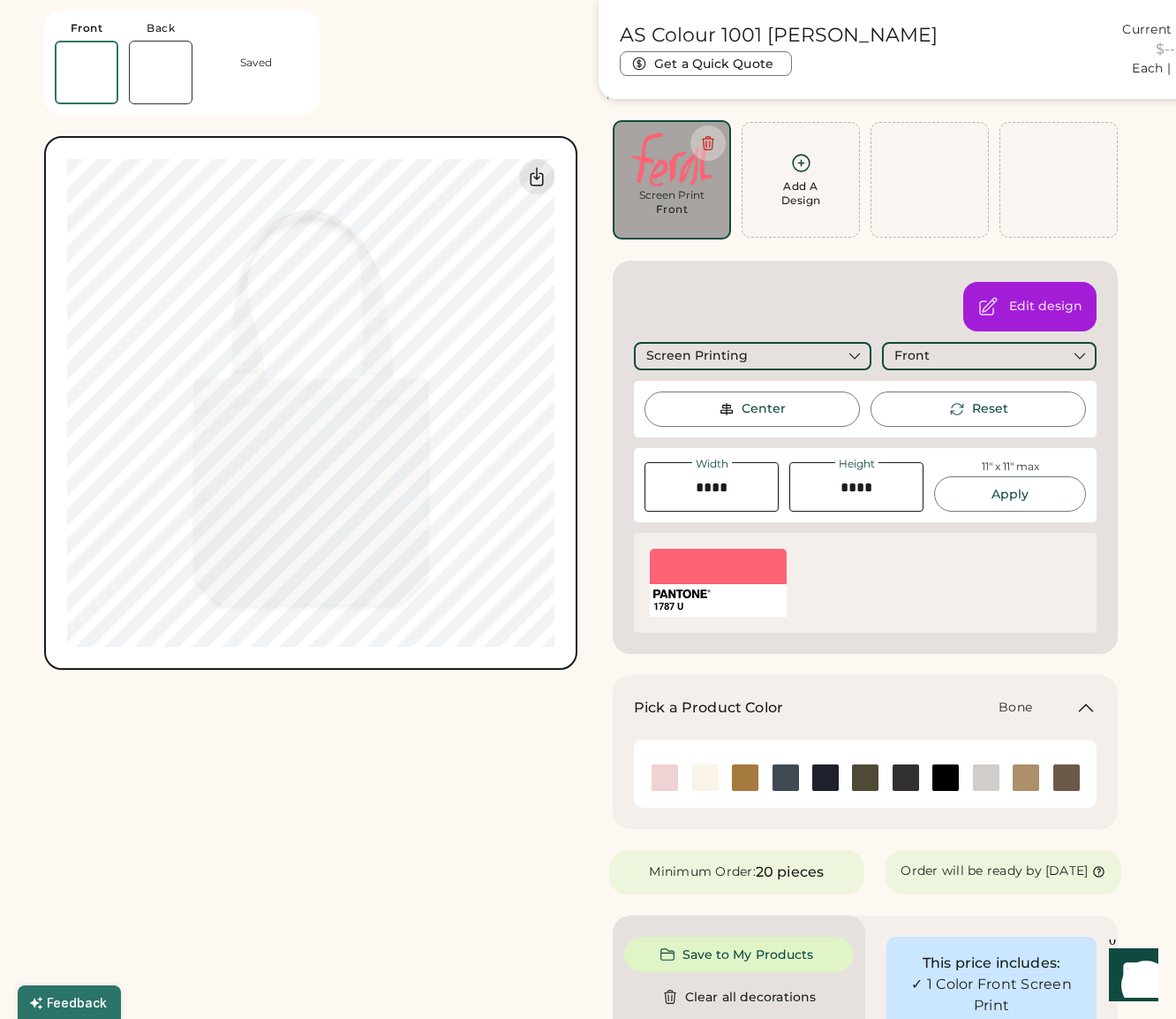
click at [556, 361] on div "Switch to back Upload new design SVG, Ai, PDF, EPS, PSD Non-preferred files: PN…" at bounding box center [310, 403] width 534 height 534
click at [794, 195] on div "Add A Design" at bounding box center [801, 193] width 40 height 28
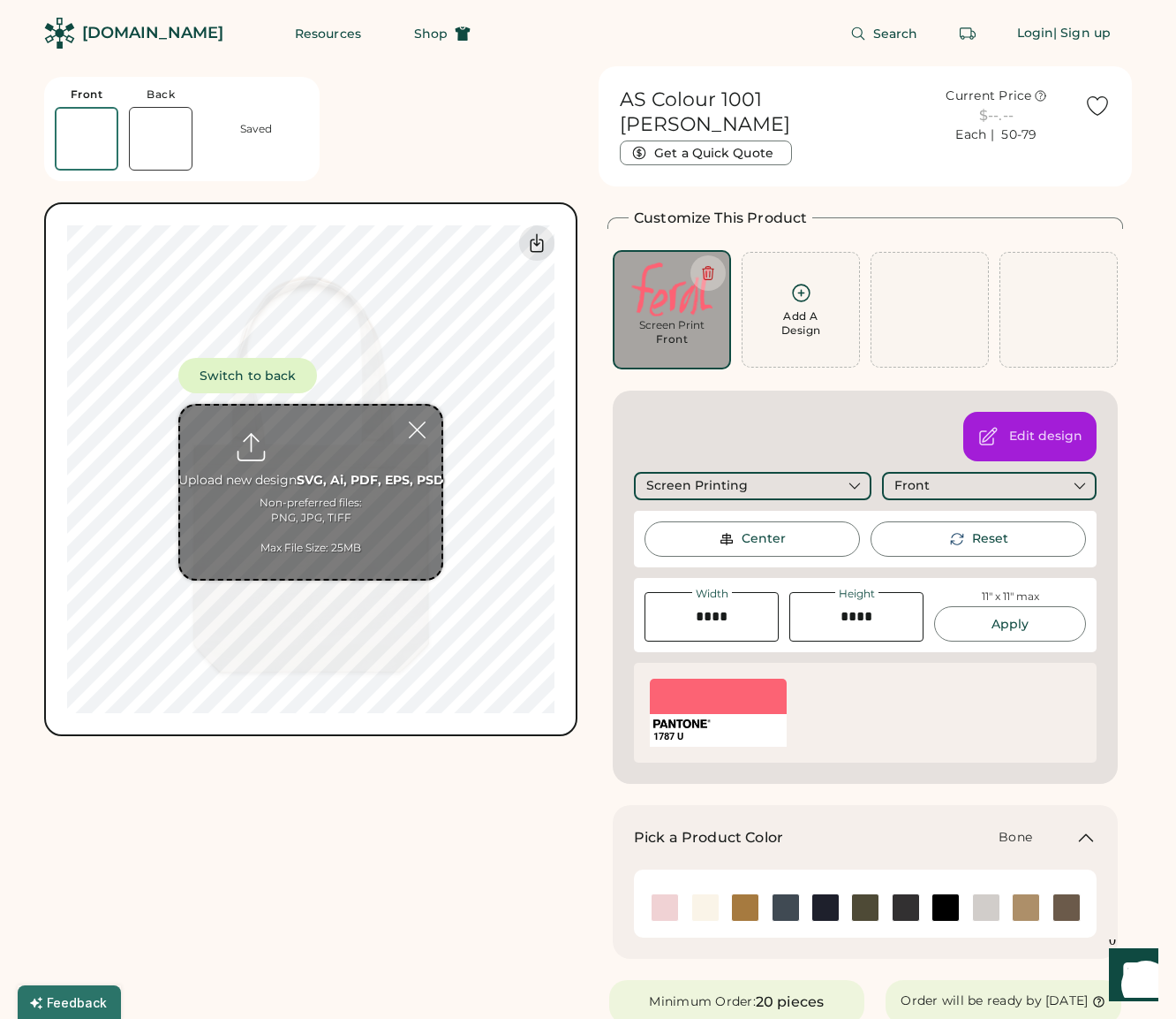
click at [276, 522] on input "file" at bounding box center [310, 492] width 261 height 173
type input "**********"
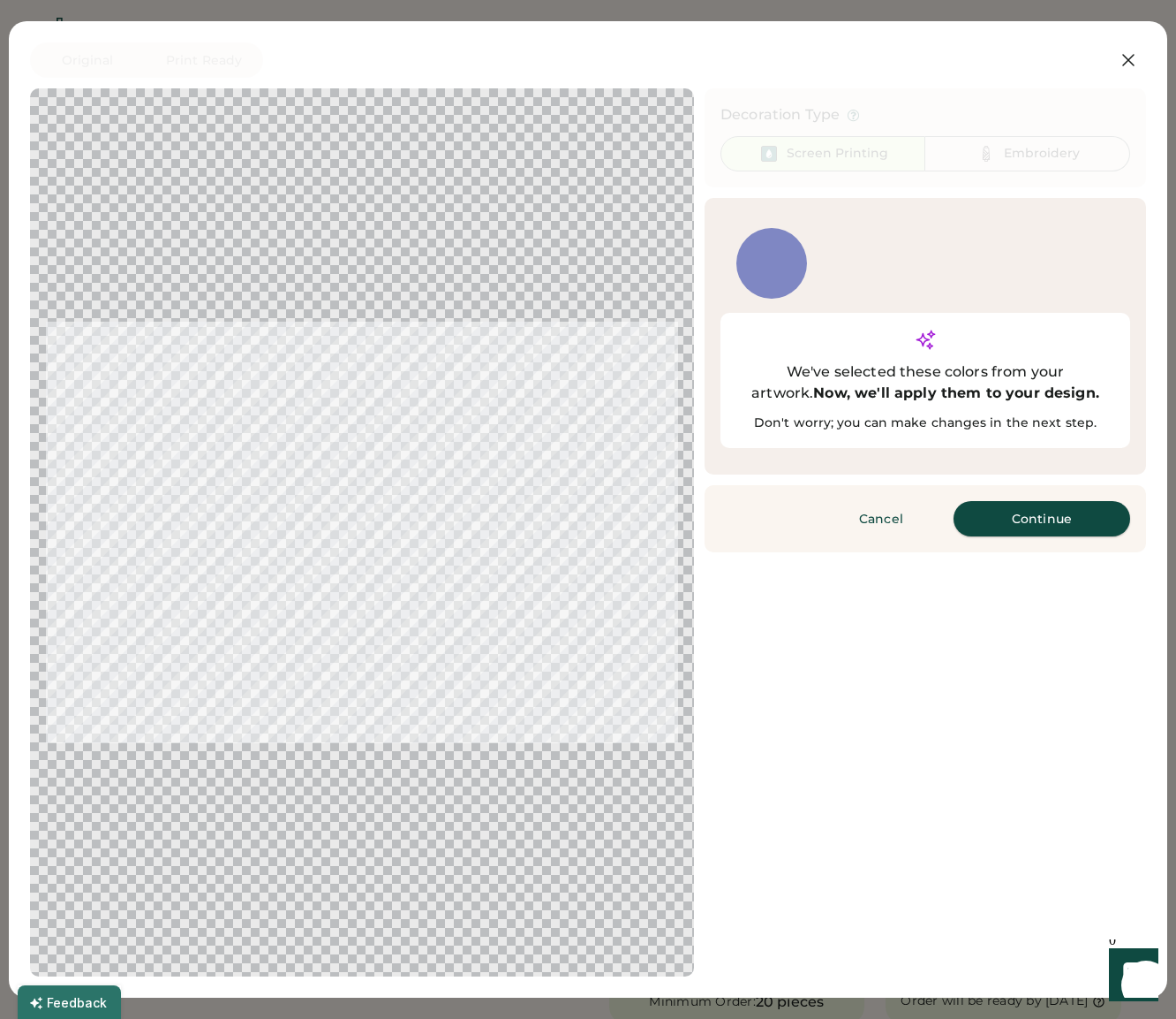
click at [1056, 501] on button "Continue" at bounding box center [1042, 518] width 177 height 35
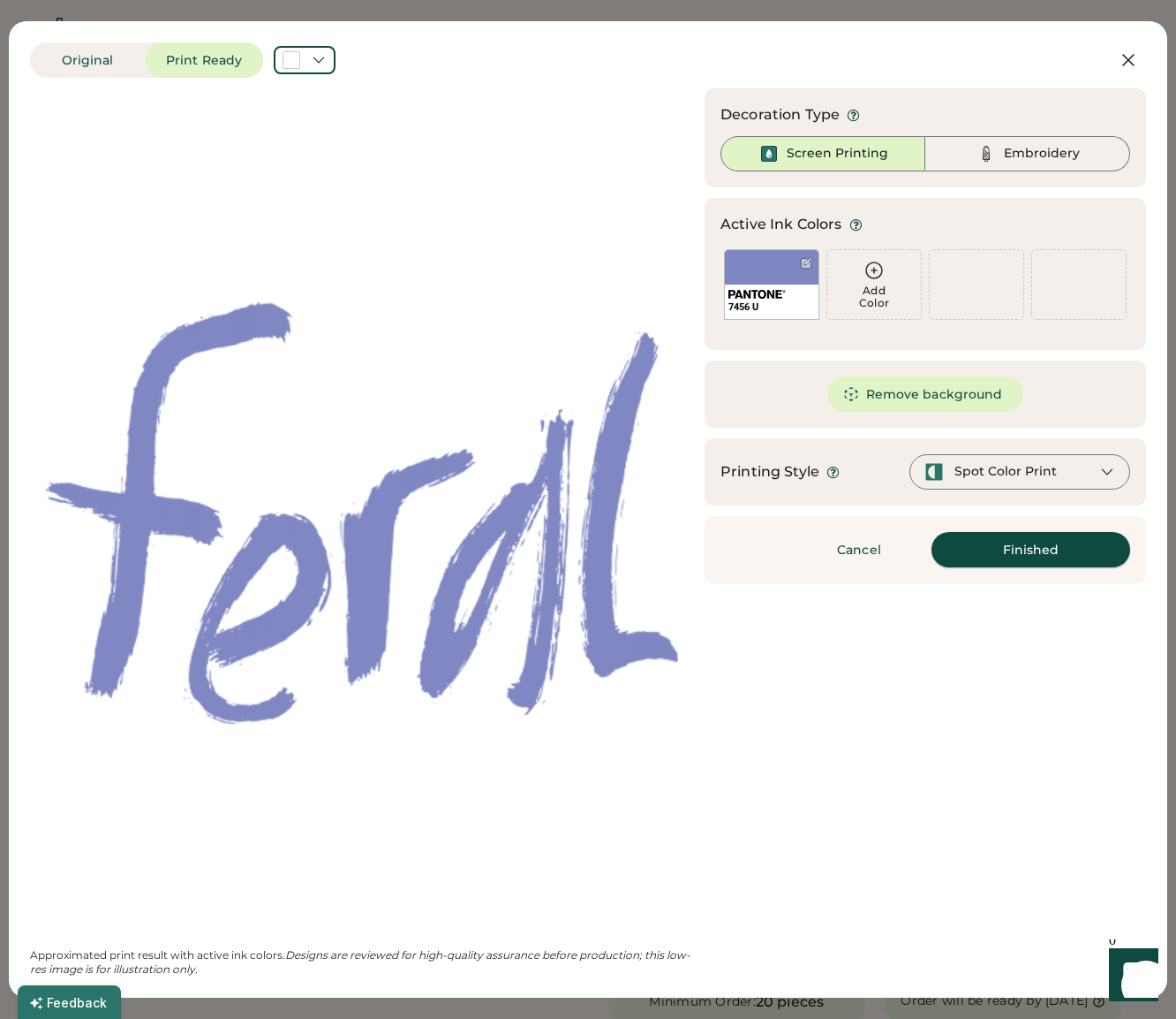
click at [1022, 550] on button "Finished" at bounding box center [1031, 549] width 198 height 35
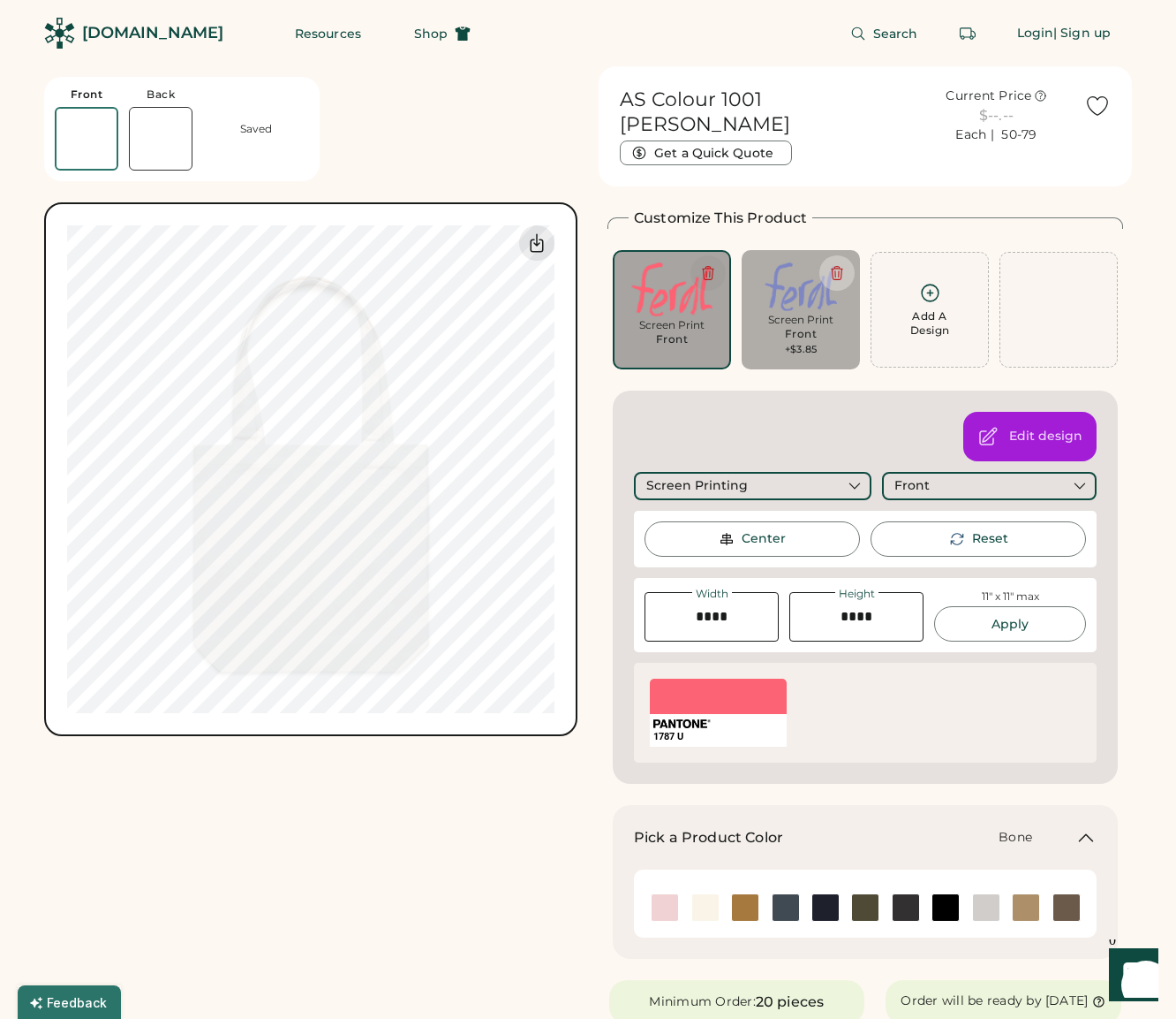
click at [701, 265] on icon at bounding box center [709, 273] width 16 height 16
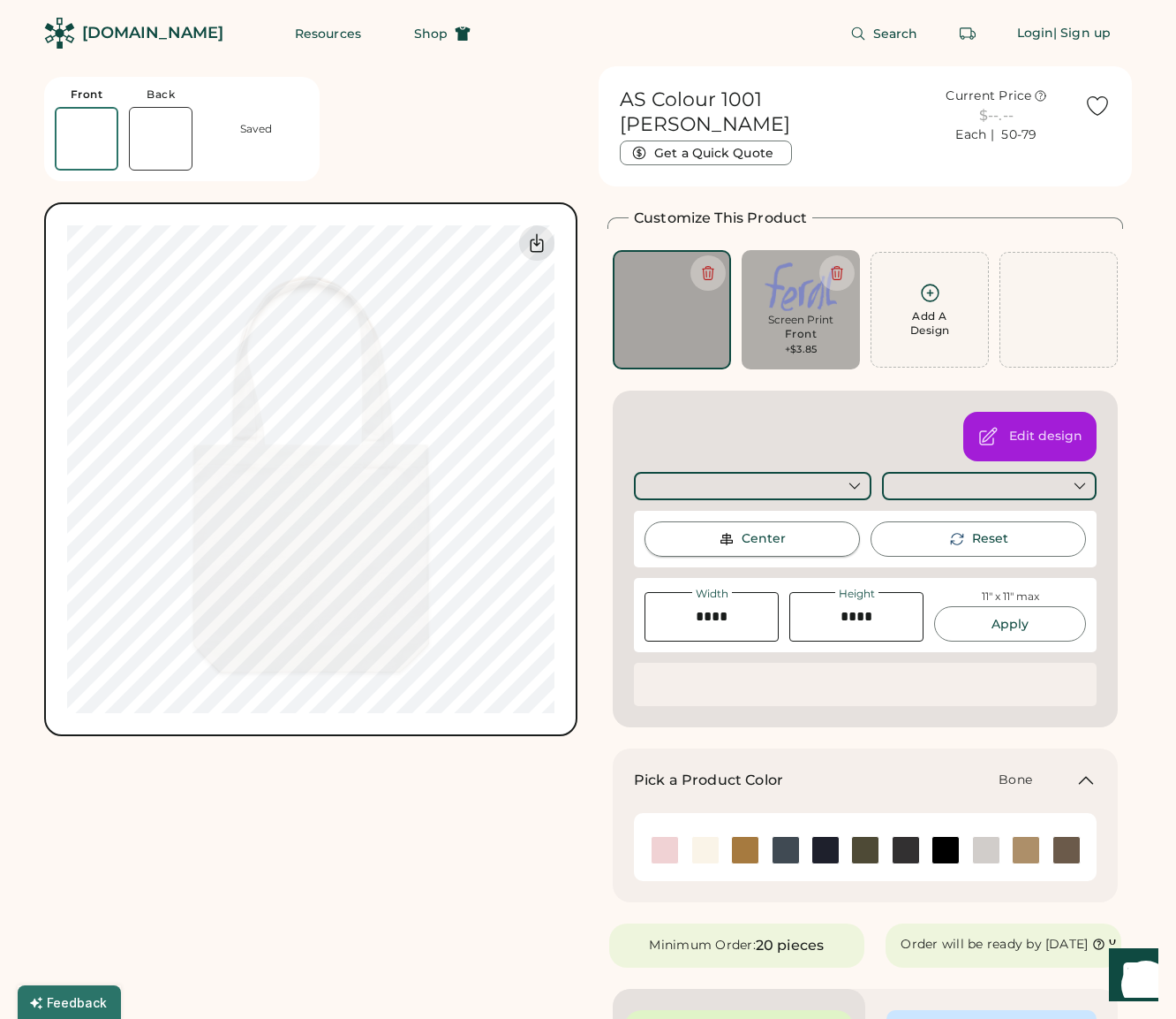
drag, startPoint x: 739, startPoint y: 514, endPoint x: 760, endPoint y: 484, distance: 36.6
click at [739, 521] on div "Center" at bounding box center [752, 539] width 216 height 35
click at [777, 472] on div at bounding box center [752, 485] width 237 height 28
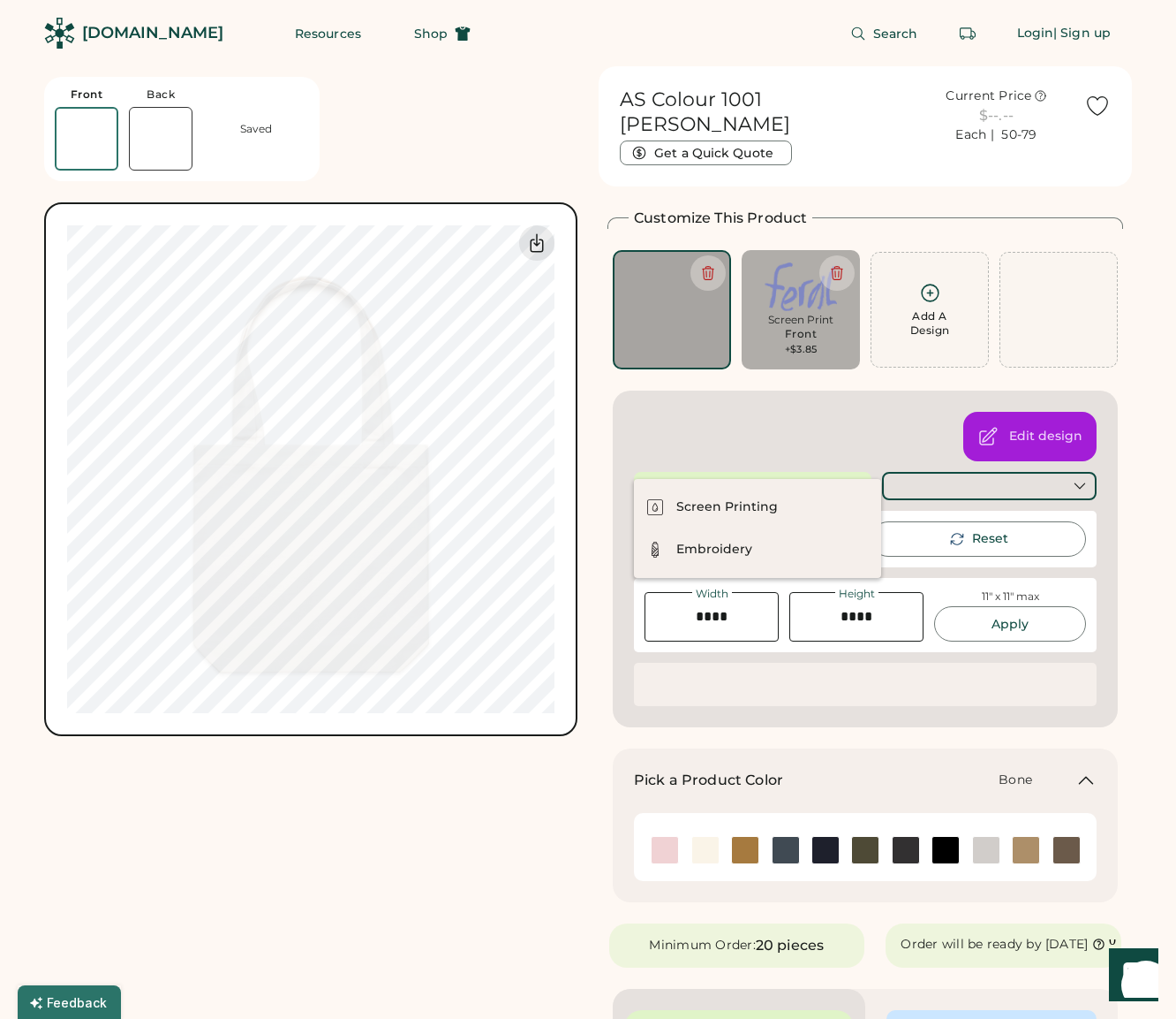
click at [778, 472] on div at bounding box center [752, 485] width 237 height 28
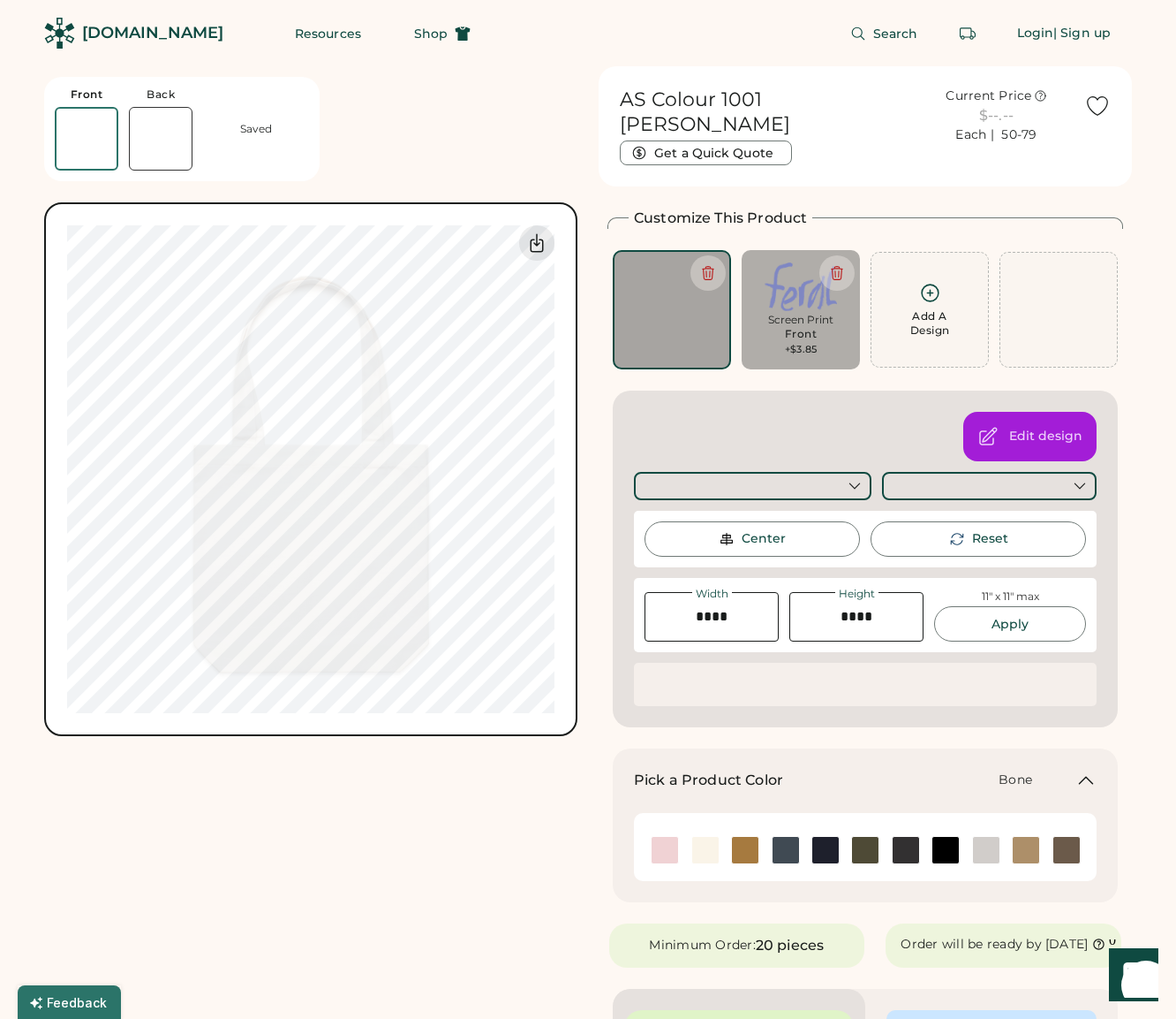
click at [508, 850] on div "AS Colour 1001 [PERSON_NAME] Current Price $3.85 Each | 50-79 Get a Quick Quote…" at bounding box center [310, 906] width 534 height 1680
click at [704, 265] on icon at bounding box center [709, 273] width 16 height 16
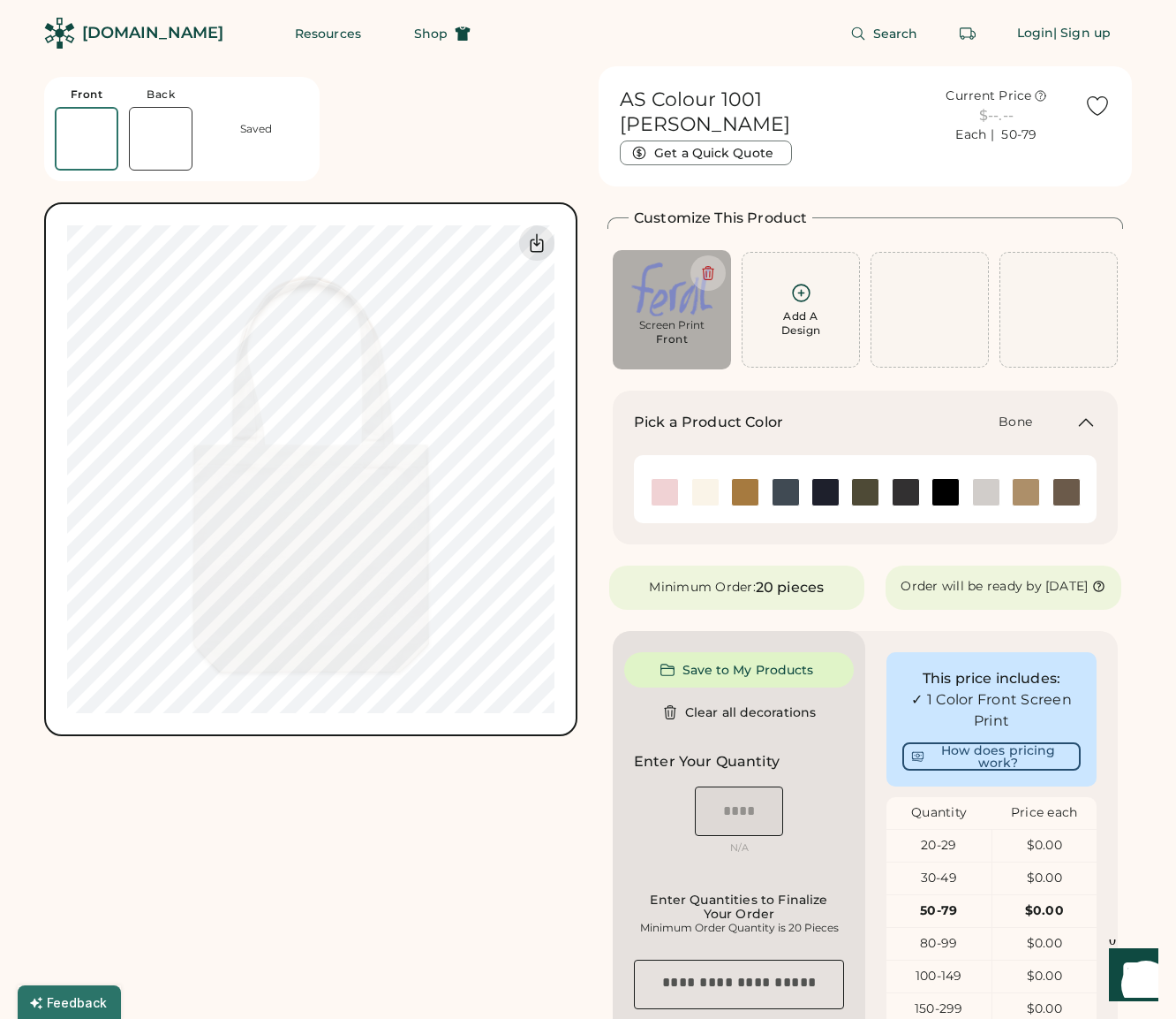
click at [794, 282] on icon at bounding box center [801, 293] width 22 height 22
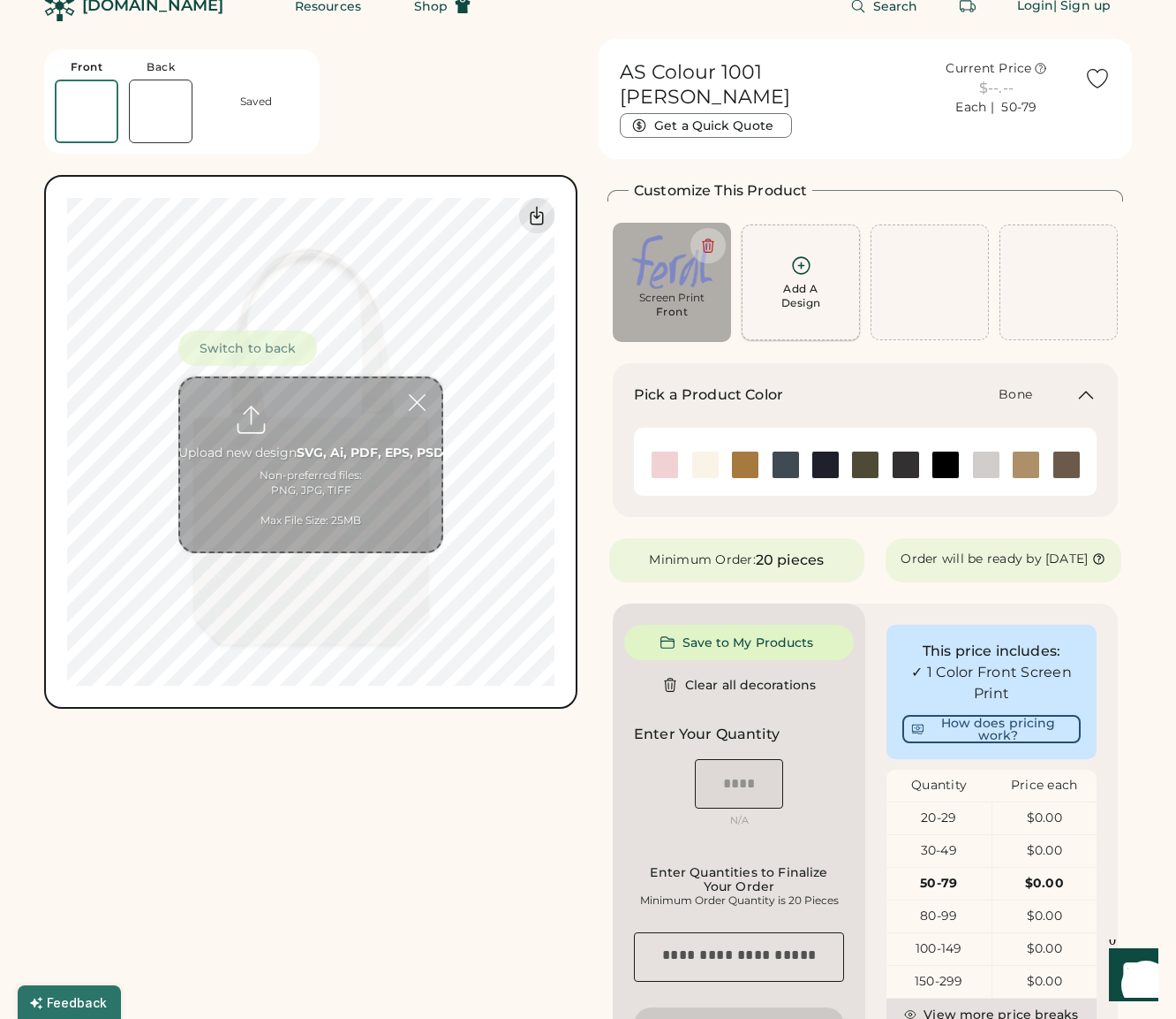
scroll to position [66, 0]
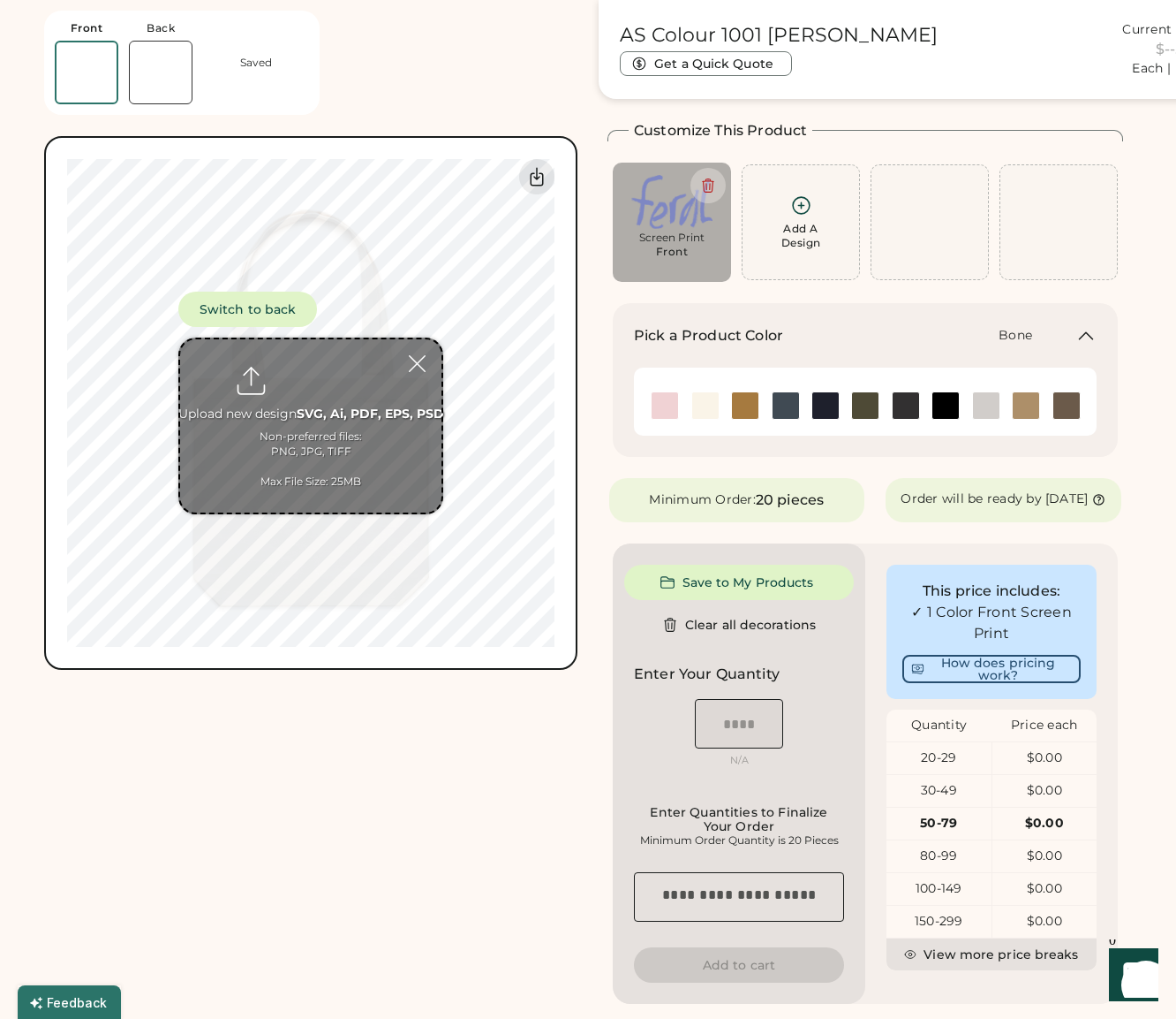
click at [349, 432] on input "file" at bounding box center [310, 426] width 261 height 173
type input "**********"
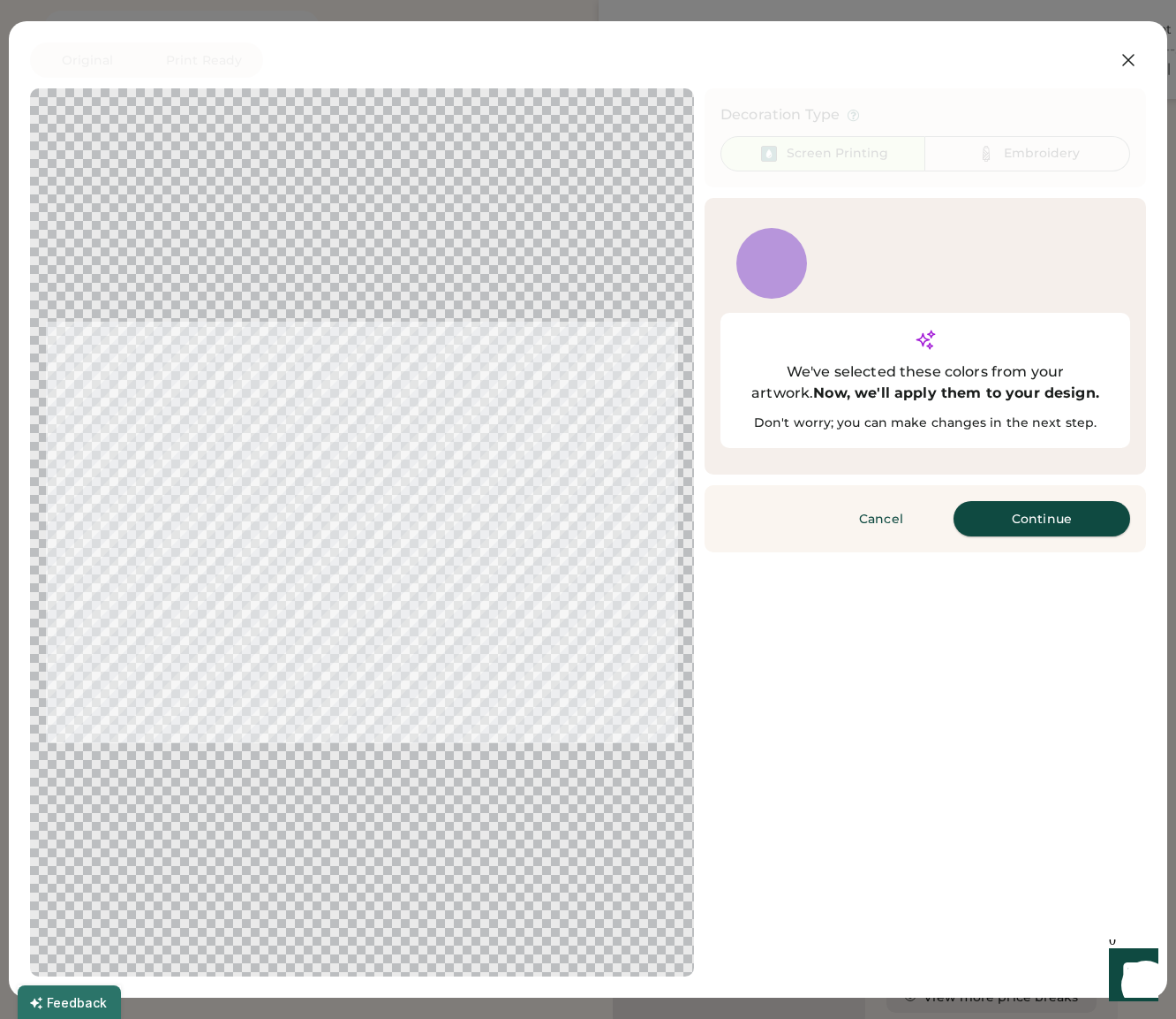
click at [1040, 501] on button "Continue" at bounding box center [1042, 518] width 177 height 35
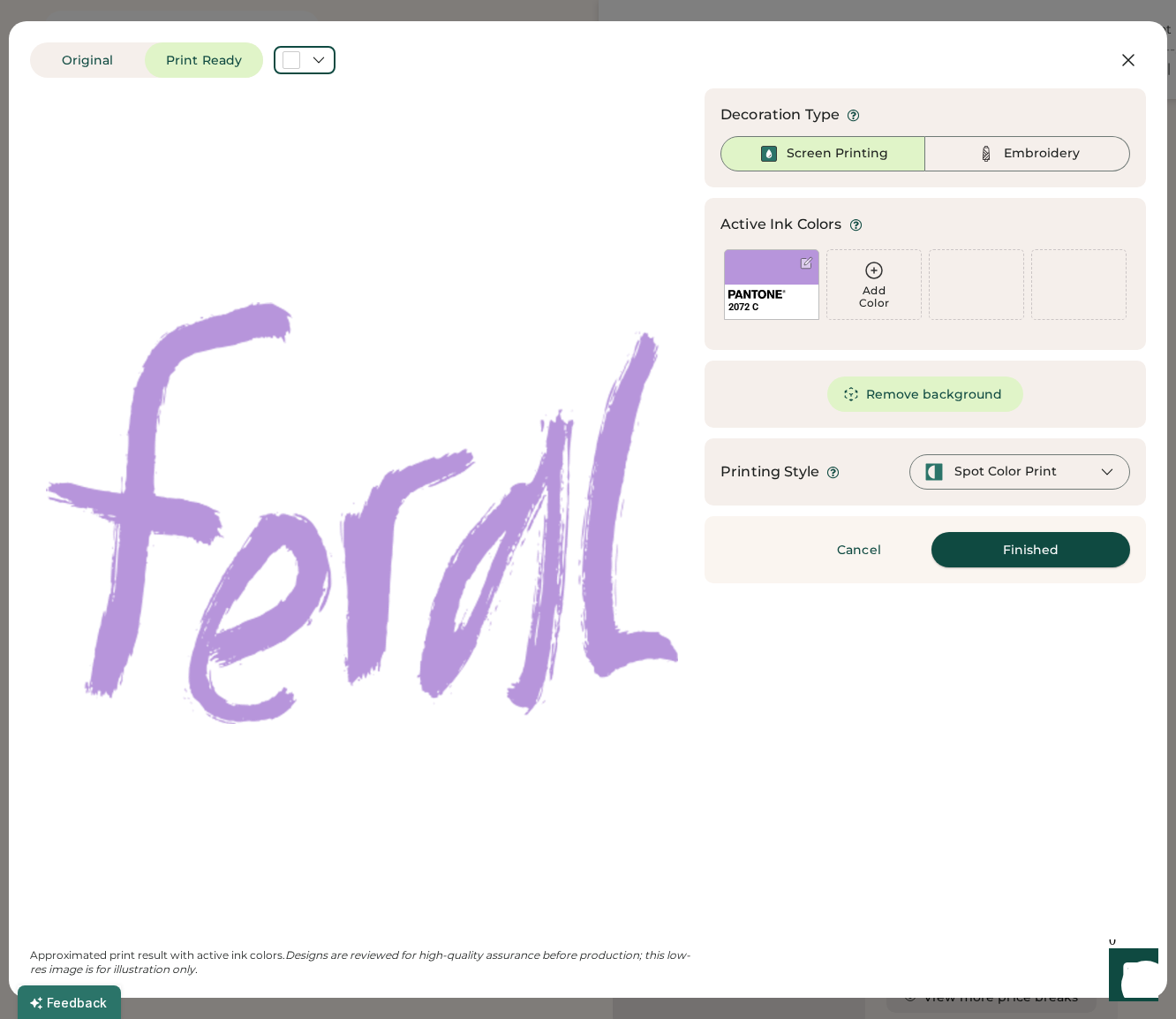
click at [965, 566] on button "Finished" at bounding box center [1031, 549] width 198 height 35
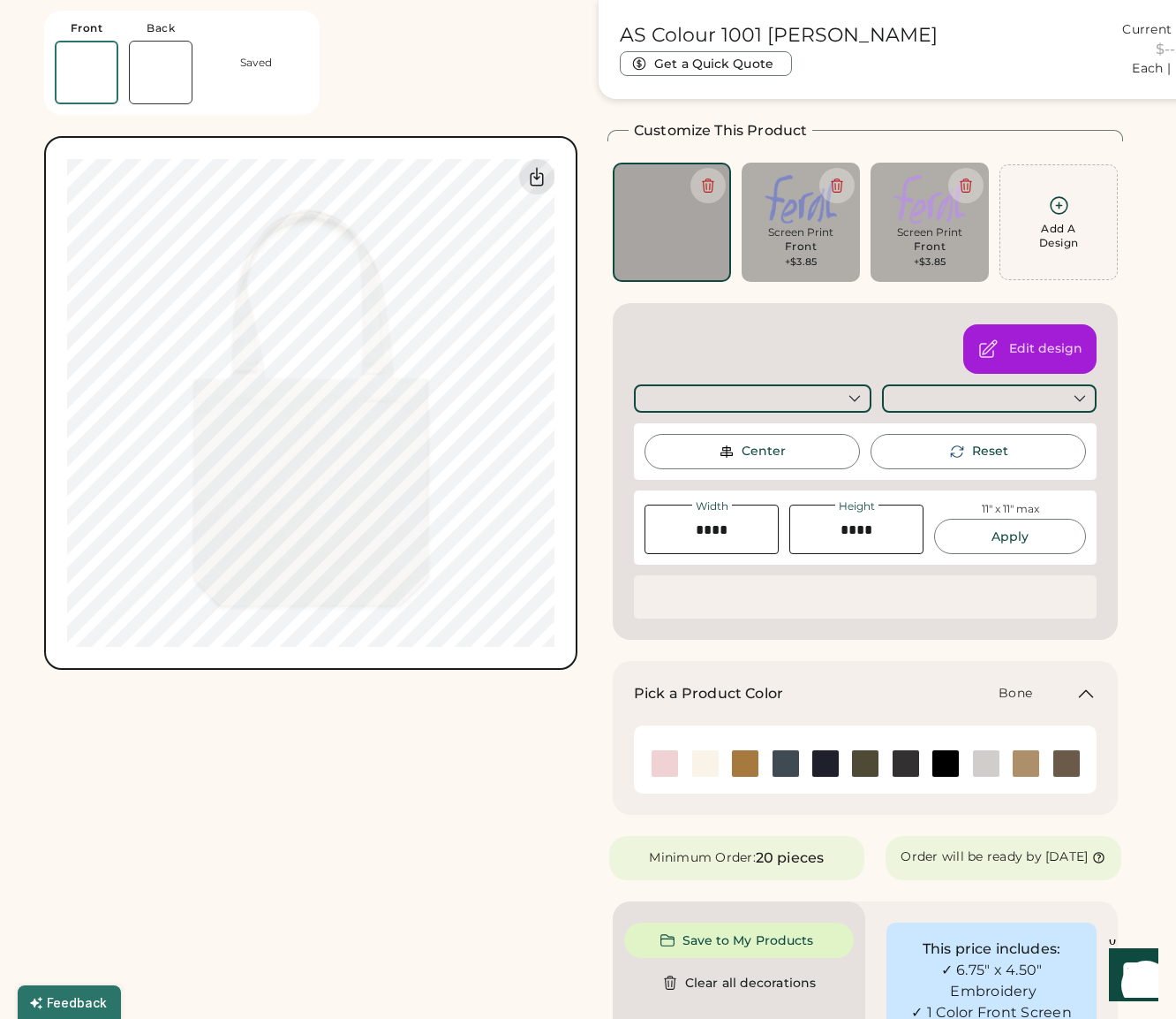
drag, startPoint x: 353, startPoint y: 736, endPoint x: 354, endPoint y: 745, distance: 9.1
click at [353, 737] on div "AS Colour 1001 [PERSON_NAME] Current Price $7.70 Each | 50-79 Get a Quick Quote…" at bounding box center [310, 851] width 534 height 1702
click at [352, 813] on div "AS Colour 1001 [PERSON_NAME] Current Price $7.70 Each | 50-79 Get a Quick Quote…" at bounding box center [310, 851] width 534 height 1702
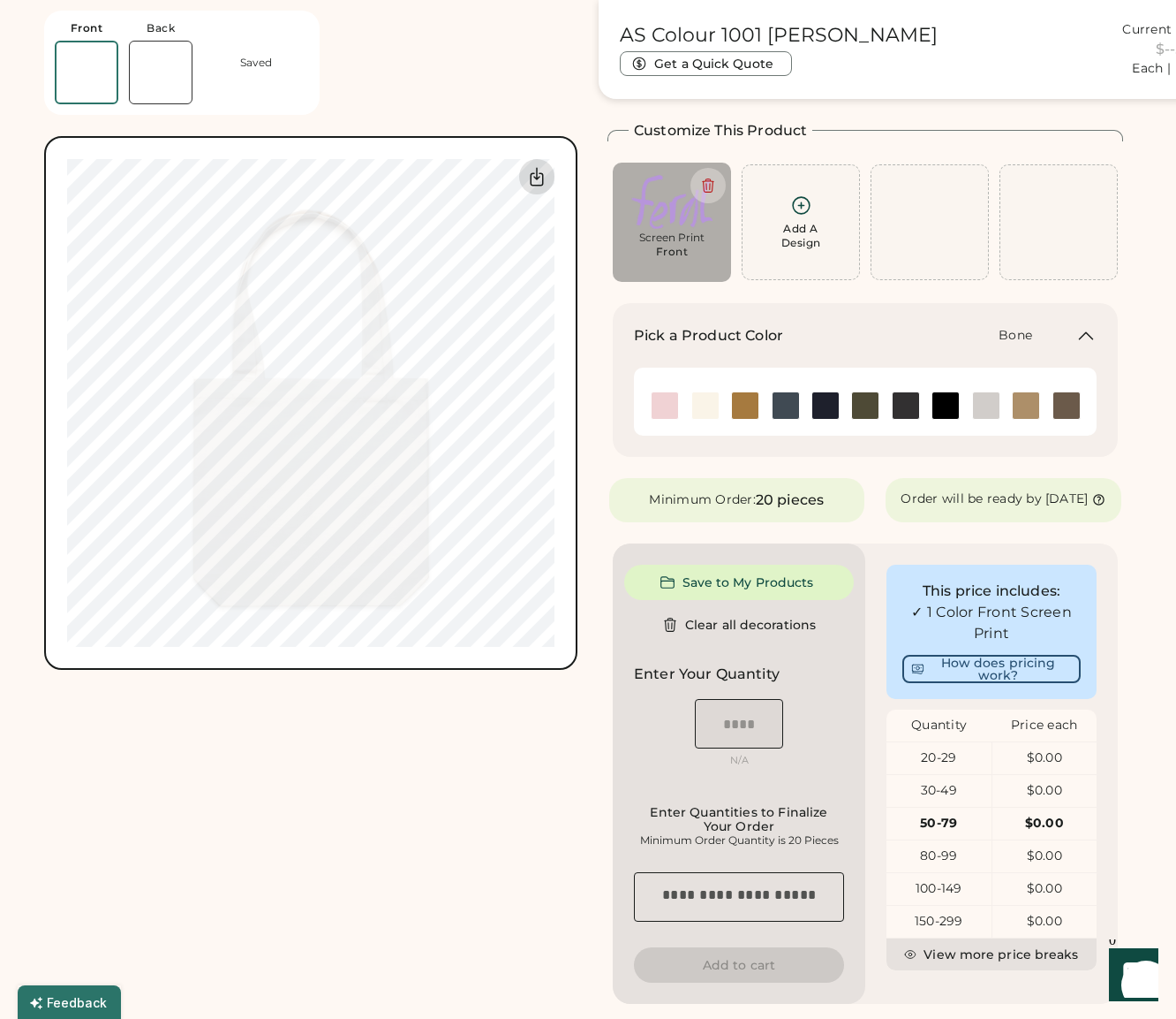
click at [529, 181] on icon at bounding box center [537, 177] width 21 height 21
click at [792, 224] on div "Add A Design" at bounding box center [801, 235] width 40 height 28
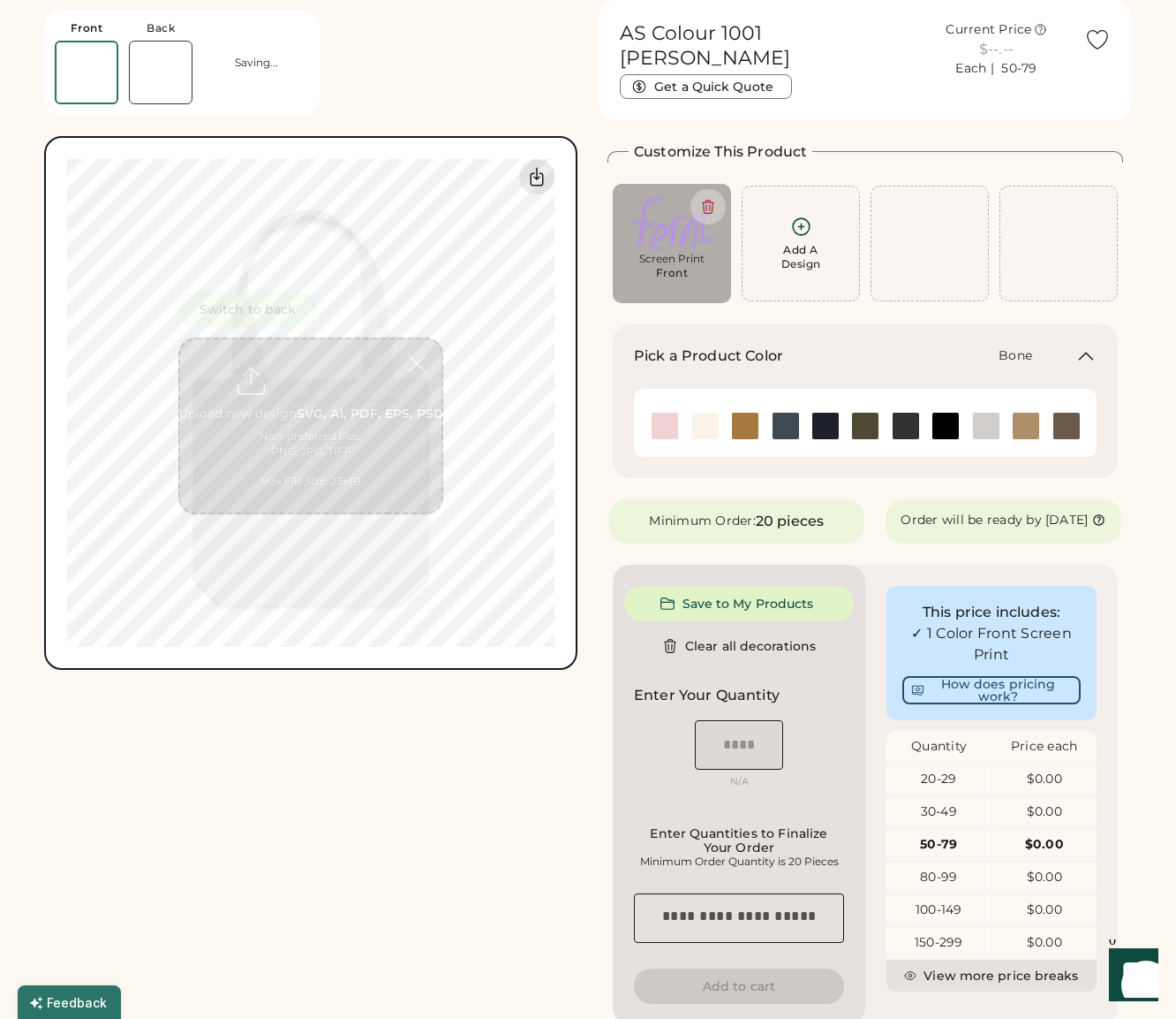
scroll to position [0, 0]
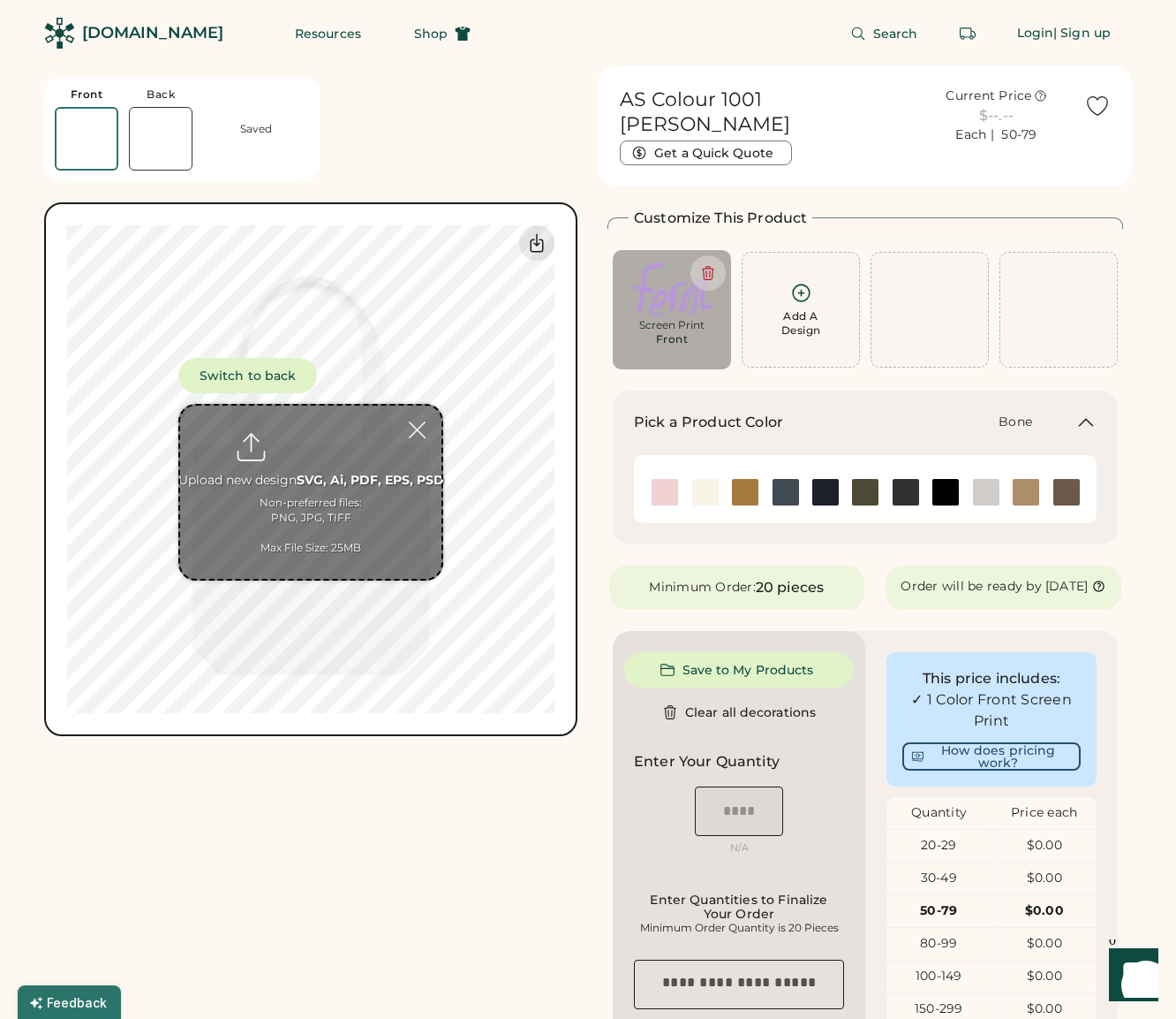
click at [265, 511] on input "file" at bounding box center [310, 492] width 261 height 173
type input "**********"
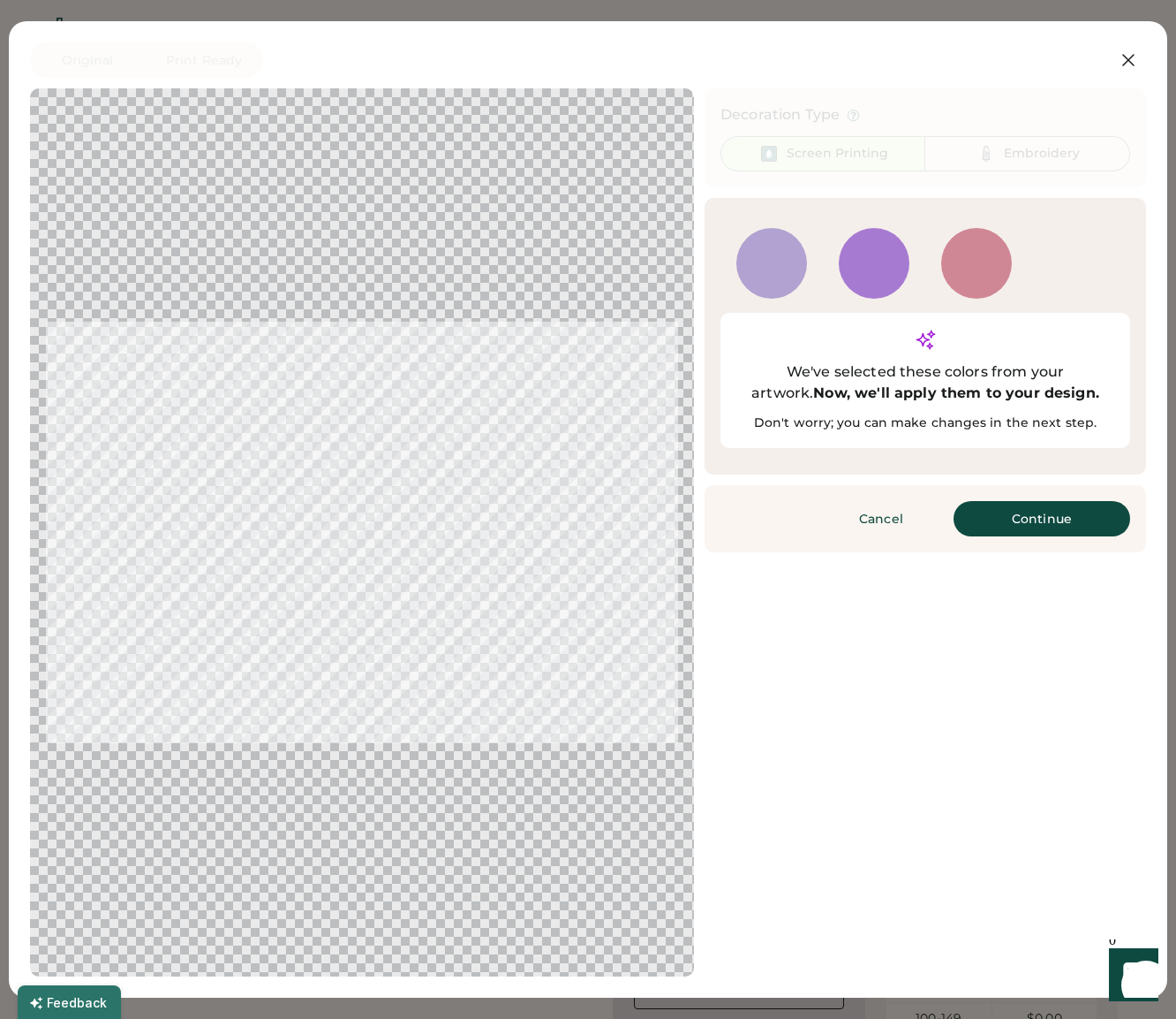
click at [770, 267] on div "2099 C" at bounding box center [772, 263] width 71 height 71
click at [1084, 501] on button "Continue" at bounding box center [1042, 518] width 177 height 35
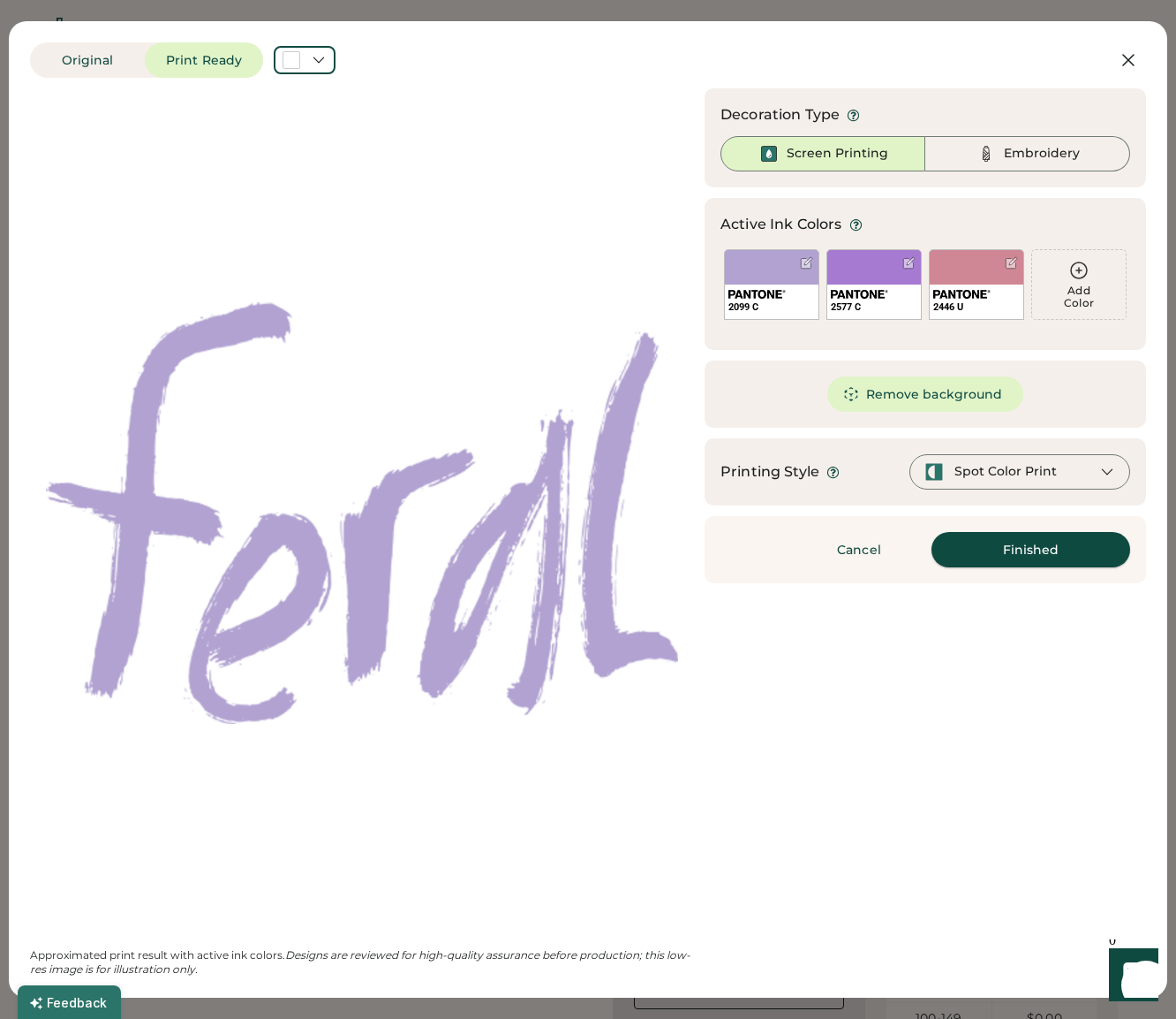
click at [1096, 547] on button "Finished" at bounding box center [1031, 549] width 198 height 35
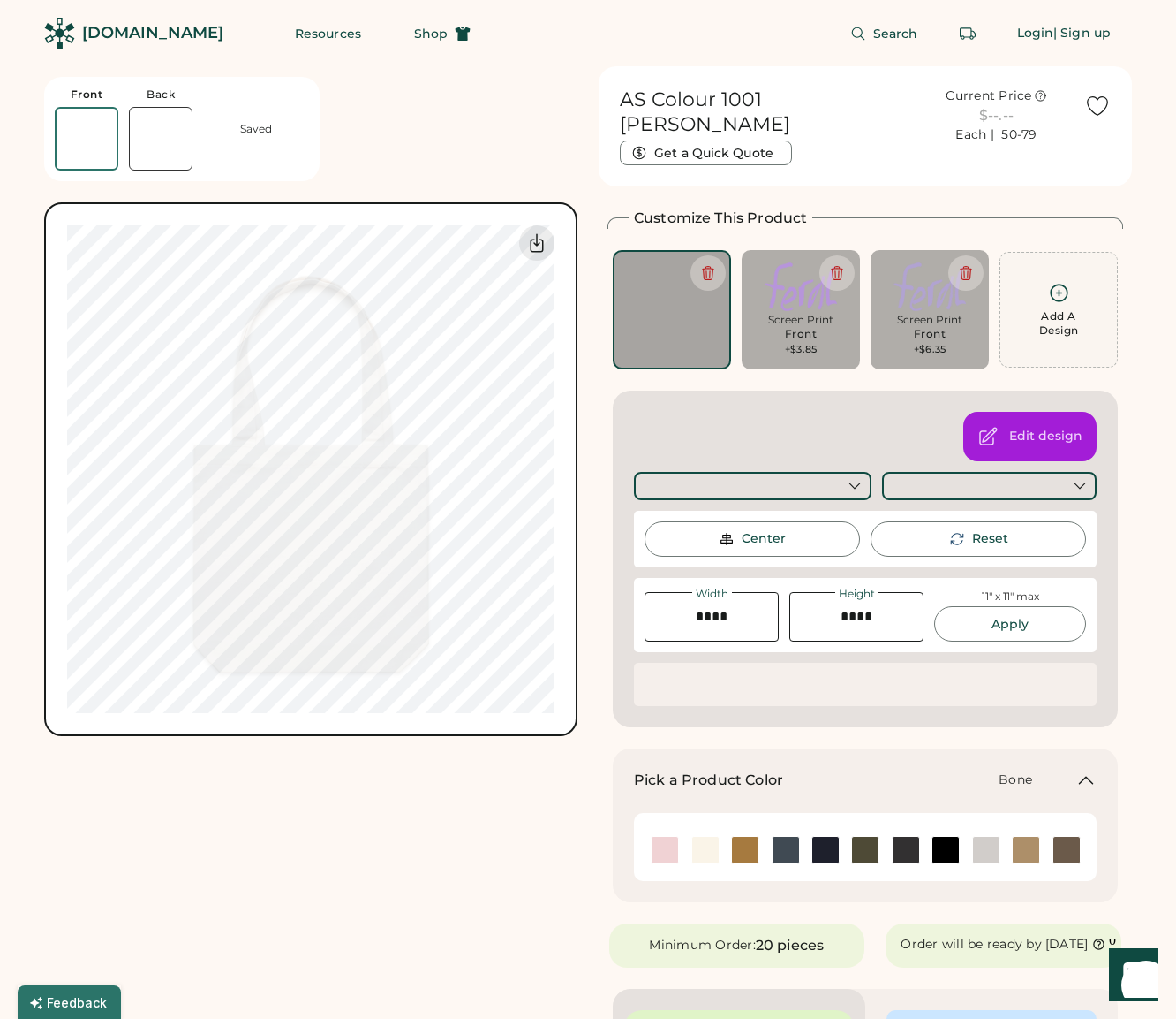
click at [335, 758] on div "AS Colour 1001 [PERSON_NAME] Current Price $10.20 Each | 50-79 Get a Quick Quot…" at bounding box center [310, 928] width 534 height 1723
click at [531, 246] on icon at bounding box center [536, 243] width 13 height 18
click at [531, 242] on icon at bounding box center [536, 243] width 13 height 18
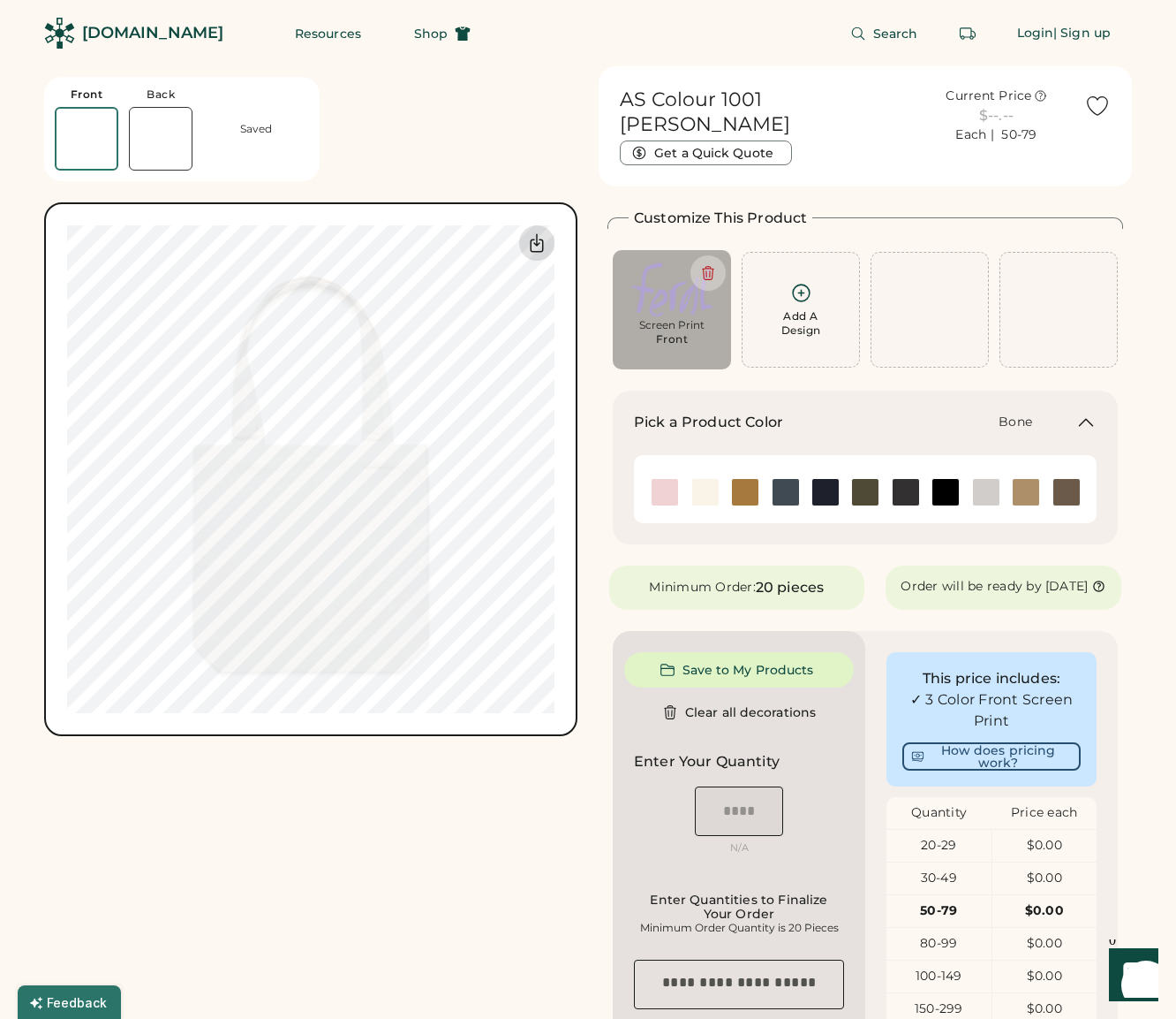
click at [535, 242] on icon at bounding box center [536, 243] width 13 height 18
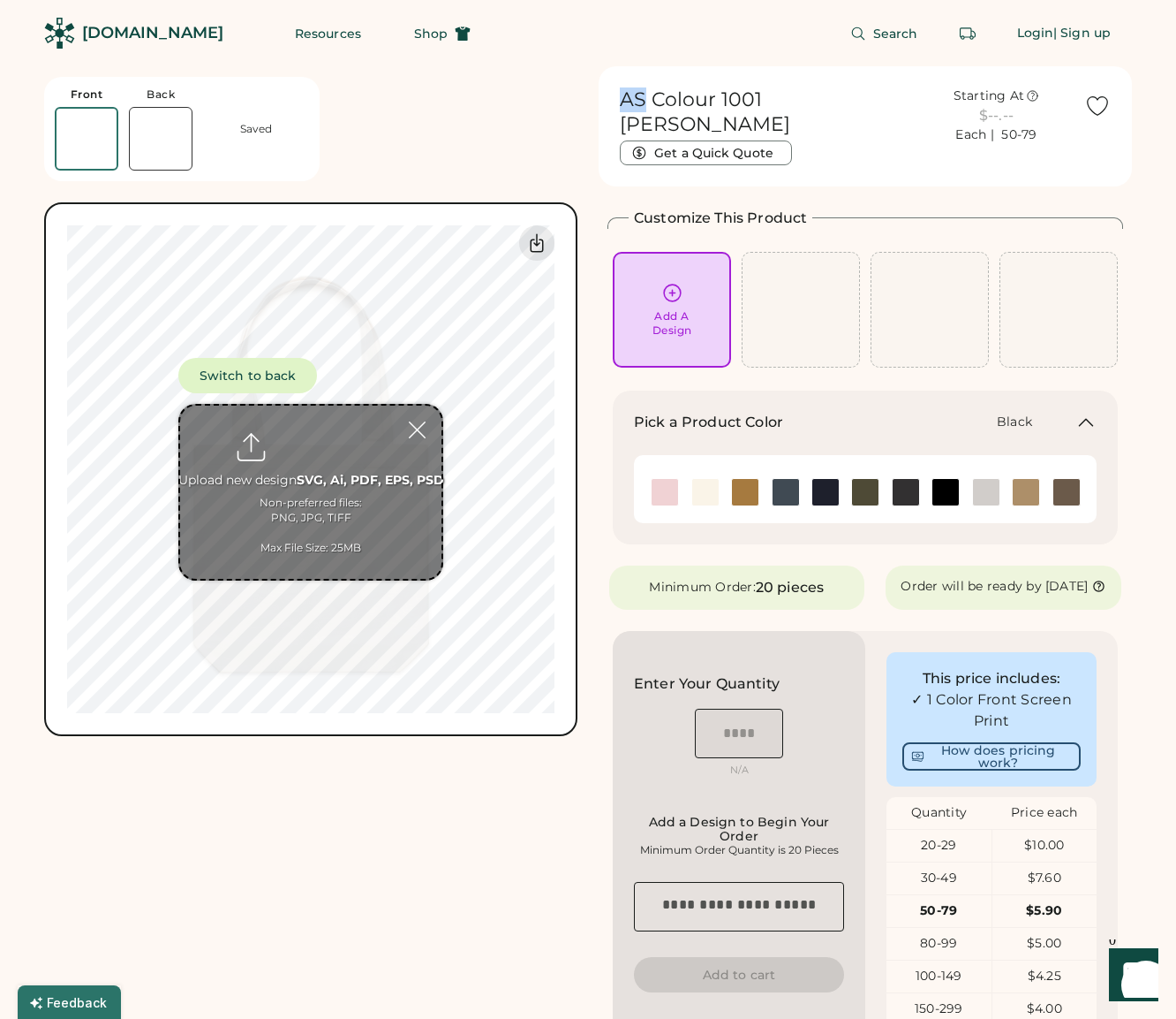
click at [949, 479] on img at bounding box center [946, 492] width 26 height 26
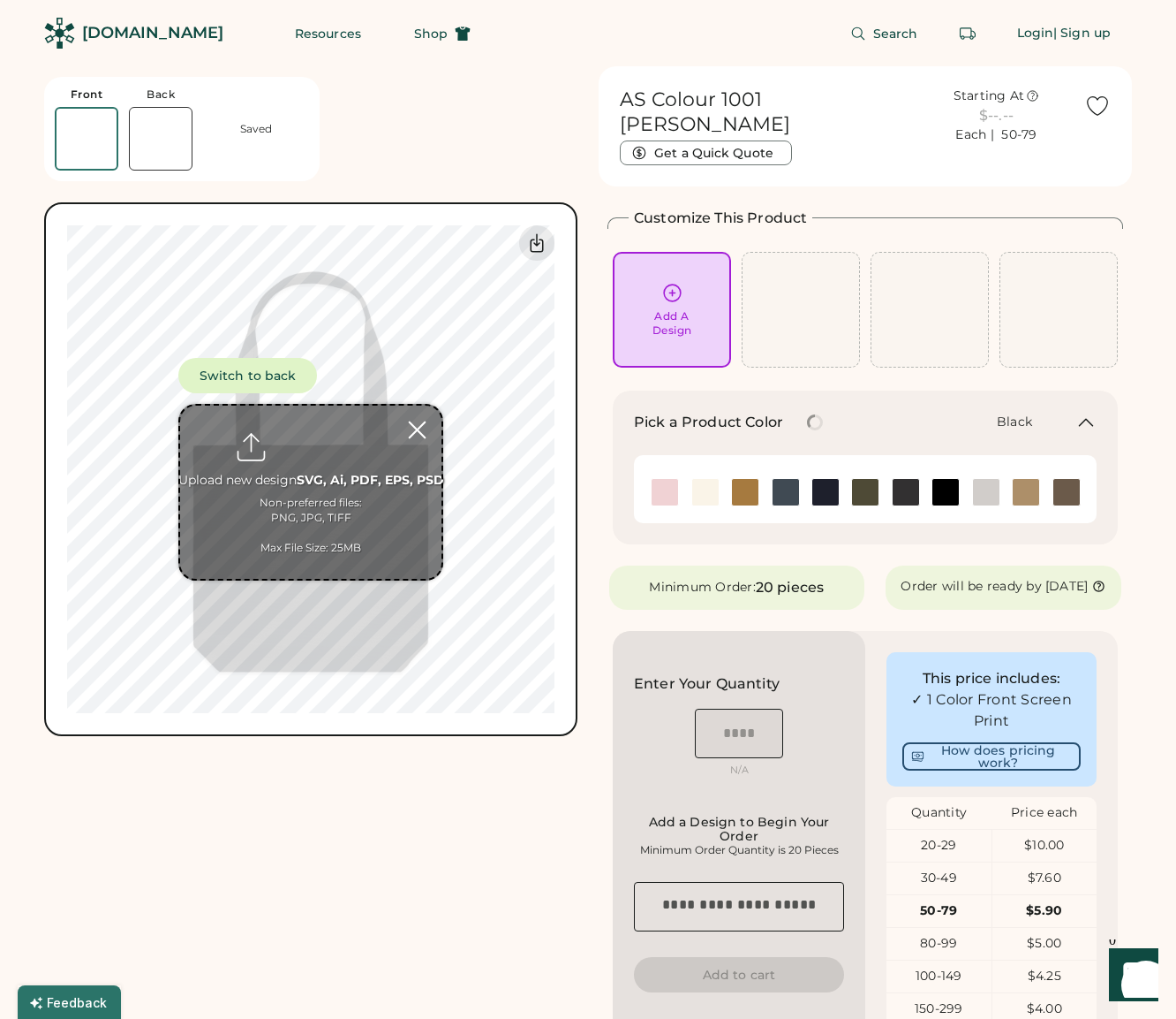
click at [413, 428] on div at bounding box center [417, 430] width 31 height 31
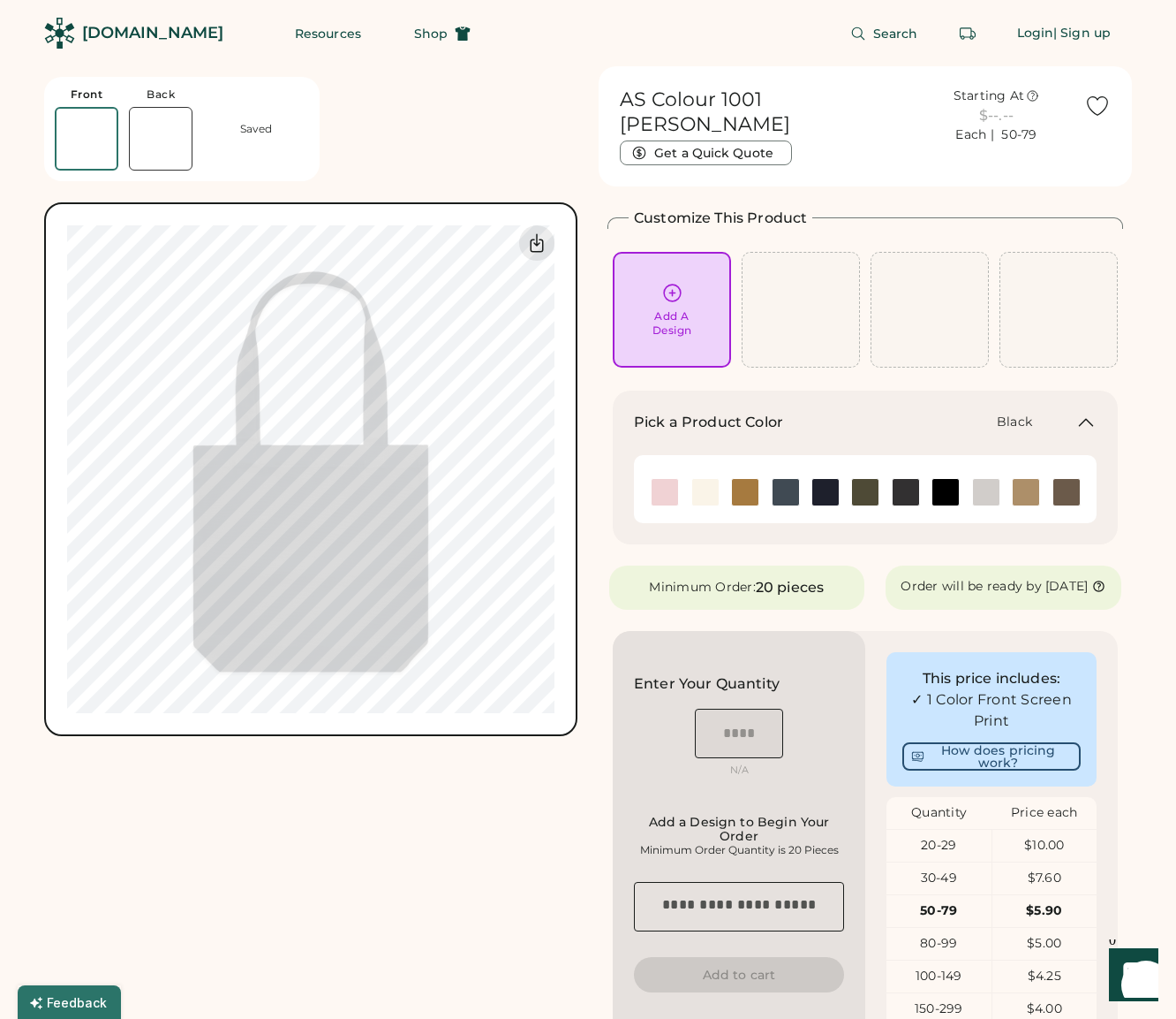
click at [527, 866] on div "AS Colour 1001 [PERSON_NAME] Starting At $5.90 Each | 50-79 Get a Quick Quote F…" at bounding box center [310, 706] width 534 height 1281
click at [1020, 479] on img at bounding box center [1025, 492] width 26 height 26
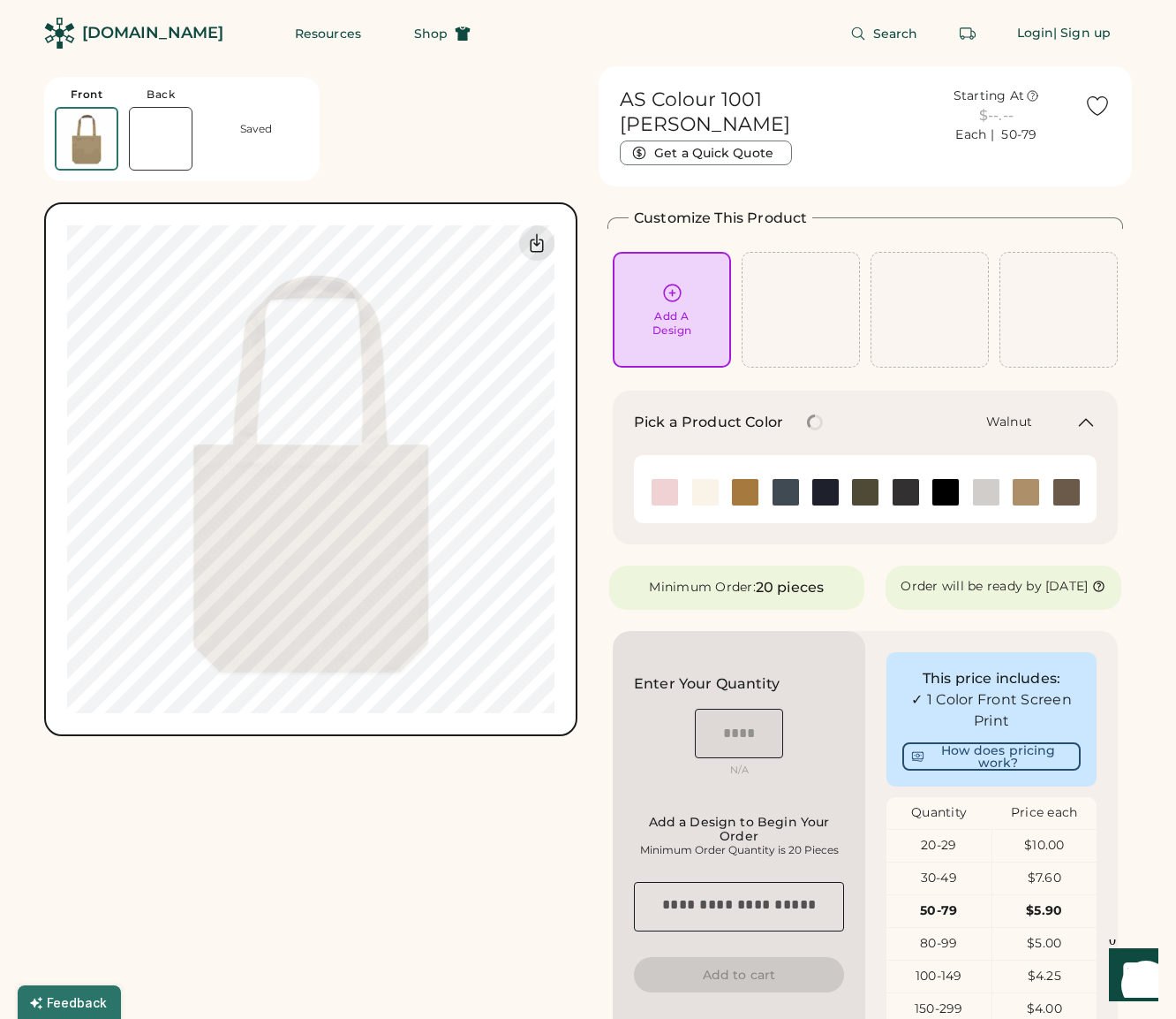
click at [1070, 479] on img at bounding box center [1066, 492] width 26 height 26
